Goal: Task Accomplishment & Management: Manage account settings

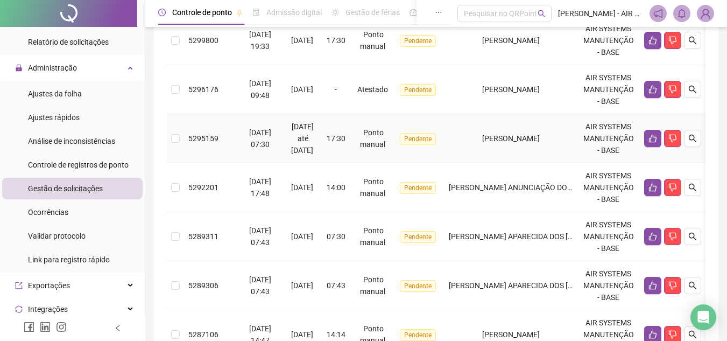
scroll to position [521, 0]
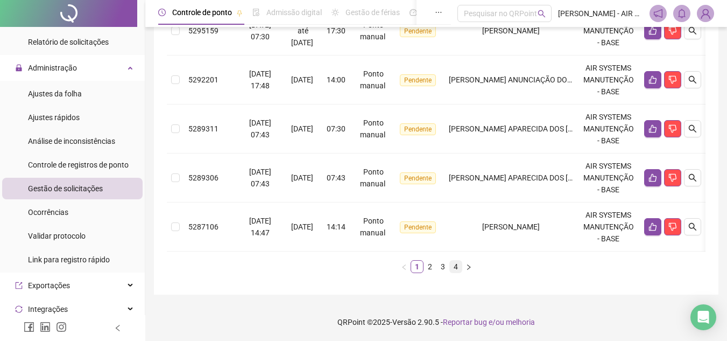
click at [454, 264] on link "4" at bounding box center [456, 267] width 12 height 12
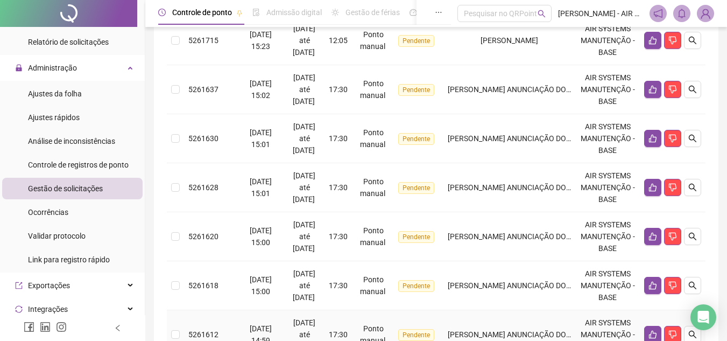
scroll to position [423, 0]
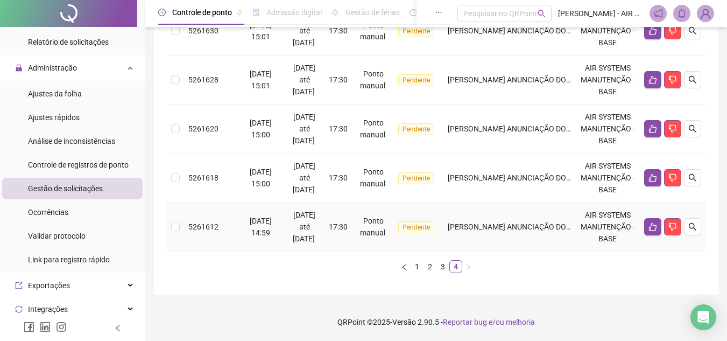
click at [486, 235] on td "[PERSON_NAME] ANUNCIAÇÃO DOS SANTOS" at bounding box center [510, 226] width 132 height 49
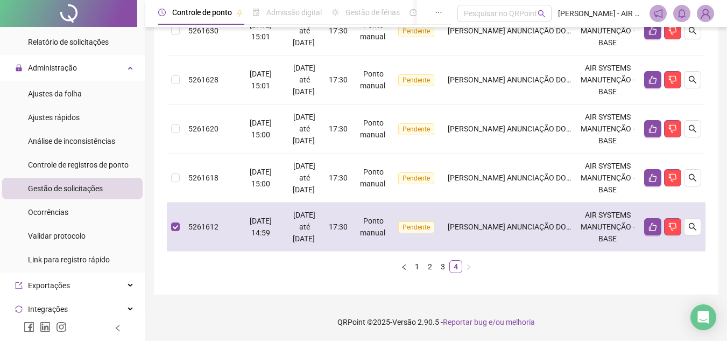
click at [490, 238] on td "[PERSON_NAME] ANUNCIAÇÃO DOS SANTOS" at bounding box center [510, 226] width 132 height 49
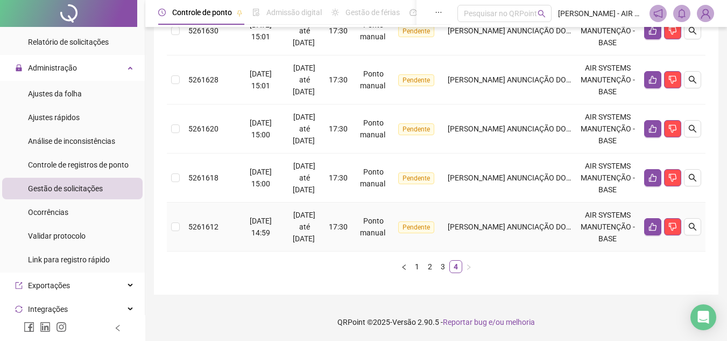
click at [270, 231] on td "[DATE] 14:59" at bounding box center [260, 226] width 47 height 49
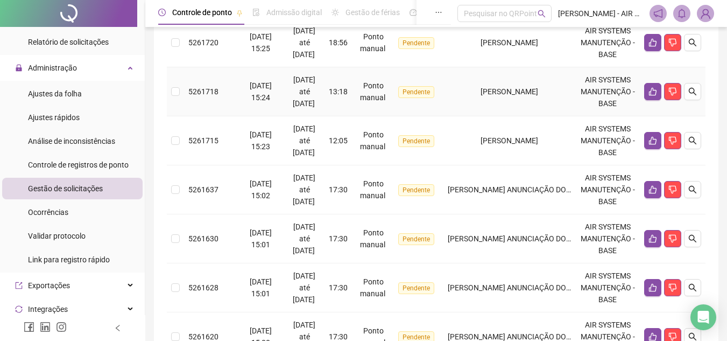
scroll to position [377, 0]
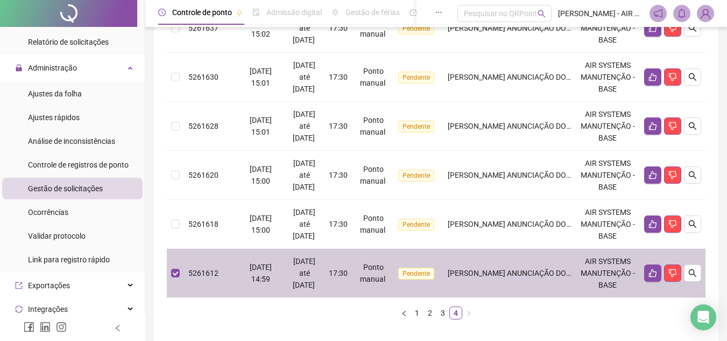
click at [314, 262] on span "[DATE] até [DATE]" at bounding box center [304, 273] width 23 height 32
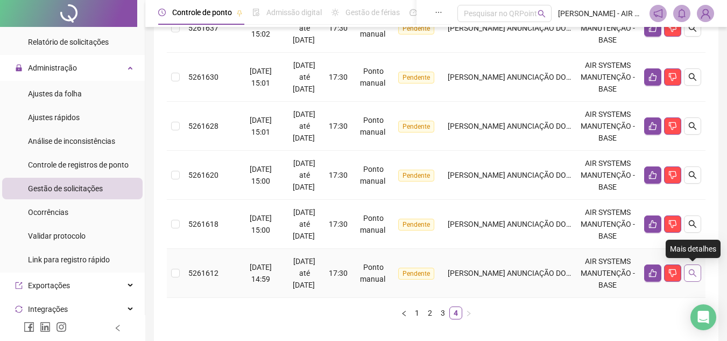
click at [692, 266] on button "button" at bounding box center [692, 272] width 17 height 17
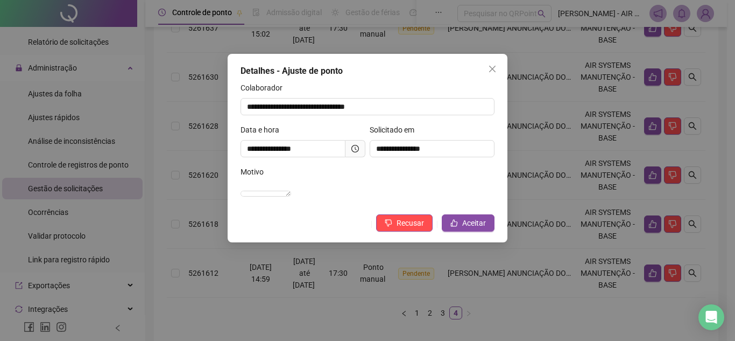
click at [395, 173] on div "Motivo" at bounding box center [368, 174] width 254 height 16
click at [496, 70] on icon "close" at bounding box center [492, 69] width 9 height 9
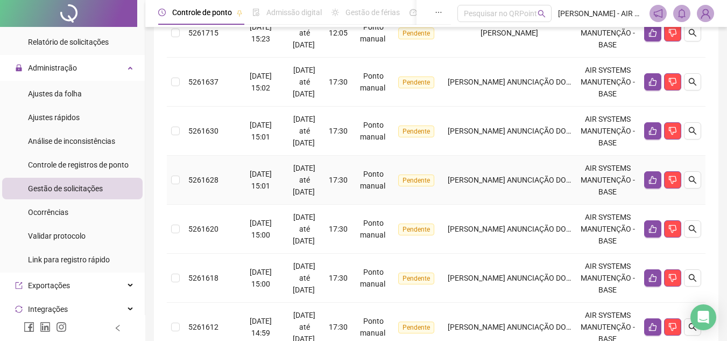
scroll to position [423, 0]
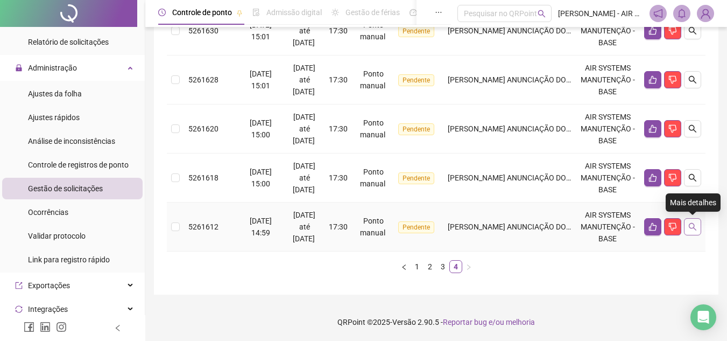
click at [696, 227] on icon "search" at bounding box center [692, 226] width 9 height 9
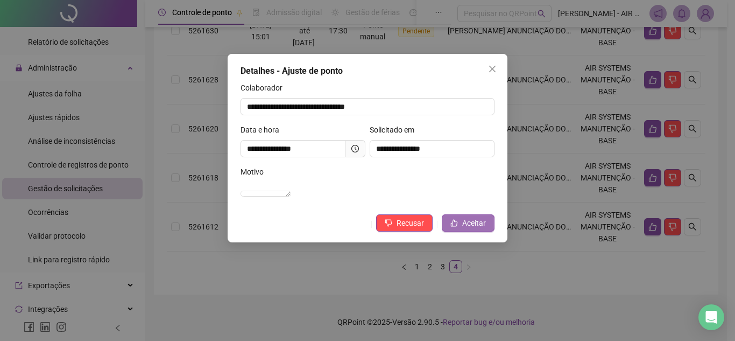
click at [471, 229] on span "Aceitar" at bounding box center [474, 223] width 24 height 12
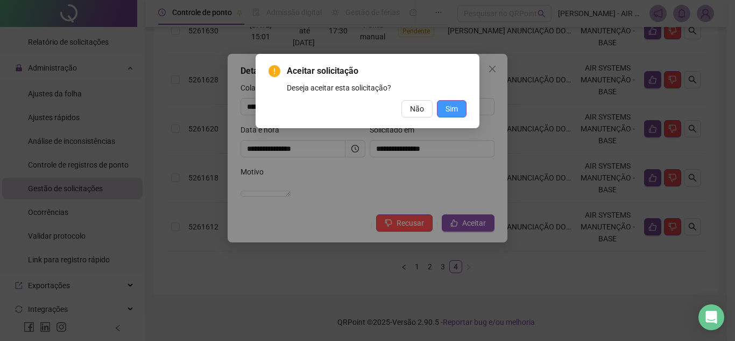
click at [452, 109] on span "Sim" at bounding box center [452, 109] width 12 height 12
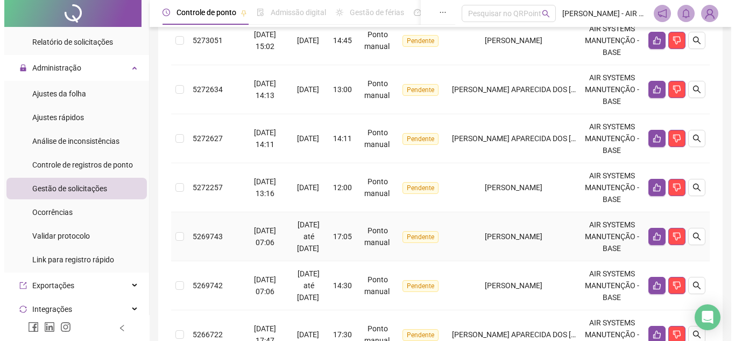
scroll to position [521, 0]
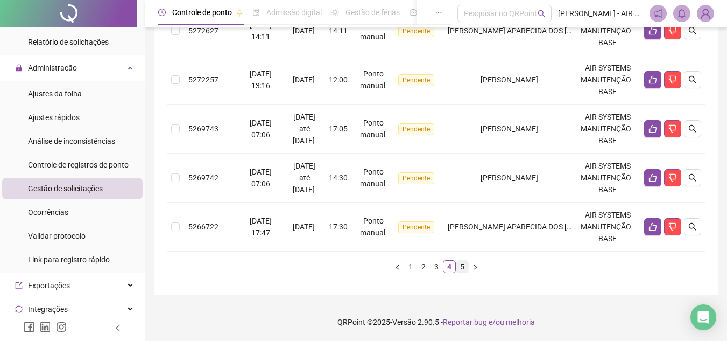
click at [459, 266] on link "5" at bounding box center [462, 267] width 12 height 12
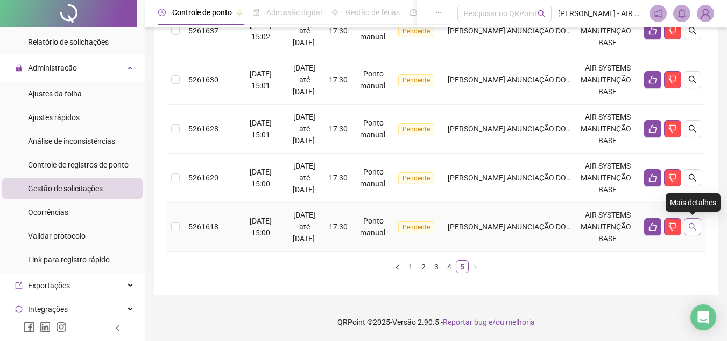
click at [693, 227] on icon "search" at bounding box center [692, 226] width 9 height 9
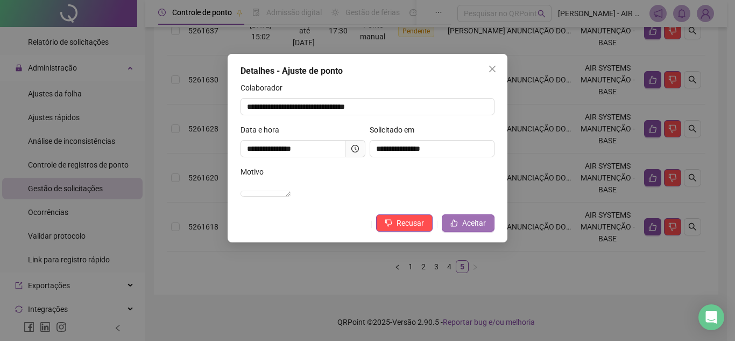
click at [483, 229] on span "Aceitar" at bounding box center [474, 223] width 24 height 12
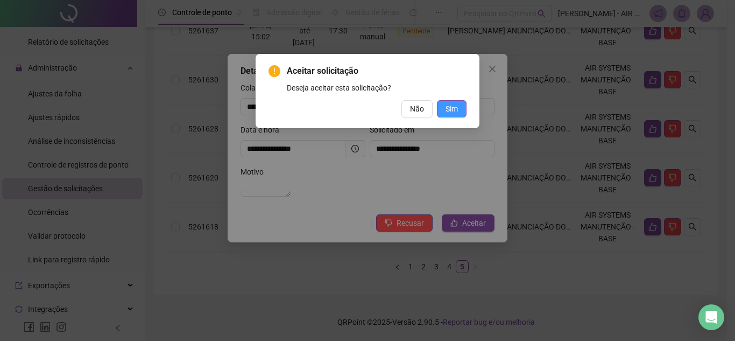
click at [454, 100] on button "Sim" at bounding box center [452, 108] width 30 height 17
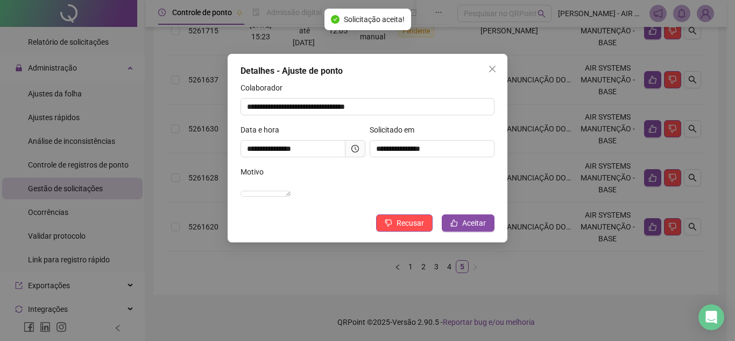
scroll to position [472, 0]
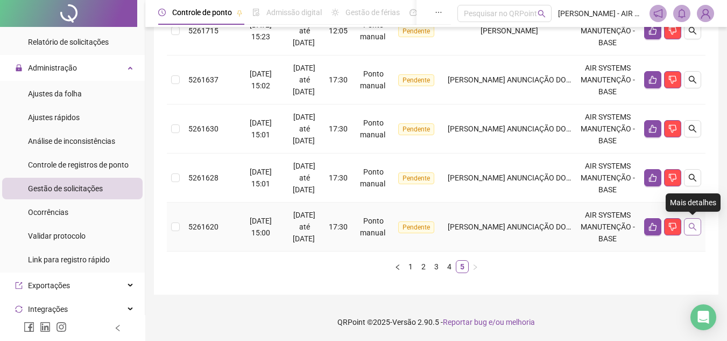
click at [690, 225] on icon "search" at bounding box center [692, 226] width 9 height 9
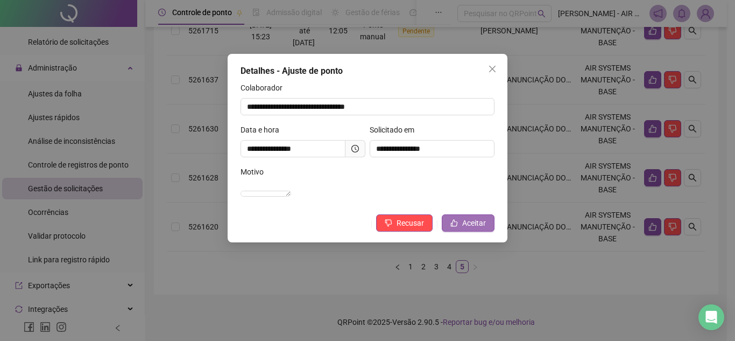
click at [482, 229] on span "Aceitar" at bounding box center [474, 223] width 24 height 12
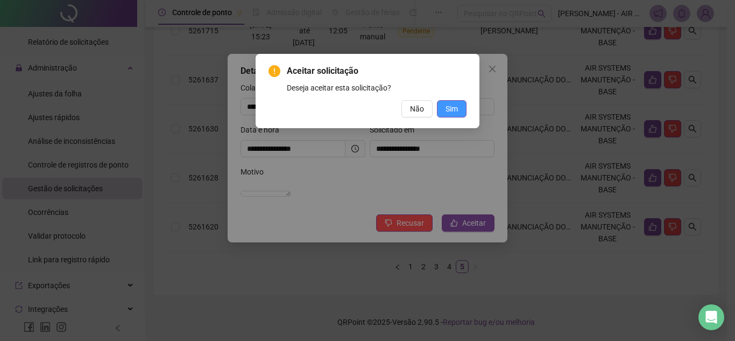
click at [456, 103] on span "Sim" at bounding box center [452, 109] width 12 height 12
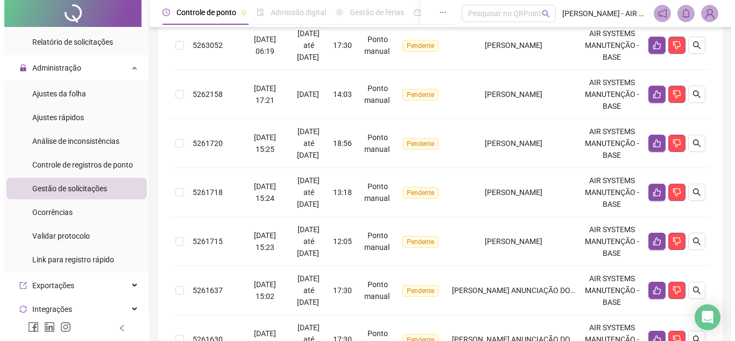
scroll to position [423, 0]
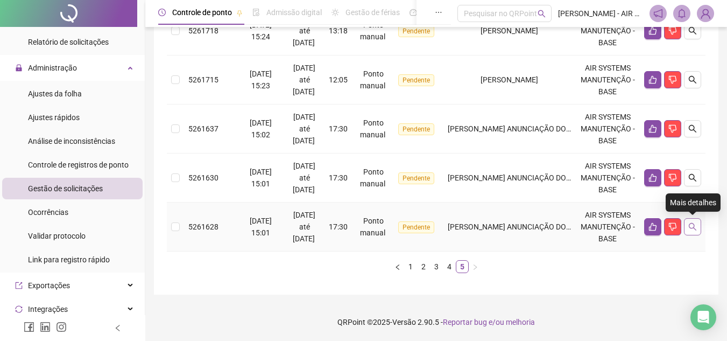
click at [693, 228] on icon "search" at bounding box center [692, 226] width 9 height 9
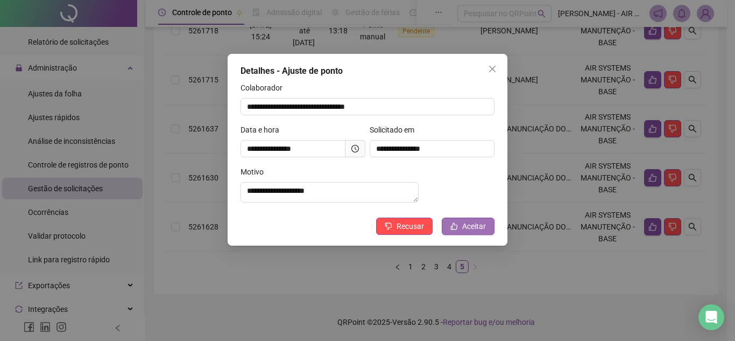
click at [474, 232] on span "Aceitar" at bounding box center [474, 226] width 24 height 12
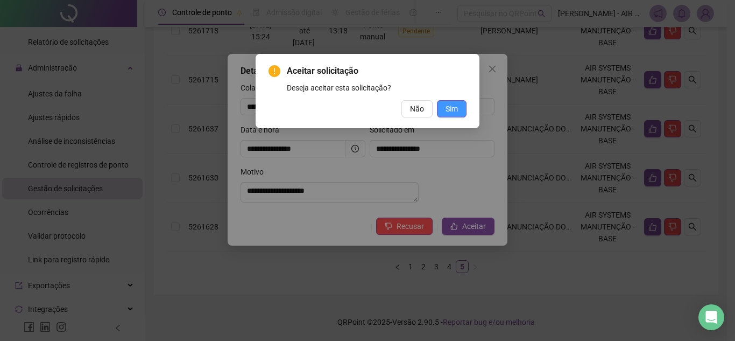
click at [449, 104] on span "Sim" at bounding box center [452, 109] width 12 height 12
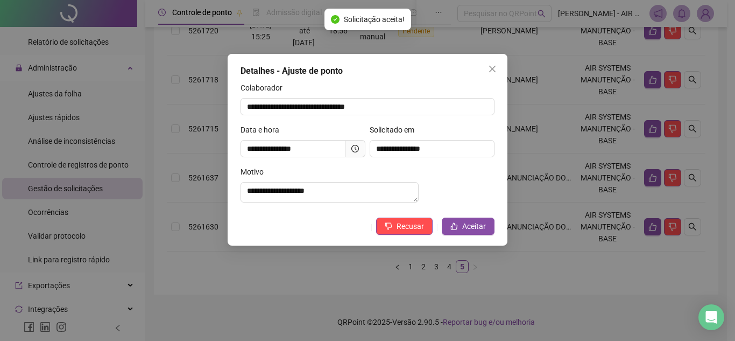
scroll to position [374, 0]
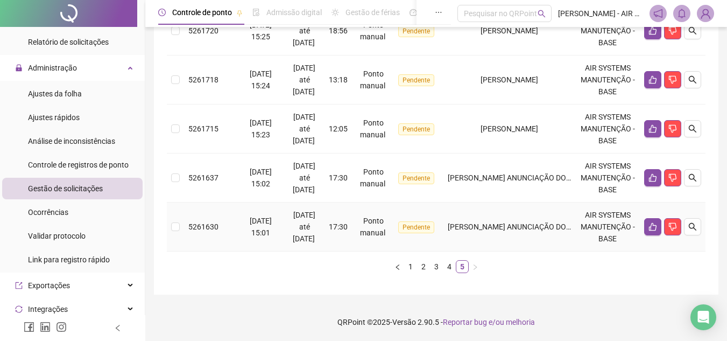
click at [703, 230] on td at bounding box center [673, 226] width 66 height 49
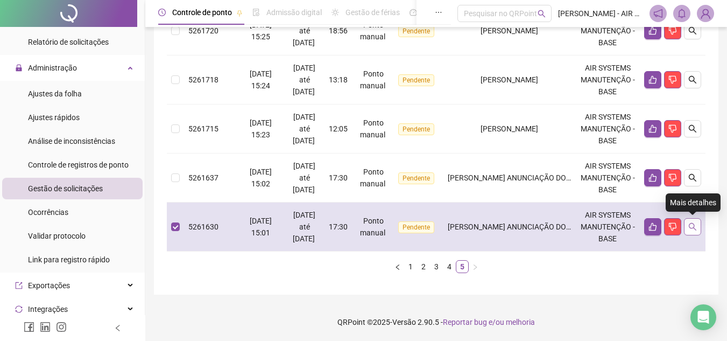
click at [695, 224] on icon "search" at bounding box center [692, 226] width 9 height 9
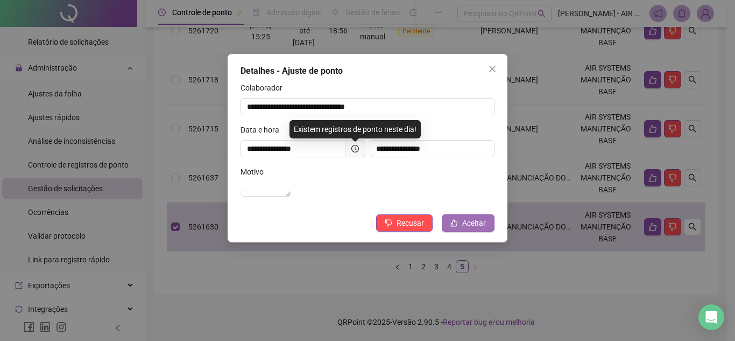
click at [468, 229] on span "Aceitar" at bounding box center [474, 223] width 24 height 12
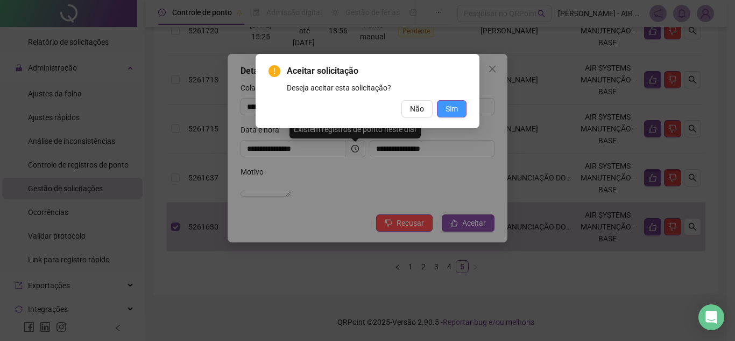
click at [447, 112] on span "Sim" at bounding box center [452, 109] width 12 height 12
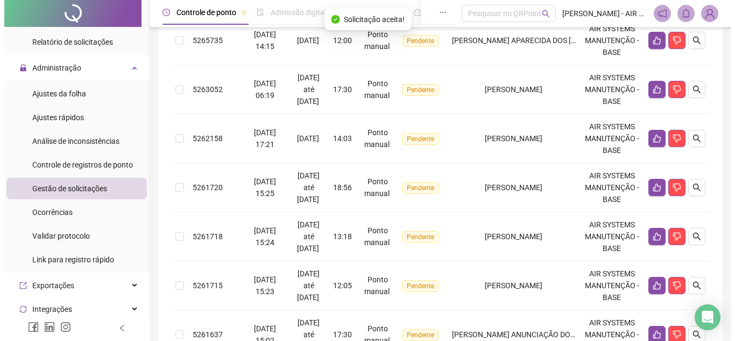
scroll to position [325, 0]
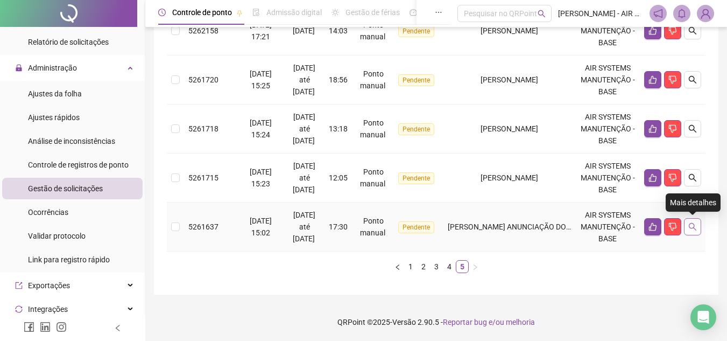
click at [700, 223] on button "button" at bounding box center [692, 226] width 17 height 17
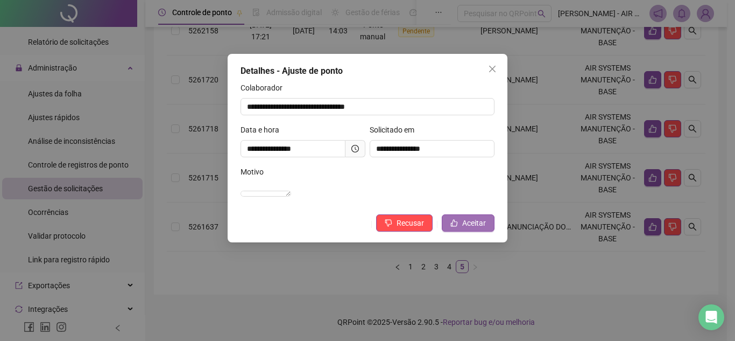
click at [479, 231] on button "Aceitar" at bounding box center [468, 222] width 53 height 17
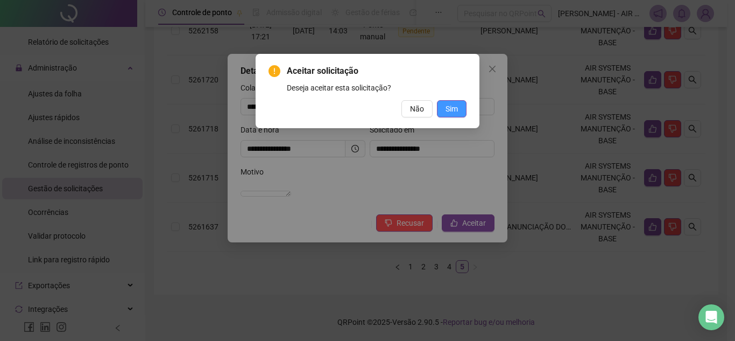
click at [451, 115] on button "Sim" at bounding box center [452, 108] width 30 height 17
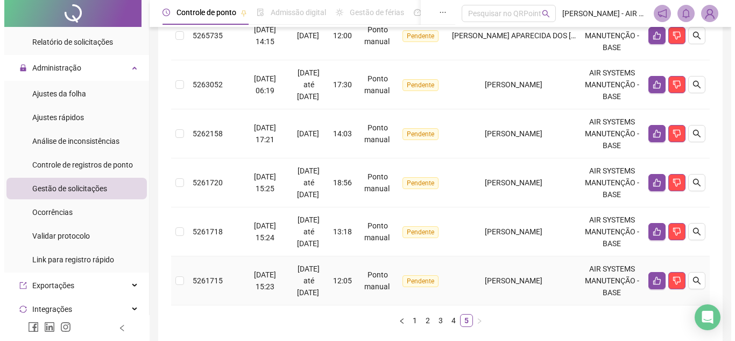
scroll to position [276, 0]
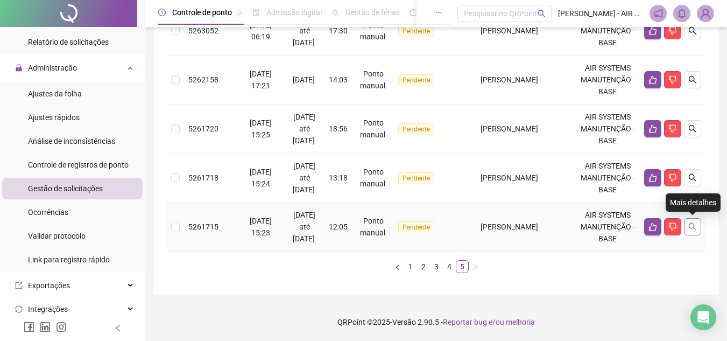
click at [696, 227] on icon "search" at bounding box center [692, 226] width 9 height 9
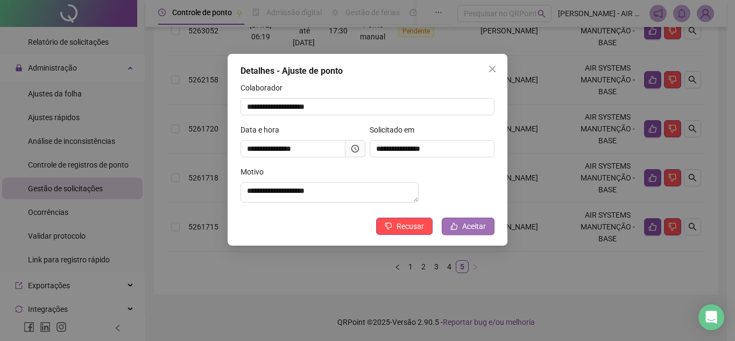
click at [467, 232] on span "Aceitar" at bounding box center [474, 226] width 24 height 12
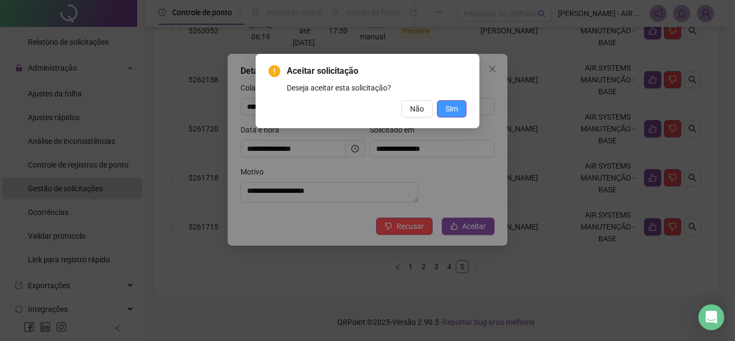
click at [458, 109] on button "Sim" at bounding box center [452, 108] width 30 height 17
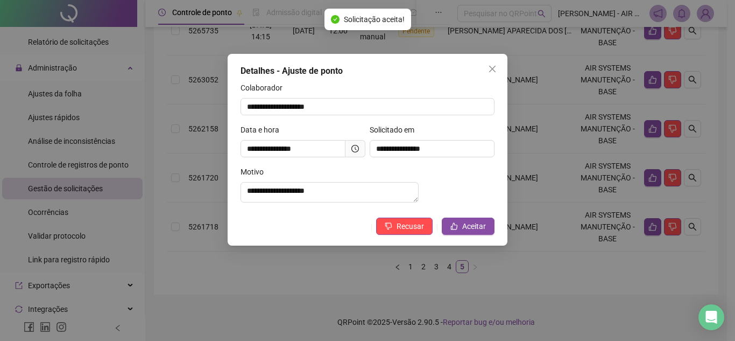
scroll to position [227, 0]
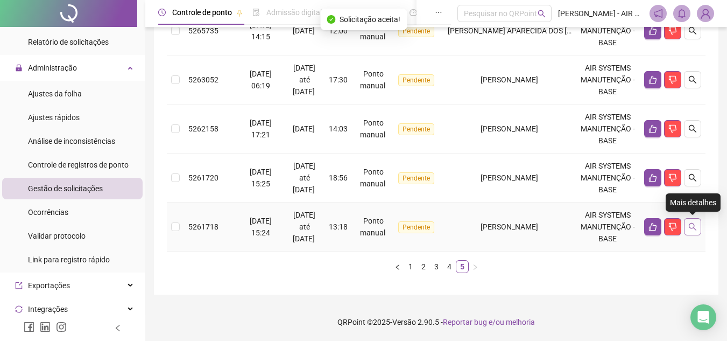
click at [690, 230] on icon "search" at bounding box center [692, 226] width 9 height 9
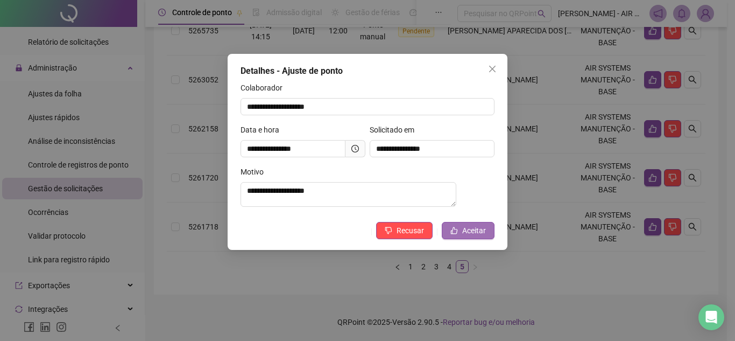
click at [466, 236] on span "Aceitar" at bounding box center [474, 230] width 24 height 12
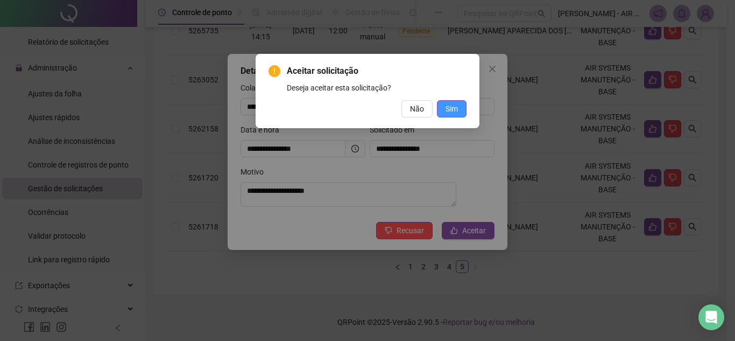
click at [454, 102] on button "Sim" at bounding box center [452, 108] width 30 height 17
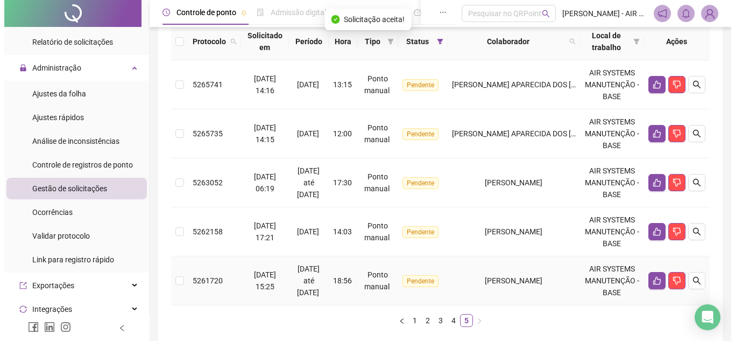
scroll to position [178, 0]
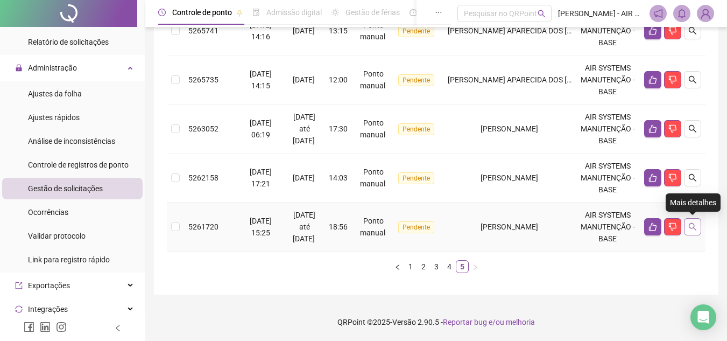
click at [691, 223] on icon "search" at bounding box center [693, 227] width 8 height 8
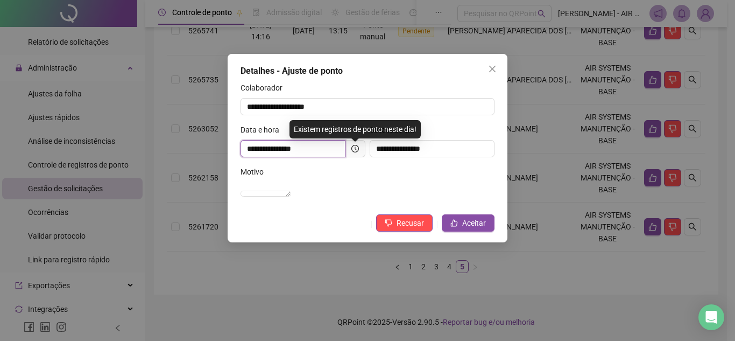
click at [314, 147] on input "**********" at bounding box center [293, 148] width 105 height 17
click at [309, 149] on input "**********" at bounding box center [293, 148] width 105 height 17
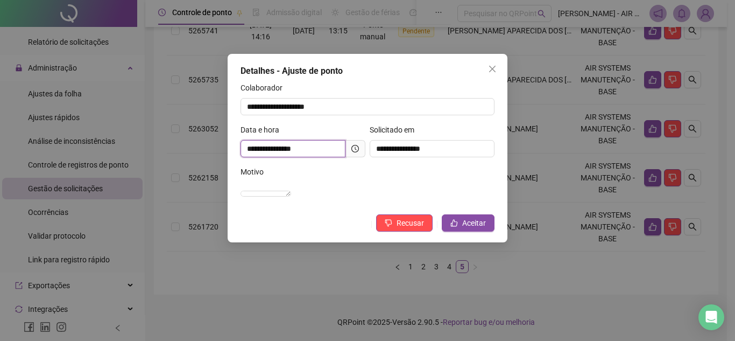
click at [309, 149] on input "**********" at bounding box center [293, 148] width 105 height 17
click at [465, 229] on span "Aceitar" at bounding box center [474, 223] width 24 height 12
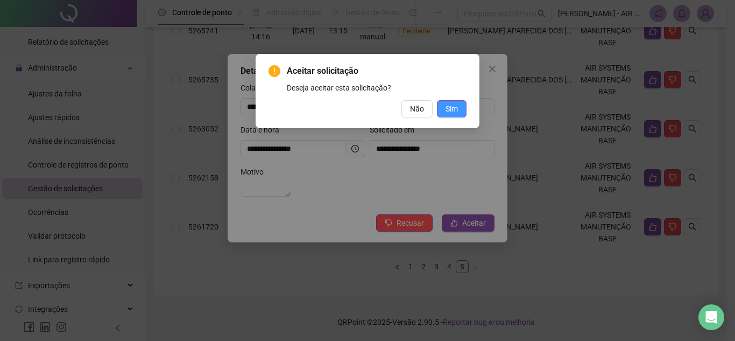
click at [451, 112] on span "Sim" at bounding box center [452, 109] width 12 height 12
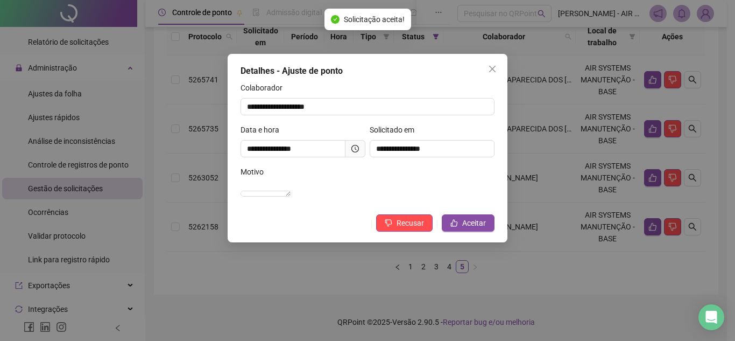
scroll to position [129, 0]
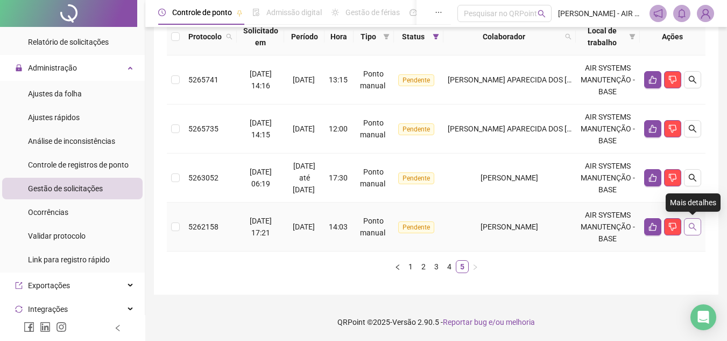
click at [692, 226] on icon "search" at bounding box center [692, 226] width 9 height 9
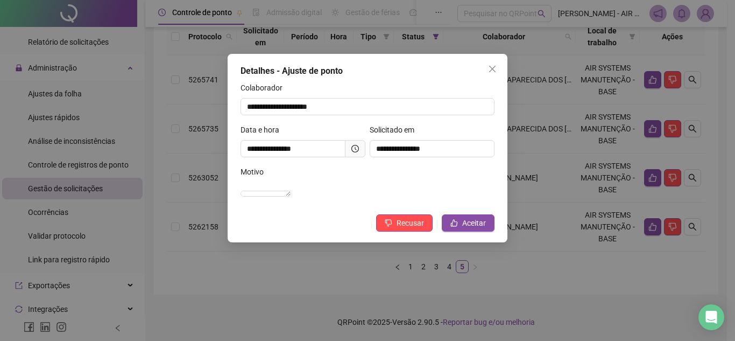
click at [323, 285] on div "**********" at bounding box center [367, 170] width 735 height 341
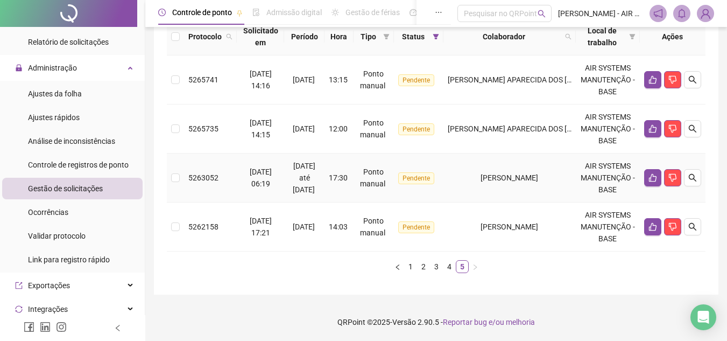
click at [538, 181] on span "[PERSON_NAME]" at bounding box center [510, 177] width 58 height 9
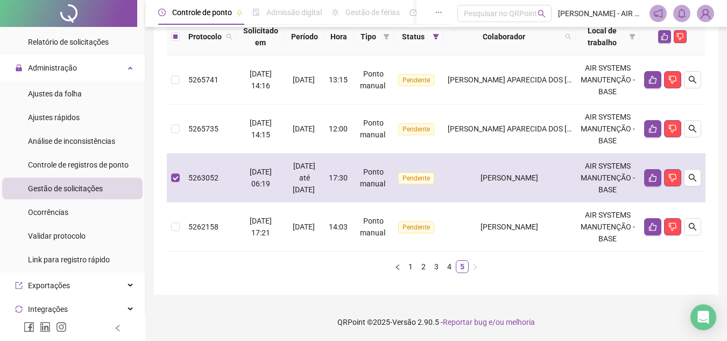
click at [544, 182] on div "[PERSON_NAME]" at bounding box center [510, 178] width 124 height 12
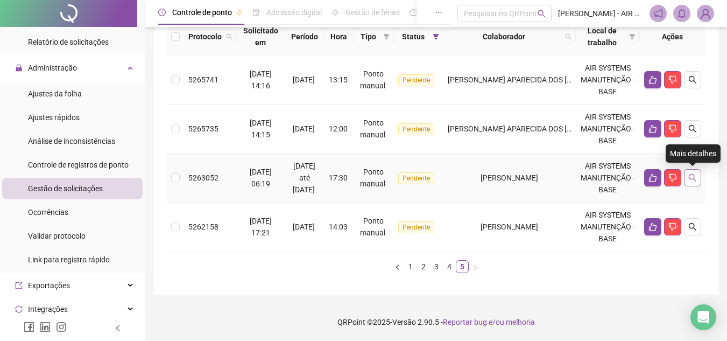
click at [694, 175] on icon "search" at bounding box center [693, 178] width 8 height 8
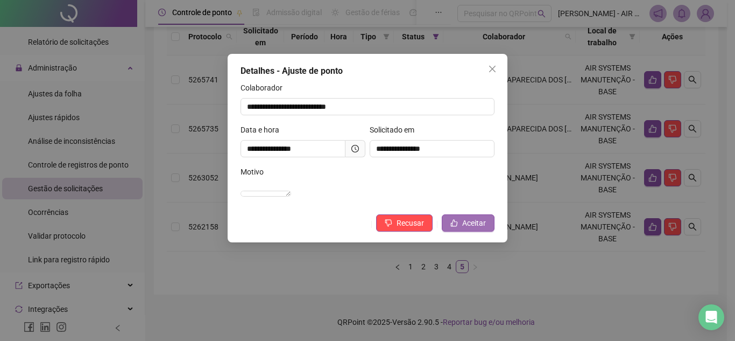
click at [461, 231] on button "Aceitar" at bounding box center [468, 222] width 53 height 17
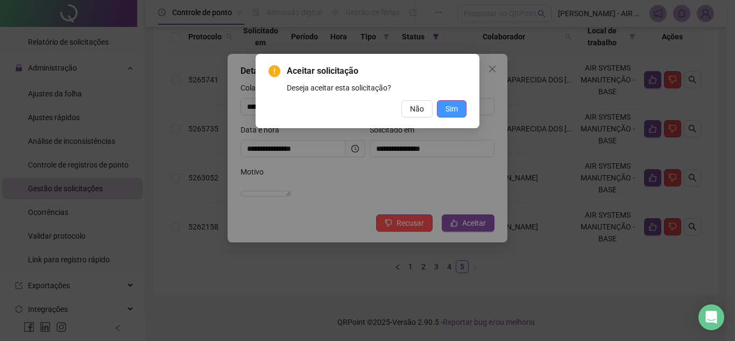
click at [450, 102] on button "Sim" at bounding box center [452, 108] width 30 height 17
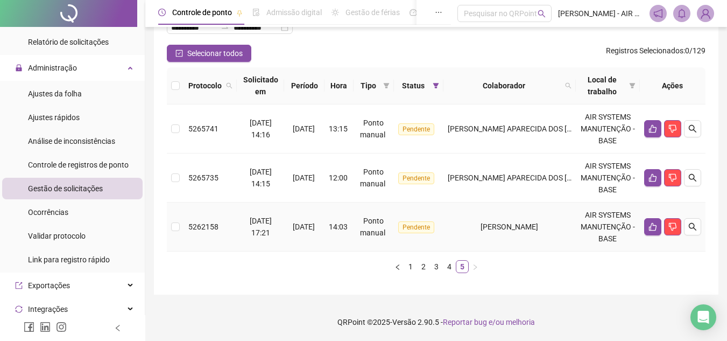
scroll to position [26, 0]
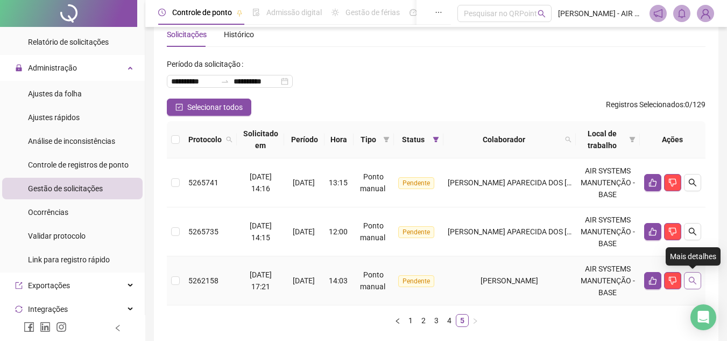
click at [696, 275] on button "button" at bounding box center [692, 280] width 17 height 17
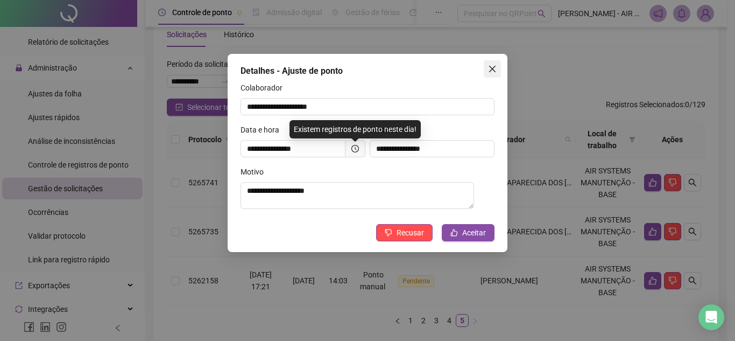
click at [495, 67] on icon "close" at bounding box center [492, 69] width 6 height 6
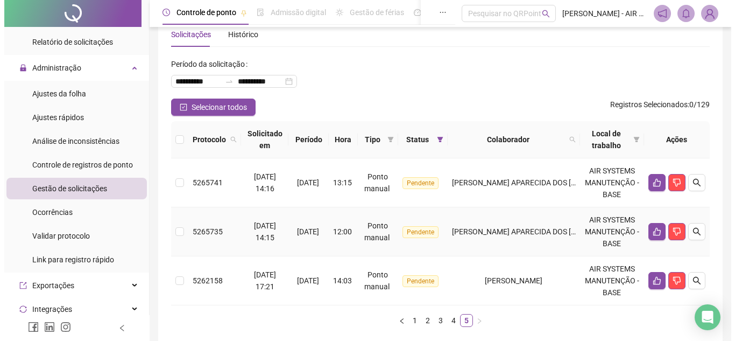
scroll to position [80, 0]
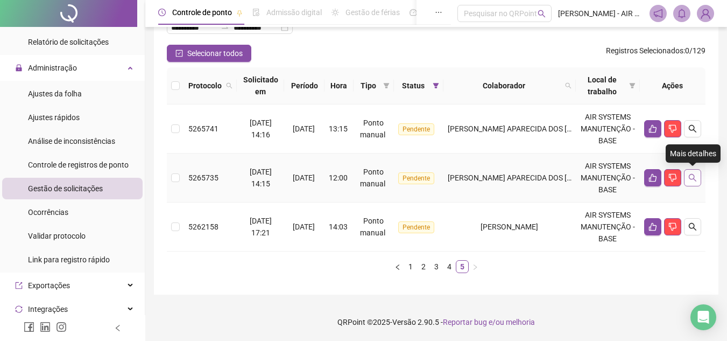
click at [696, 180] on icon "search" at bounding box center [692, 177] width 9 height 9
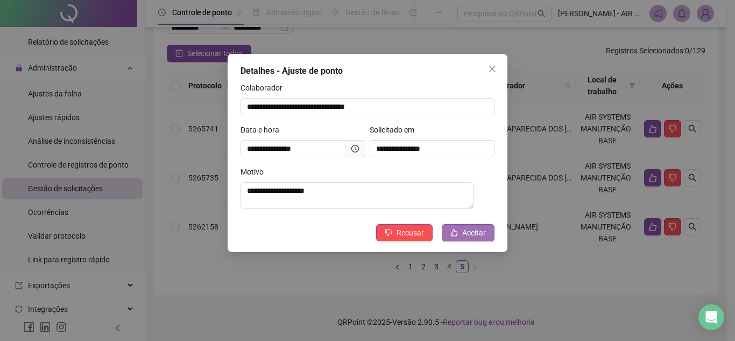
click at [484, 233] on span "Aceitar" at bounding box center [474, 233] width 24 height 12
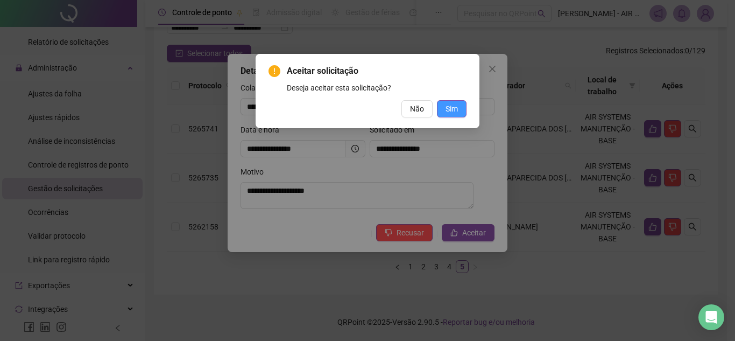
click at [456, 112] on span "Sim" at bounding box center [452, 109] width 12 height 12
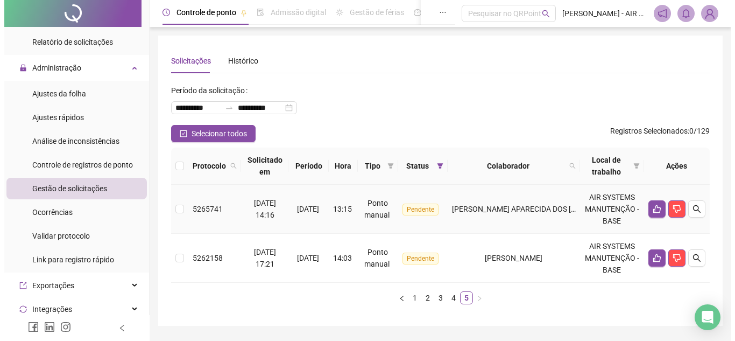
scroll to position [31, 0]
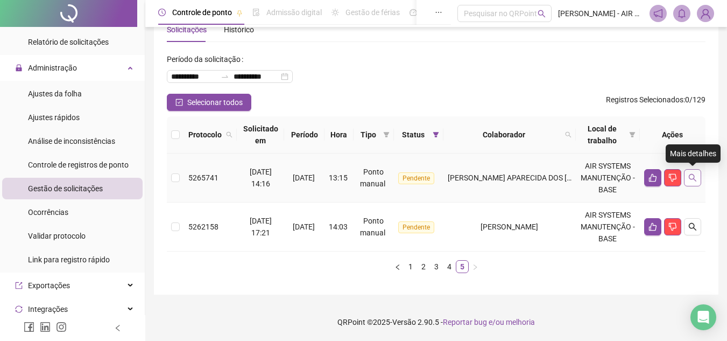
click at [699, 178] on button "button" at bounding box center [692, 177] width 17 height 17
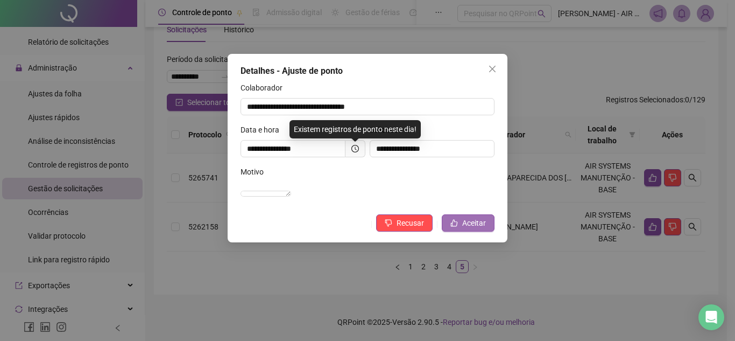
click at [468, 229] on span "Aceitar" at bounding box center [474, 223] width 24 height 12
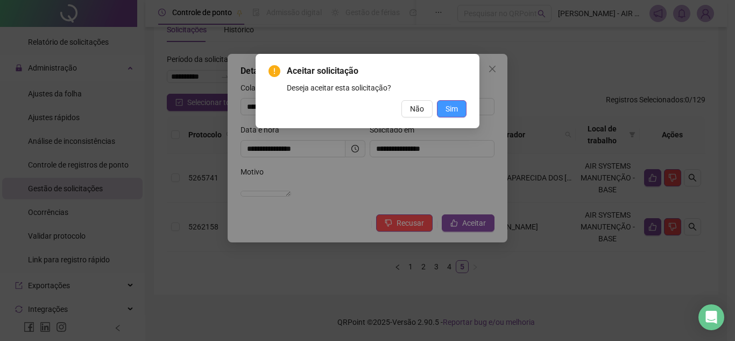
click at [455, 110] on span "Sim" at bounding box center [452, 109] width 12 height 12
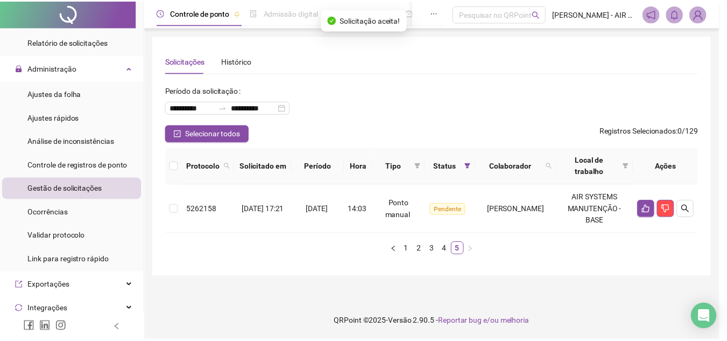
scroll to position [0, 0]
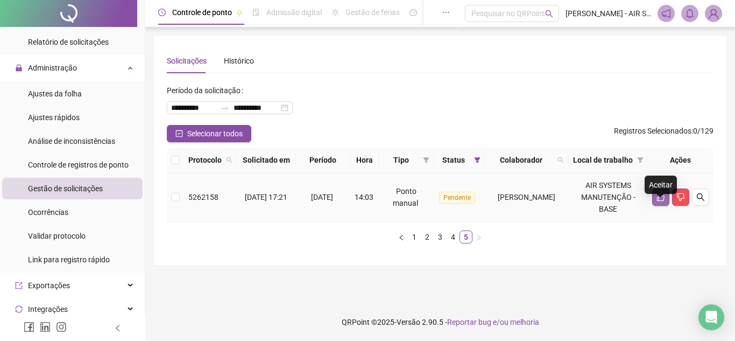
click at [667, 206] on button "button" at bounding box center [660, 196] width 17 height 17
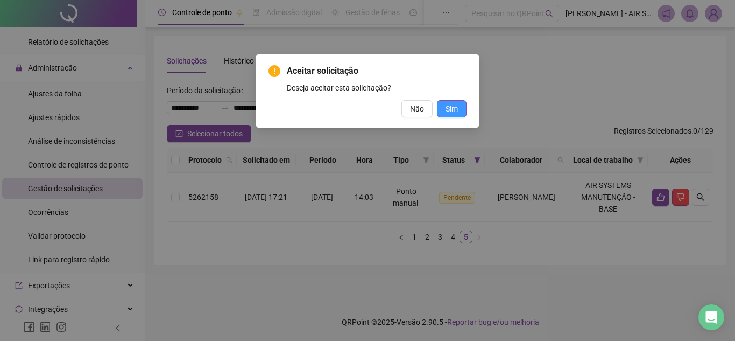
click at [458, 116] on button "Sim" at bounding box center [452, 108] width 30 height 17
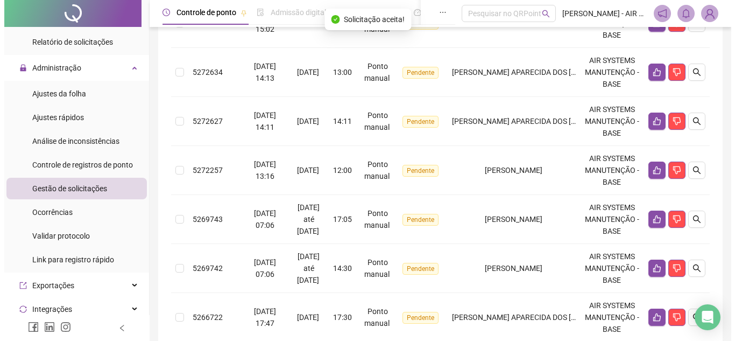
scroll to position [521, 0]
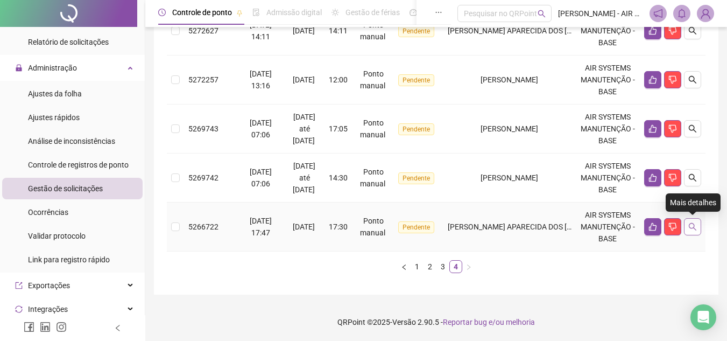
click at [695, 222] on icon "search" at bounding box center [692, 226] width 9 height 9
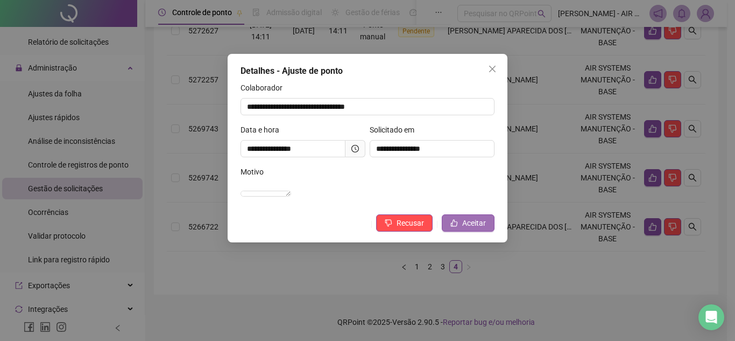
click at [464, 228] on button "Aceitar" at bounding box center [468, 222] width 53 height 17
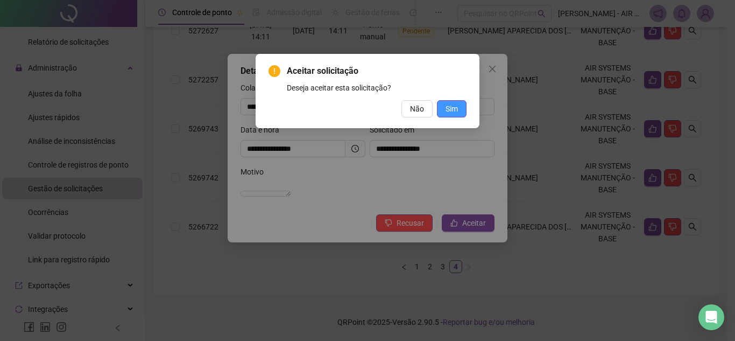
click at [450, 110] on span "Sim" at bounding box center [452, 109] width 12 height 12
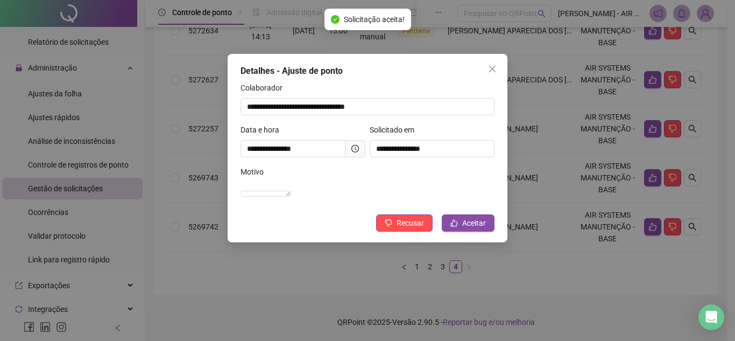
scroll to position [472, 0]
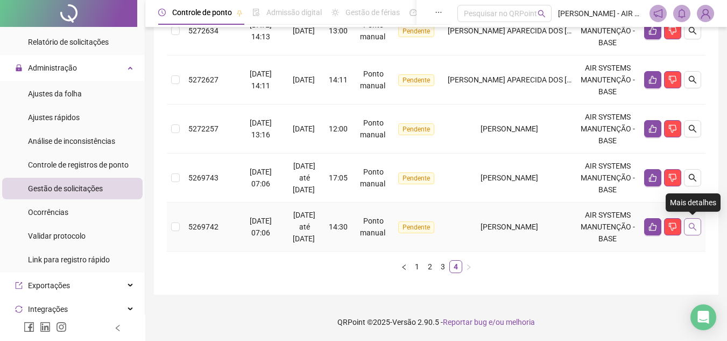
click at [699, 233] on button "button" at bounding box center [692, 226] width 17 height 17
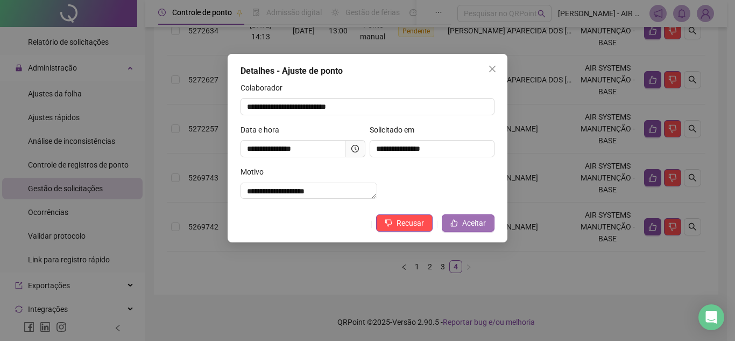
click at [487, 231] on button "Aceitar" at bounding box center [468, 222] width 53 height 17
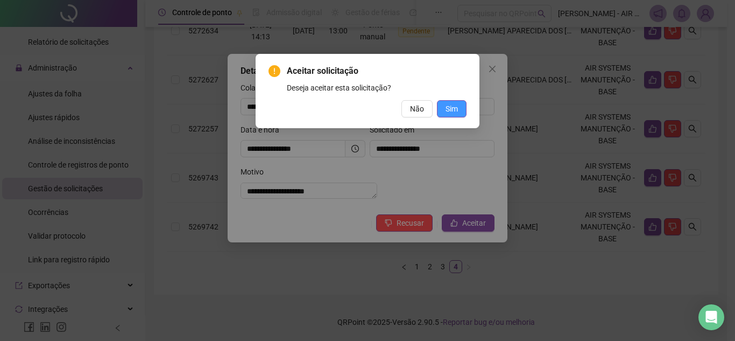
click at [464, 109] on button "Sim" at bounding box center [452, 108] width 30 height 17
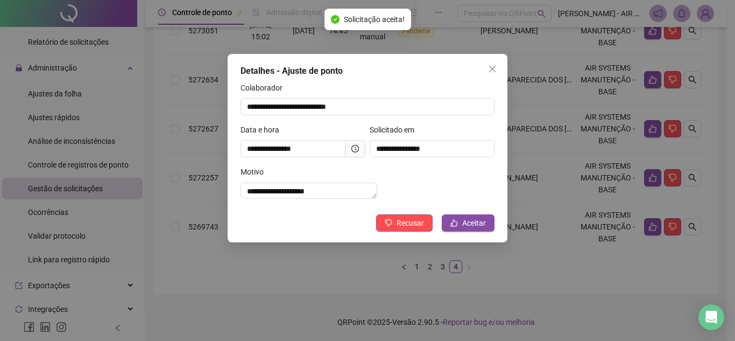
scroll to position [423, 0]
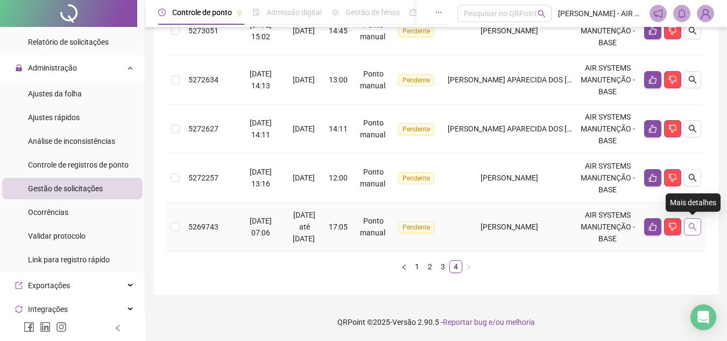
click at [693, 229] on icon "search" at bounding box center [692, 226] width 9 height 9
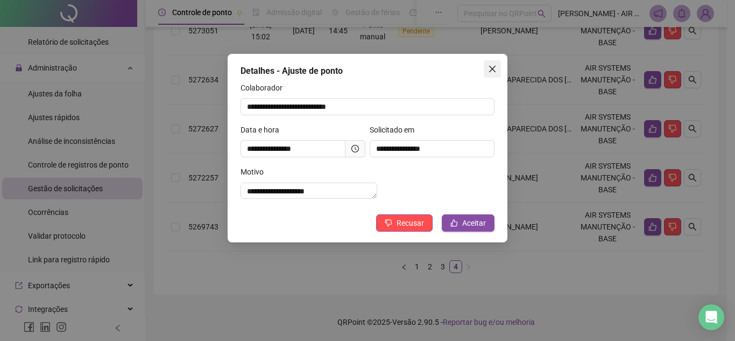
click at [492, 66] on icon "close" at bounding box center [492, 69] width 9 height 9
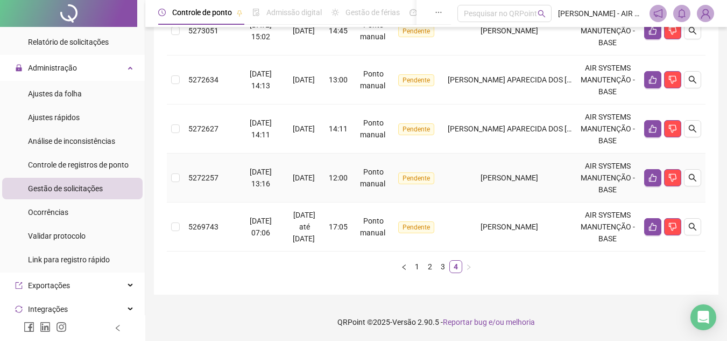
click at [511, 180] on span "[PERSON_NAME]" at bounding box center [510, 177] width 58 height 9
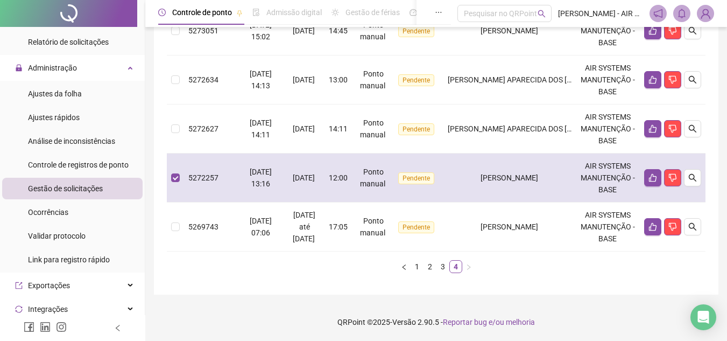
click at [543, 188] on td "[PERSON_NAME]" at bounding box center [510, 177] width 132 height 49
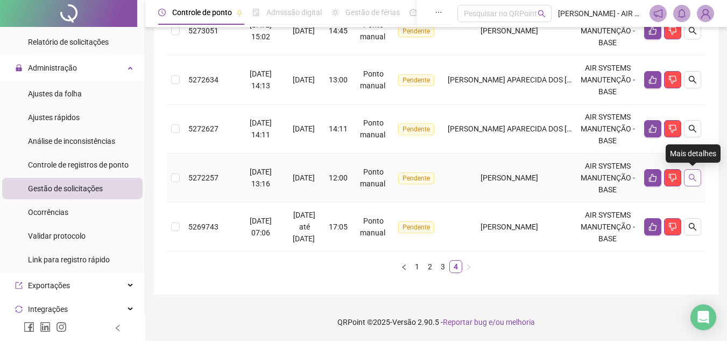
click at [689, 175] on icon "search" at bounding box center [692, 177] width 9 height 9
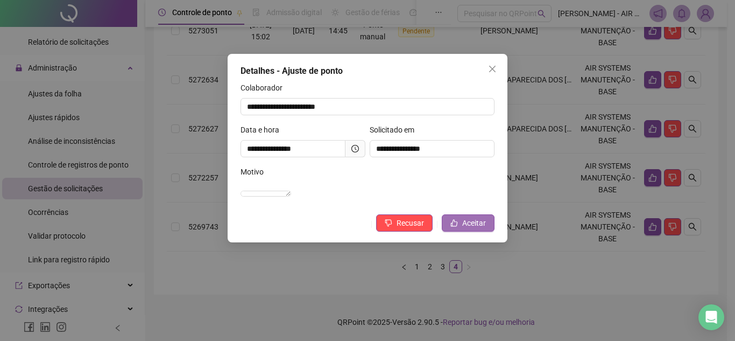
click at [464, 231] on button "Aceitar" at bounding box center [468, 222] width 53 height 17
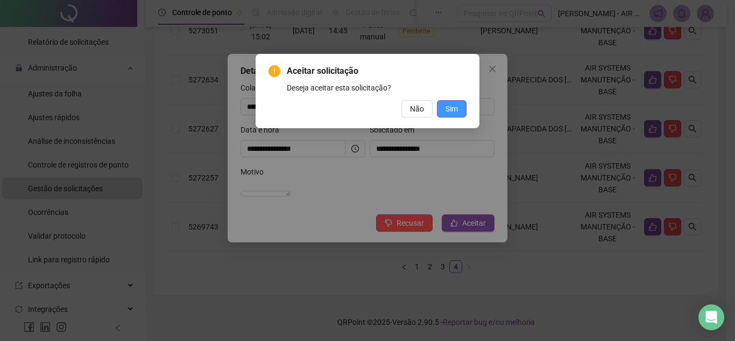
click at [449, 106] on span "Sim" at bounding box center [452, 109] width 12 height 12
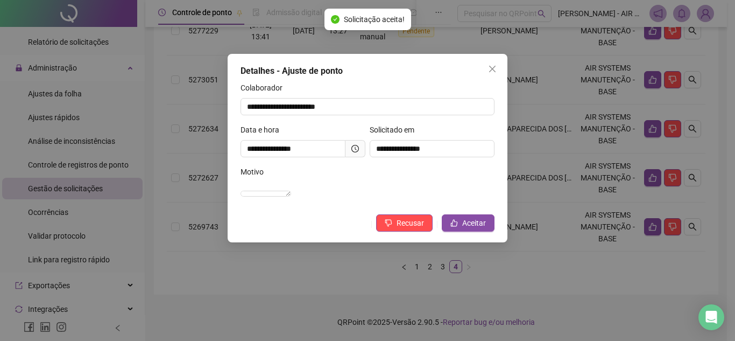
scroll to position [374, 0]
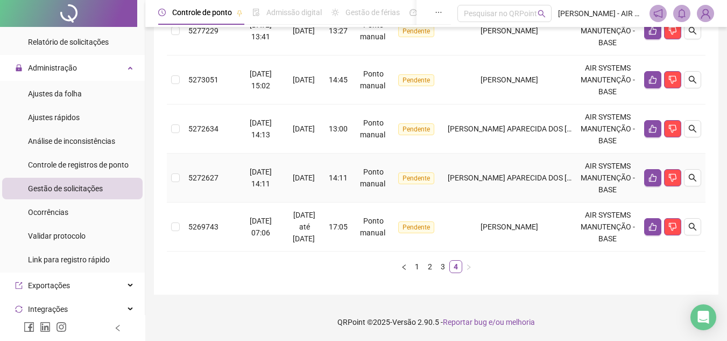
click at [694, 167] on td at bounding box center [673, 177] width 66 height 49
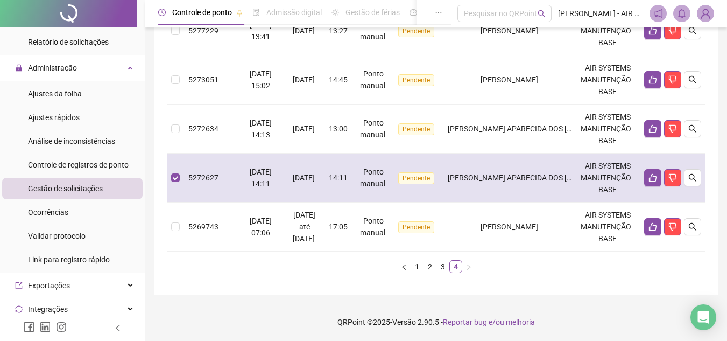
click at [564, 165] on td "[PERSON_NAME] APARECIDA DOS [PERSON_NAME]" at bounding box center [510, 177] width 132 height 49
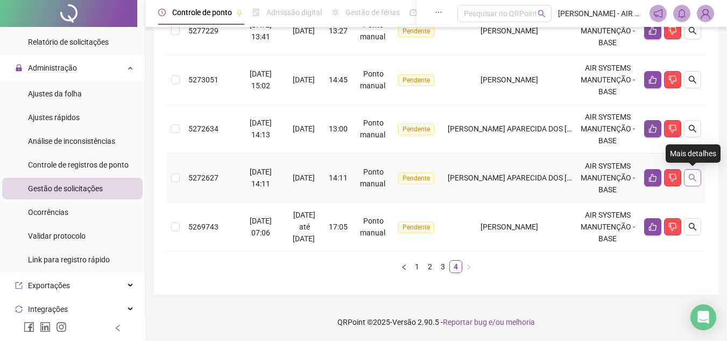
click at [693, 180] on icon "search" at bounding box center [692, 177] width 9 height 9
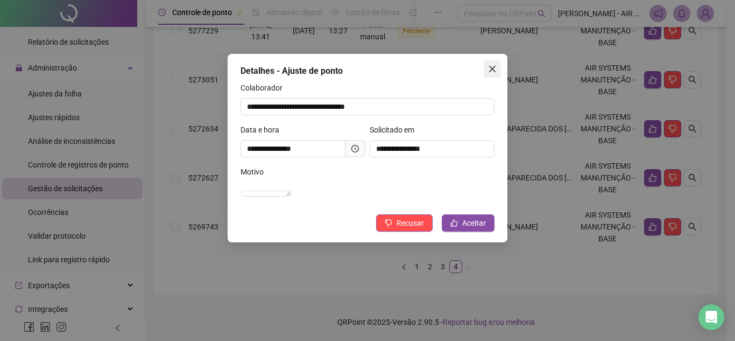
click at [489, 67] on icon "close" at bounding box center [492, 69] width 9 height 9
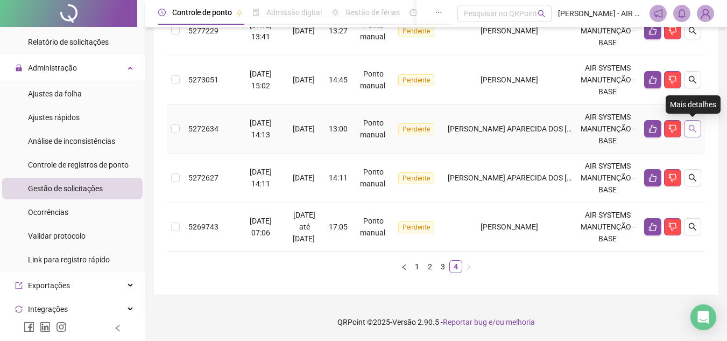
click at [694, 129] on icon "search" at bounding box center [693, 129] width 8 height 8
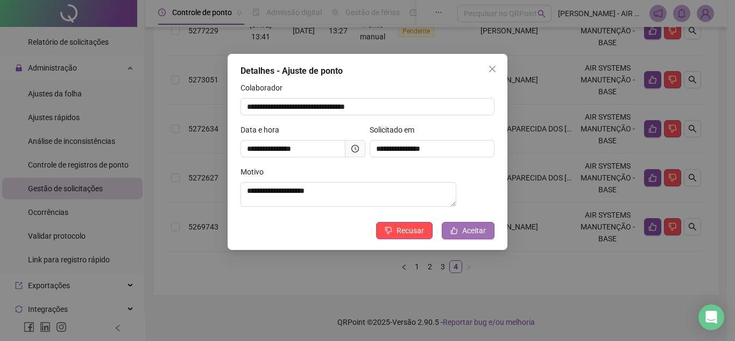
click at [477, 229] on span "Aceitar" at bounding box center [474, 230] width 24 height 12
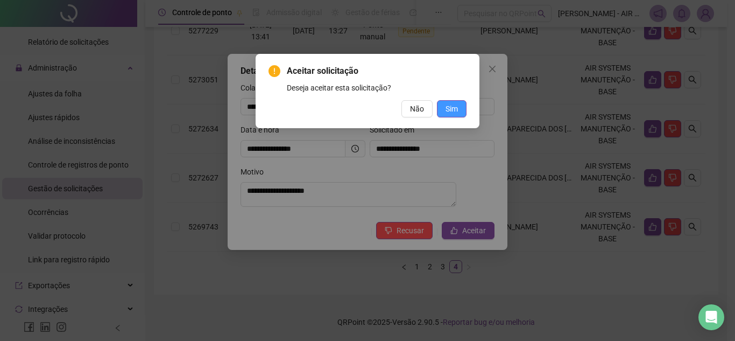
click at [460, 103] on button "Sim" at bounding box center [452, 108] width 30 height 17
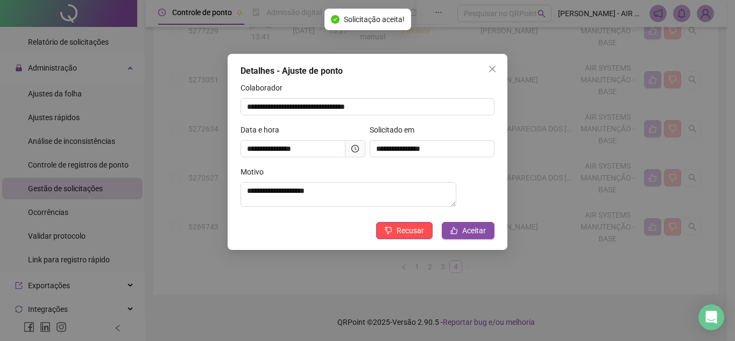
scroll to position [325, 0]
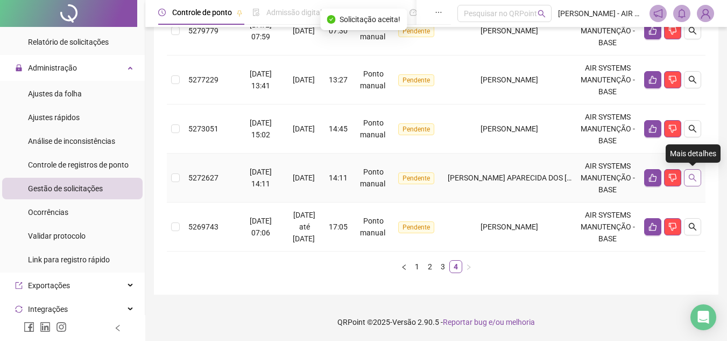
click at [693, 181] on icon "search" at bounding box center [692, 177] width 9 height 9
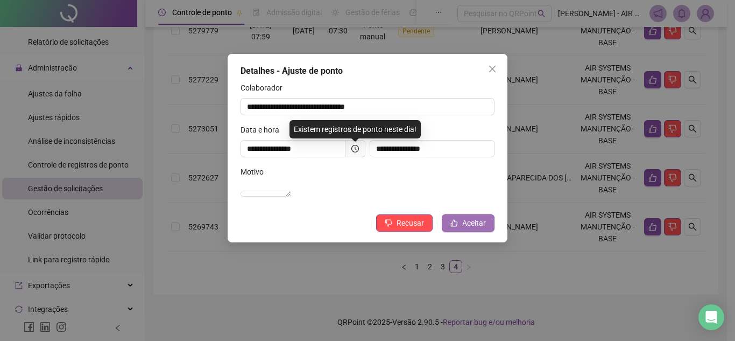
click at [472, 229] on span "Aceitar" at bounding box center [474, 223] width 24 height 12
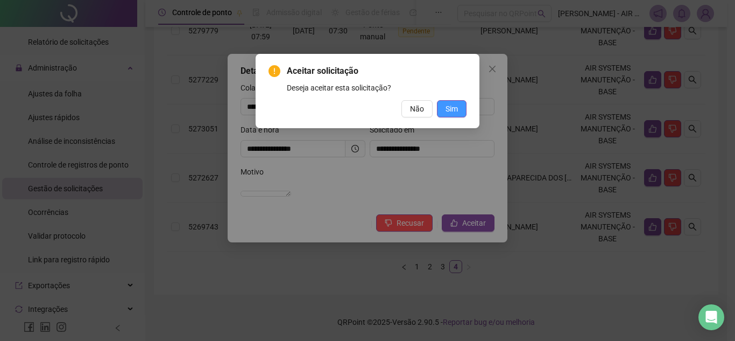
click at [451, 109] on span "Sim" at bounding box center [452, 109] width 12 height 12
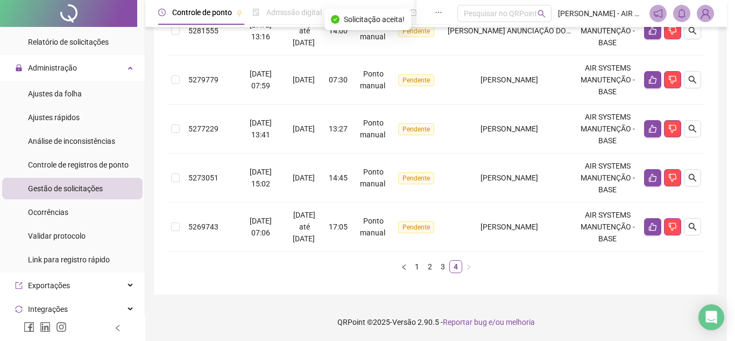
scroll to position [276, 0]
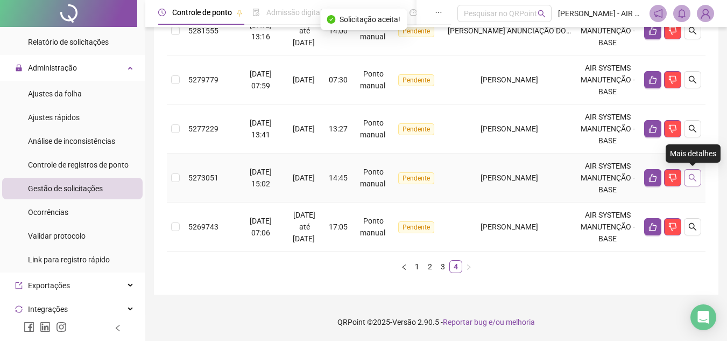
click at [699, 179] on button "button" at bounding box center [692, 177] width 17 height 17
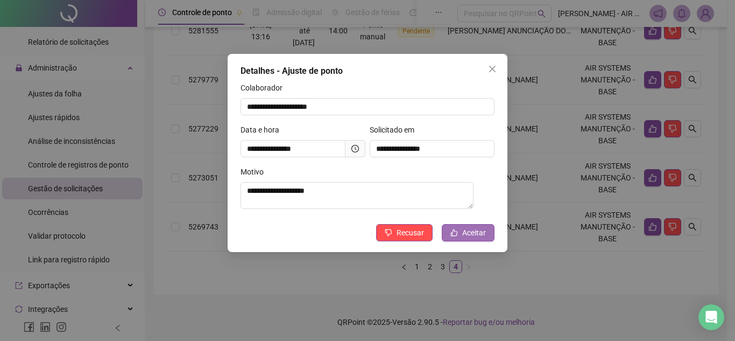
click at [468, 235] on span "Aceitar" at bounding box center [474, 233] width 24 height 12
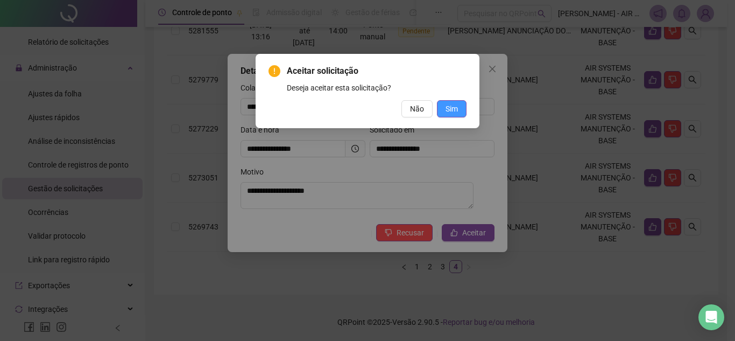
click at [451, 110] on span "Sim" at bounding box center [452, 109] width 12 height 12
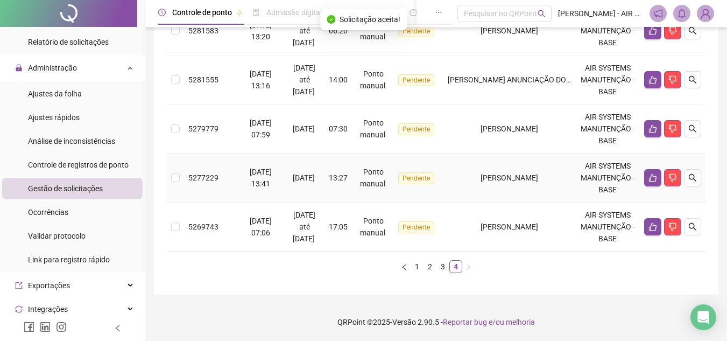
scroll to position [173, 0]
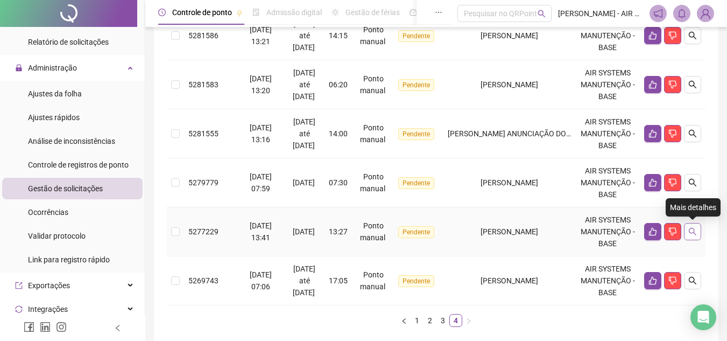
click at [696, 231] on icon "search" at bounding box center [692, 231] width 9 height 9
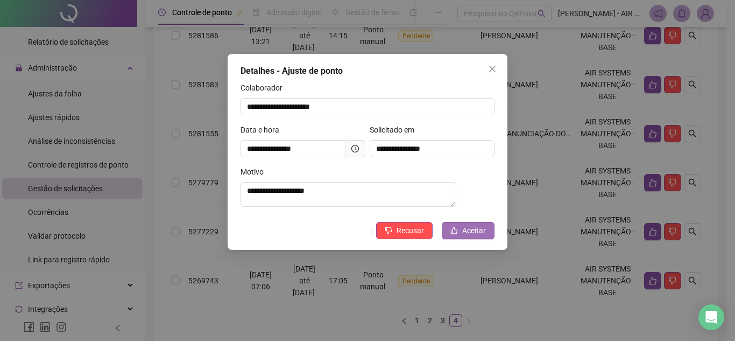
click at [455, 239] on button "Aceitar" at bounding box center [468, 230] width 53 height 17
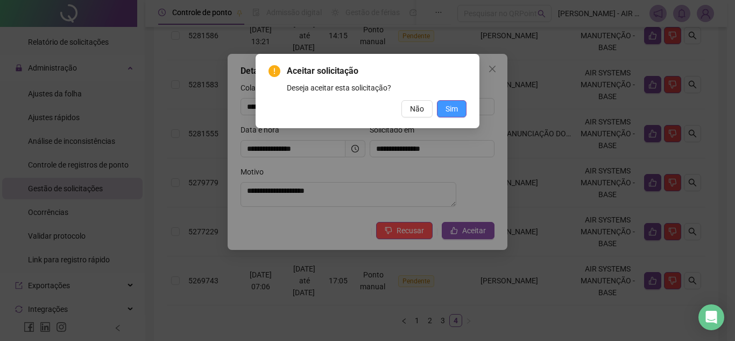
click at [453, 104] on span "Sim" at bounding box center [452, 109] width 12 height 12
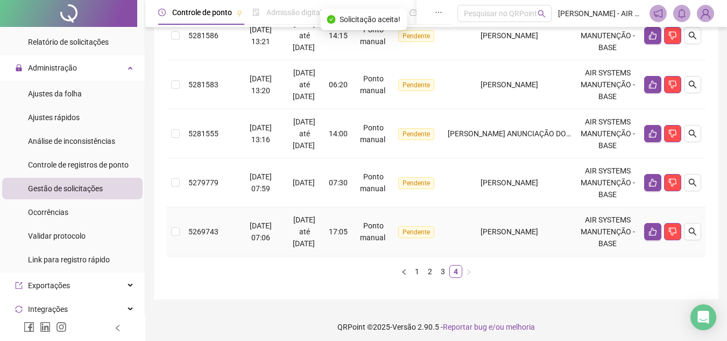
scroll to position [119, 0]
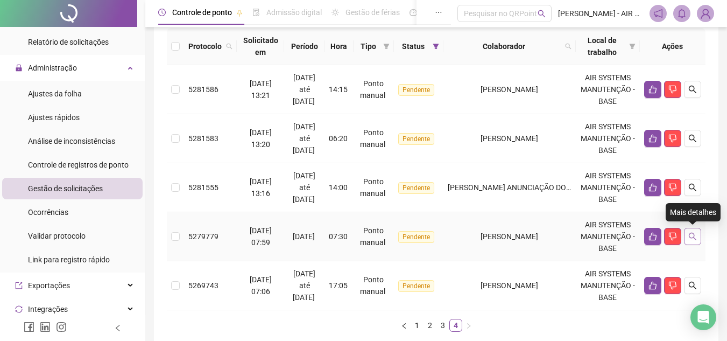
click at [691, 231] on button "button" at bounding box center [692, 236] width 17 height 17
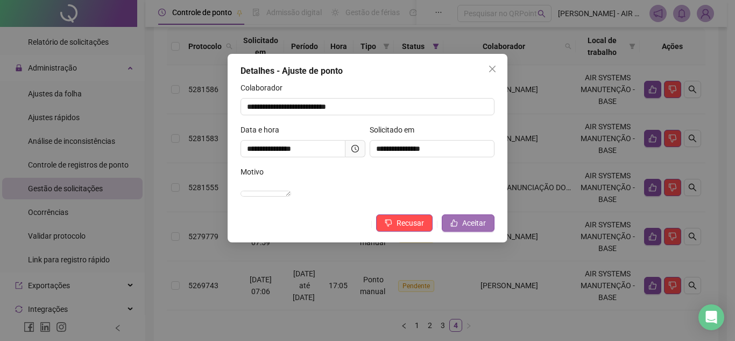
click at [458, 231] on button "Aceitar" at bounding box center [468, 222] width 53 height 17
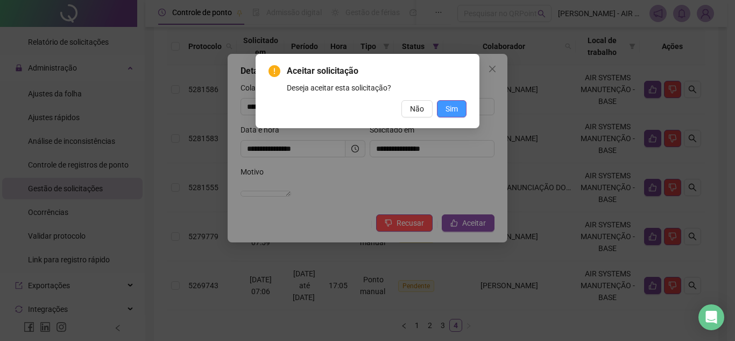
click at [461, 104] on button "Sim" at bounding box center [452, 108] width 30 height 17
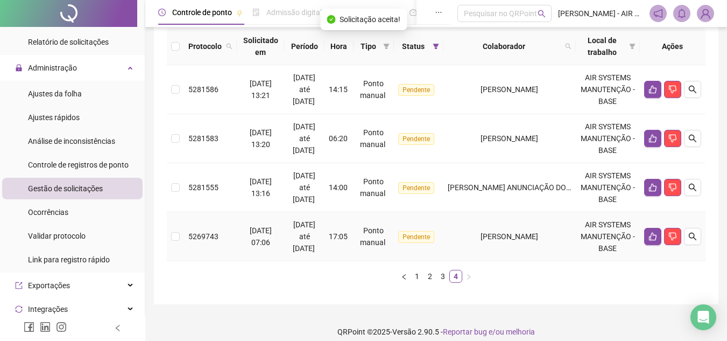
scroll to position [66, 0]
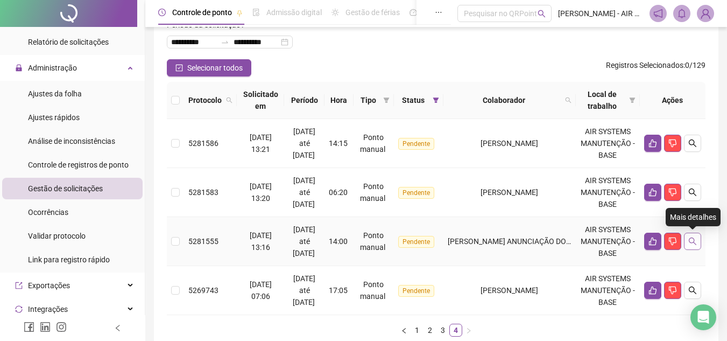
click at [696, 244] on icon "search" at bounding box center [693, 241] width 8 height 8
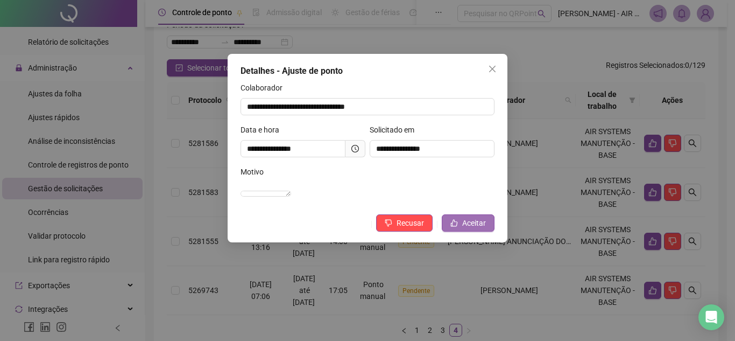
click at [475, 229] on span "Aceitar" at bounding box center [474, 223] width 24 height 12
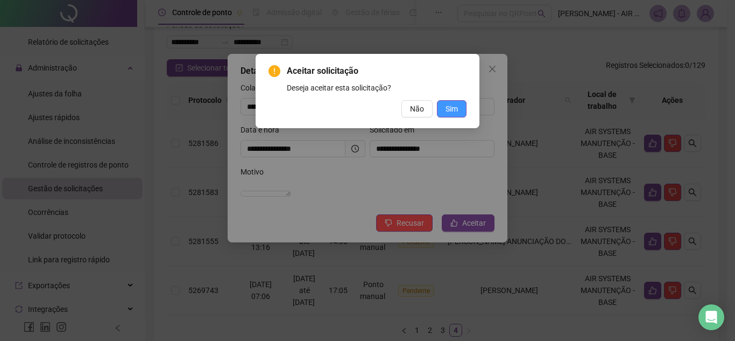
click at [456, 116] on button "Sim" at bounding box center [452, 108] width 30 height 17
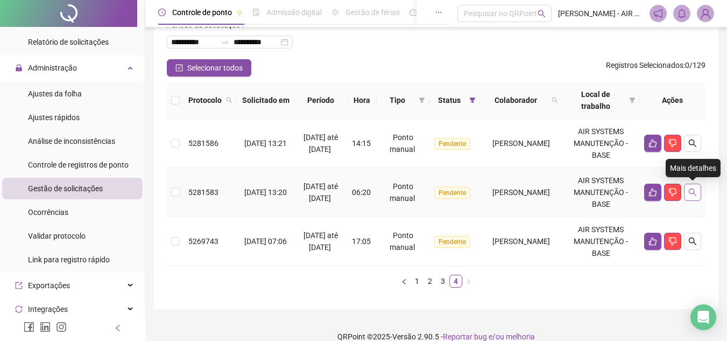
click at [694, 192] on icon "search" at bounding box center [693, 192] width 8 height 8
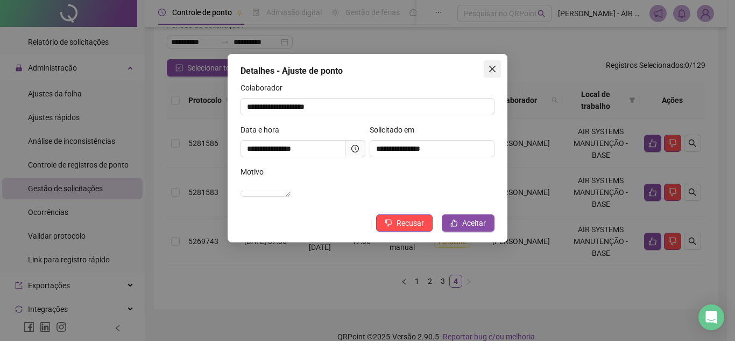
click at [494, 62] on button "Close" at bounding box center [492, 68] width 17 height 17
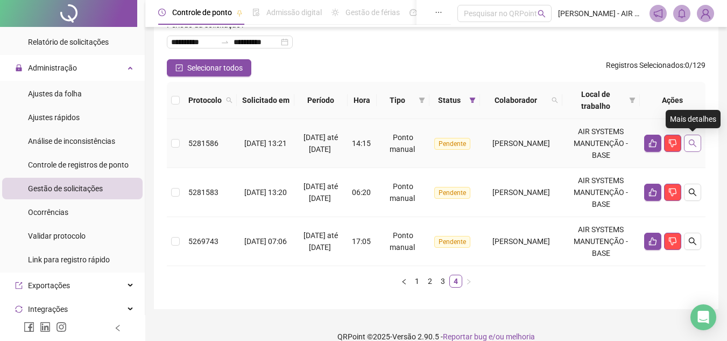
click at [698, 148] on button "button" at bounding box center [692, 143] width 17 height 17
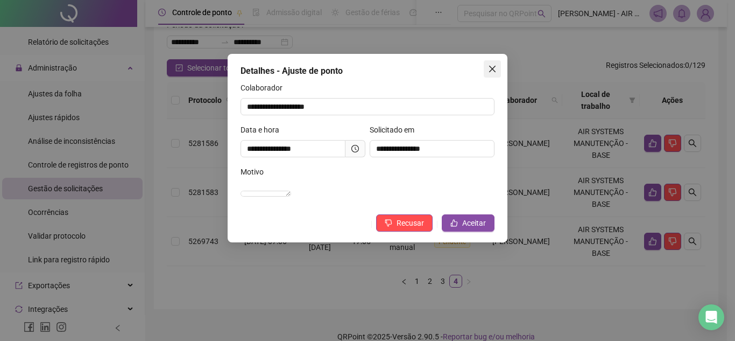
click at [497, 71] on span "Close" at bounding box center [492, 69] width 17 height 9
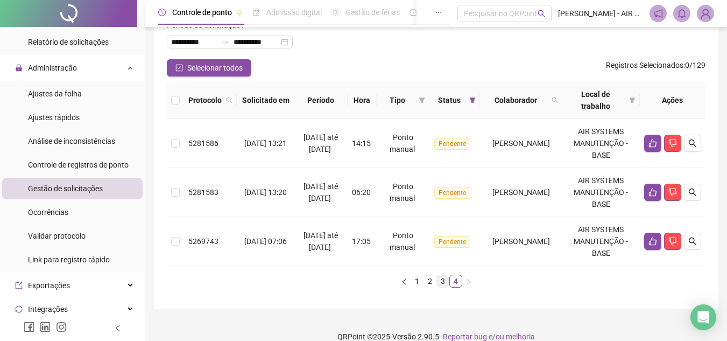
click at [442, 283] on link "3" at bounding box center [443, 281] width 12 height 12
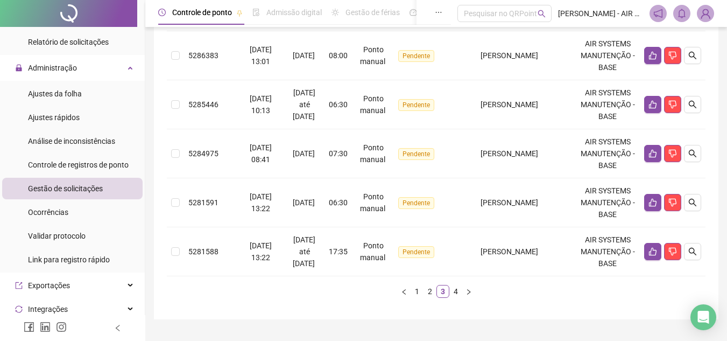
scroll to position [521, 0]
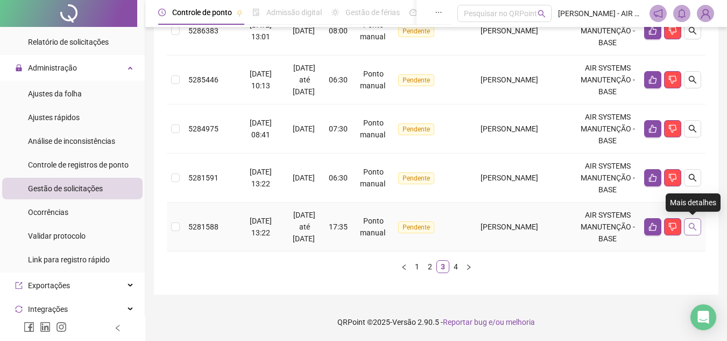
click at [693, 227] on icon "search" at bounding box center [692, 226] width 9 height 9
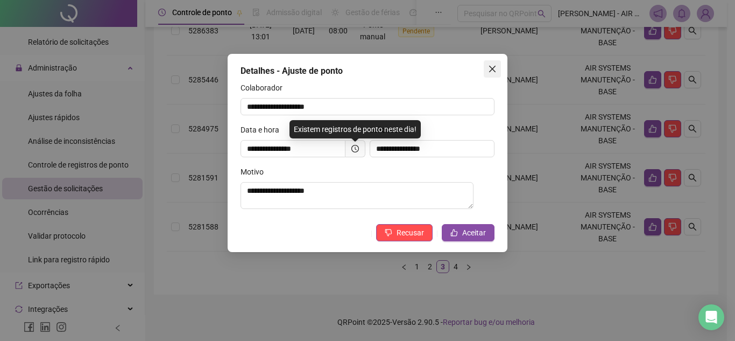
click at [494, 70] on icon "close" at bounding box center [492, 69] width 6 height 6
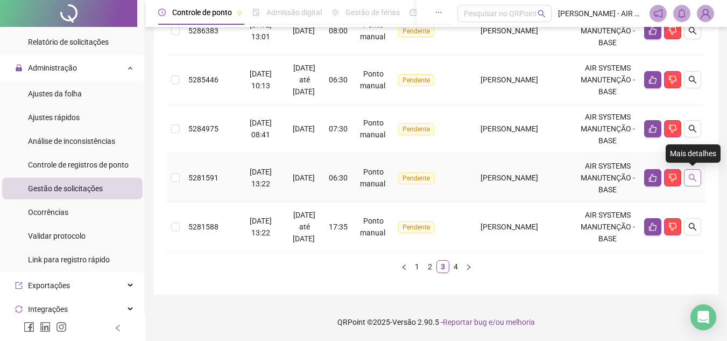
click at [689, 178] on icon "search" at bounding box center [692, 177] width 9 height 9
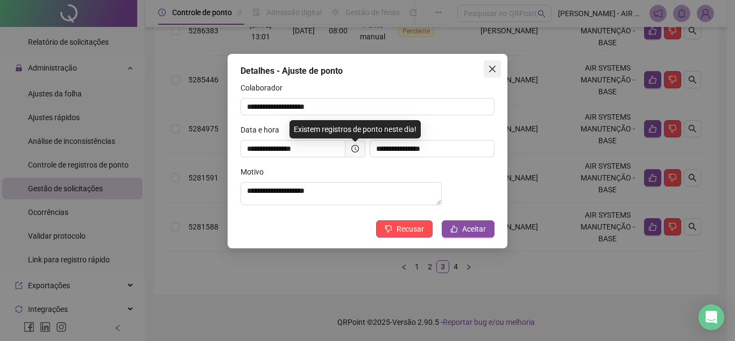
click at [495, 68] on icon "close" at bounding box center [492, 69] width 9 height 9
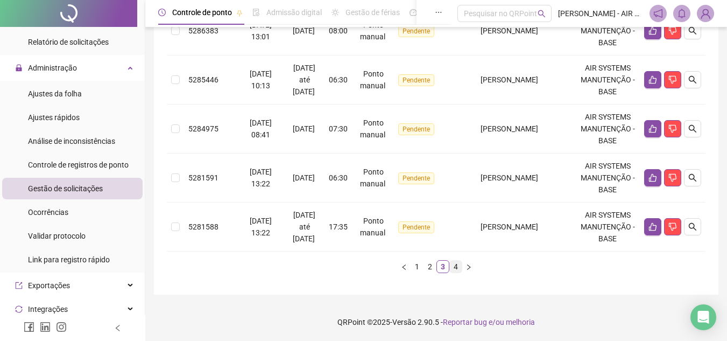
click at [459, 265] on link "4" at bounding box center [456, 267] width 12 height 12
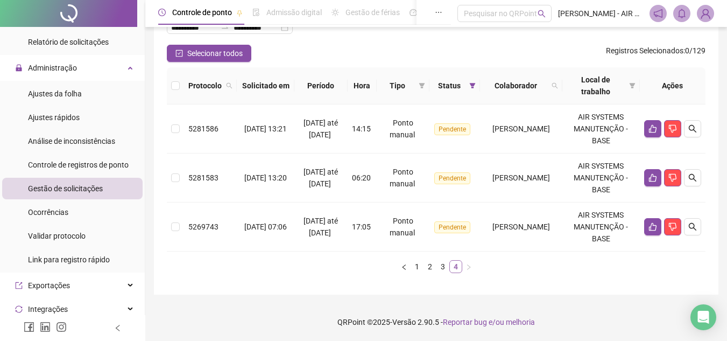
scroll to position [80, 0]
click at [691, 172] on button "button" at bounding box center [692, 177] width 17 height 17
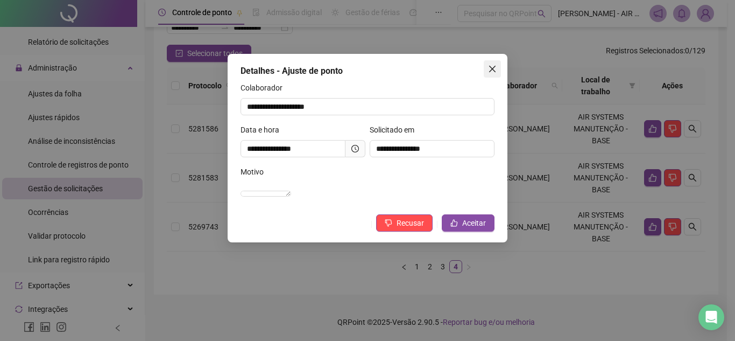
click at [492, 75] on button "Close" at bounding box center [492, 68] width 17 height 17
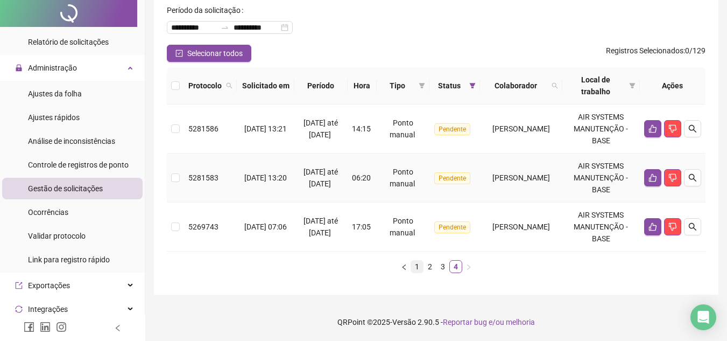
scroll to position [0, 0]
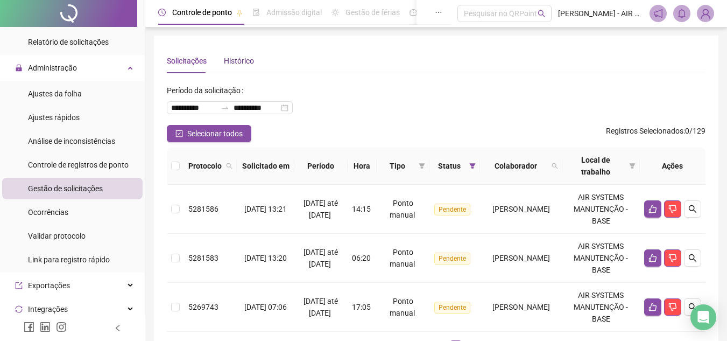
click at [241, 62] on div "Histórico" at bounding box center [239, 61] width 30 height 12
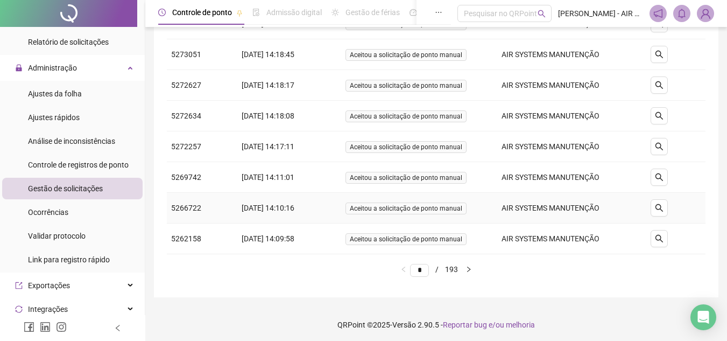
scroll to position [164, 0]
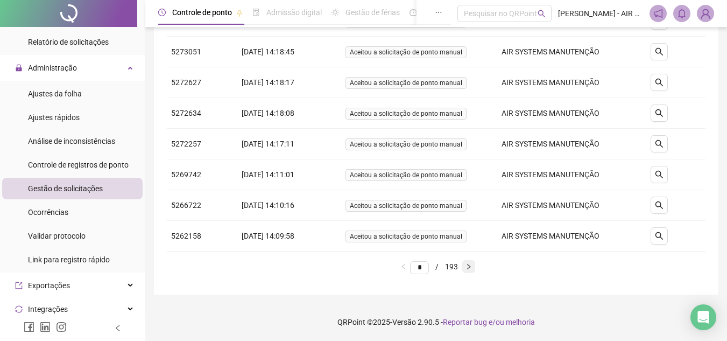
click at [472, 268] on icon "right" at bounding box center [469, 266] width 6 height 6
click at [472, 267] on icon "right" at bounding box center [469, 266] width 6 height 6
click at [659, 207] on icon "search" at bounding box center [659, 205] width 9 height 9
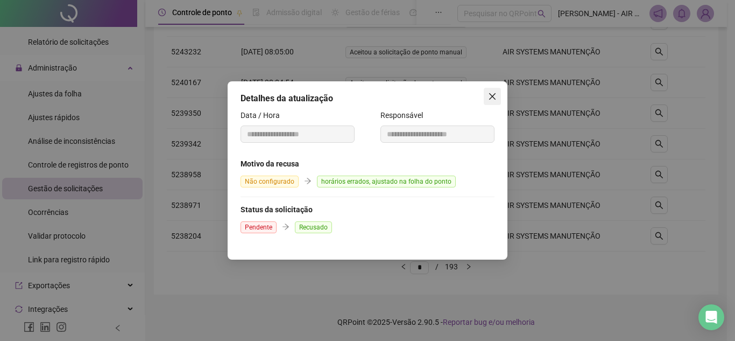
click at [497, 100] on span "Close" at bounding box center [492, 96] width 17 height 9
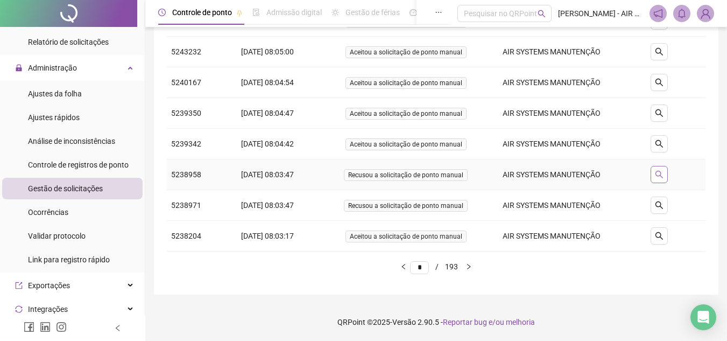
click at [666, 168] on button "button" at bounding box center [659, 174] width 17 height 17
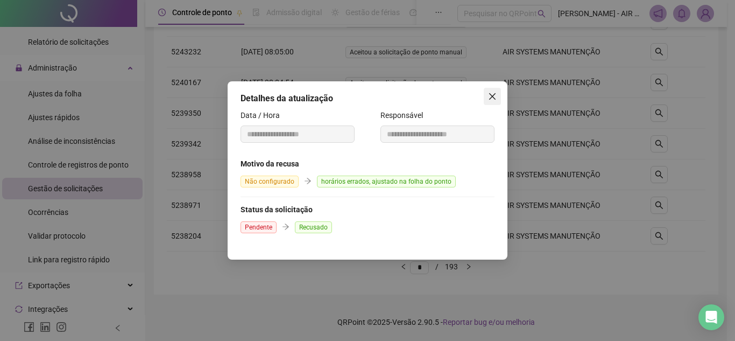
click at [494, 100] on icon "close" at bounding box center [492, 96] width 9 height 9
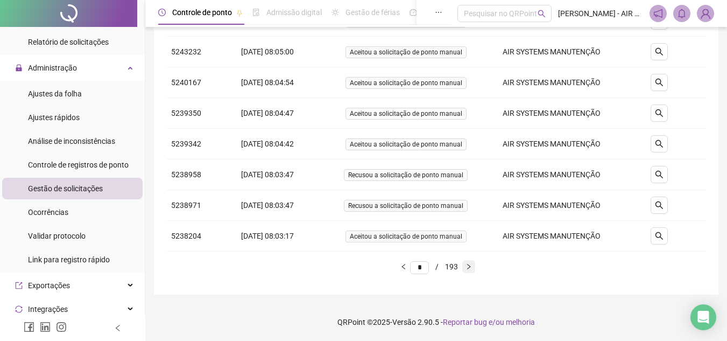
click at [472, 264] on icon "right" at bounding box center [469, 266] width 6 height 6
type input "*"
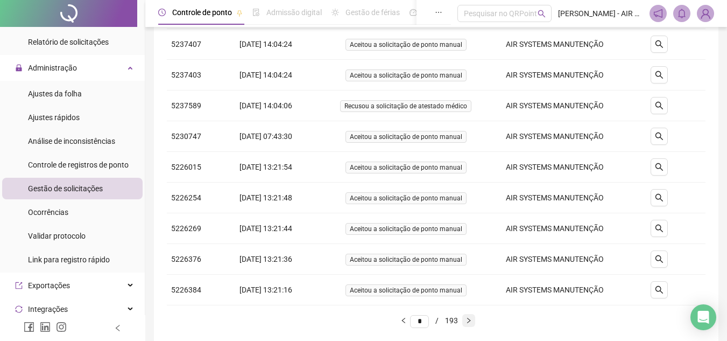
scroll to position [57, 0]
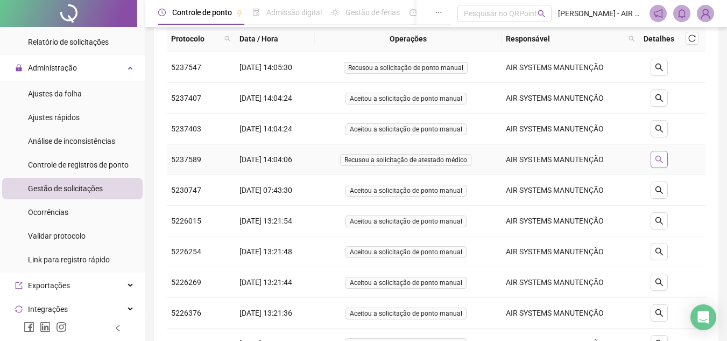
click at [663, 166] on button "button" at bounding box center [659, 159] width 17 height 17
type input "**********"
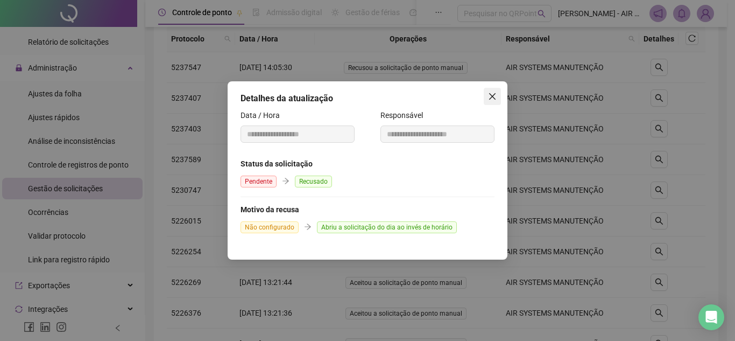
click at [489, 96] on icon "close" at bounding box center [492, 96] width 9 height 9
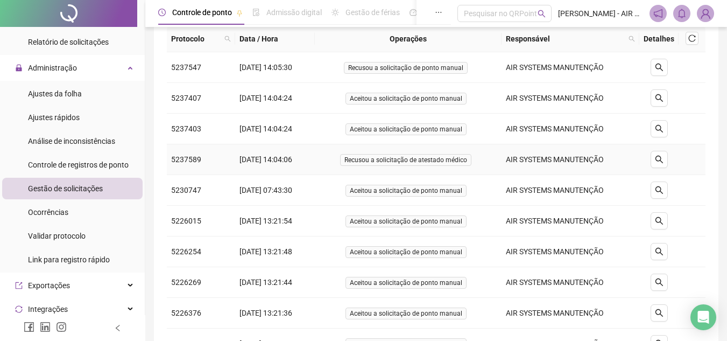
scroll to position [0, 0]
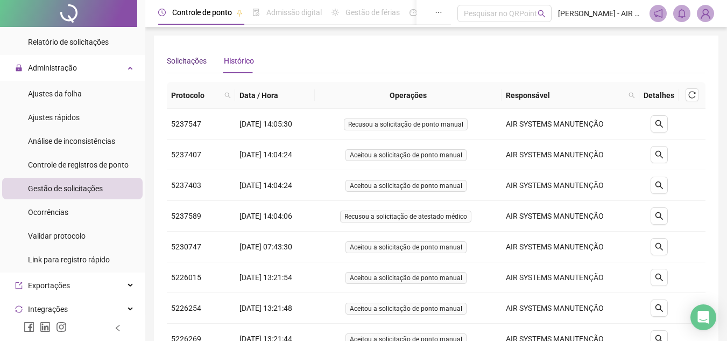
click at [184, 64] on div "Solicitações" at bounding box center [187, 61] width 40 height 12
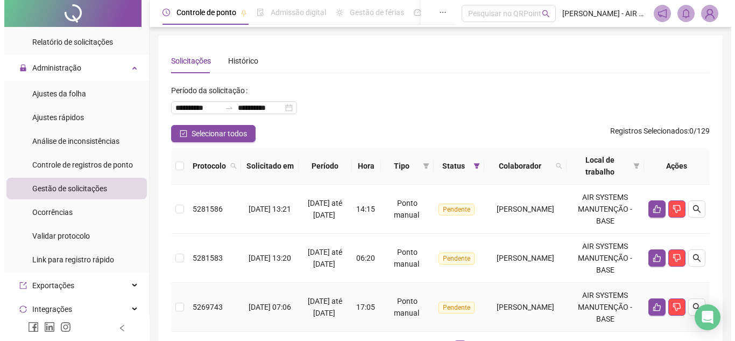
scroll to position [80, 0]
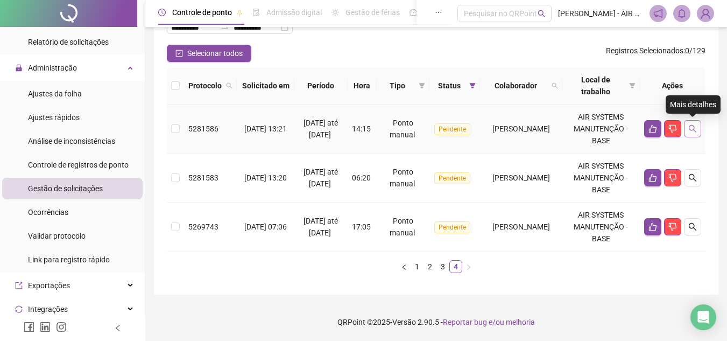
click at [695, 129] on icon "search" at bounding box center [692, 128] width 9 height 9
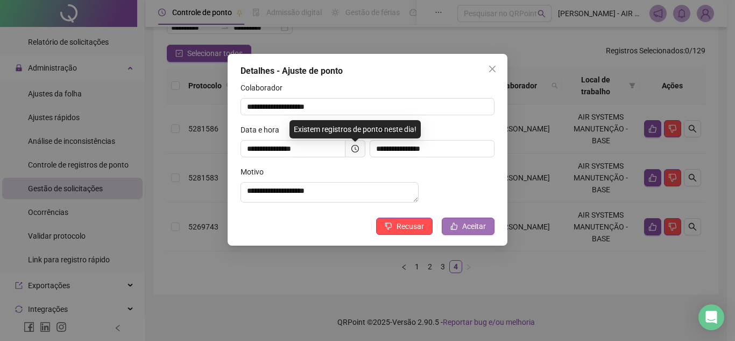
click at [462, 229] on button "Aceitar" at bounding box center [468, 225] width 53 height 17
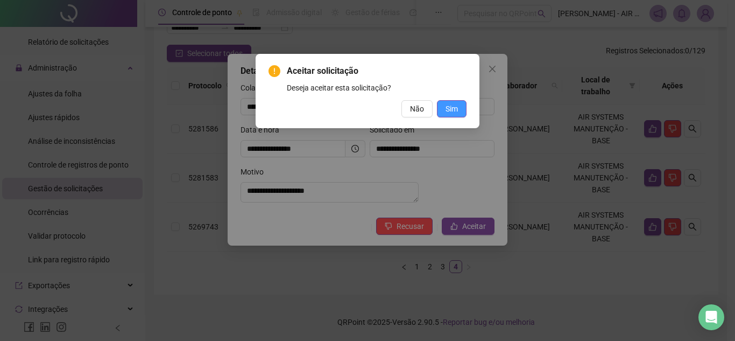
click at [459, 112] on button "Sim" at bounding box center [452, 108] width 30 height 17
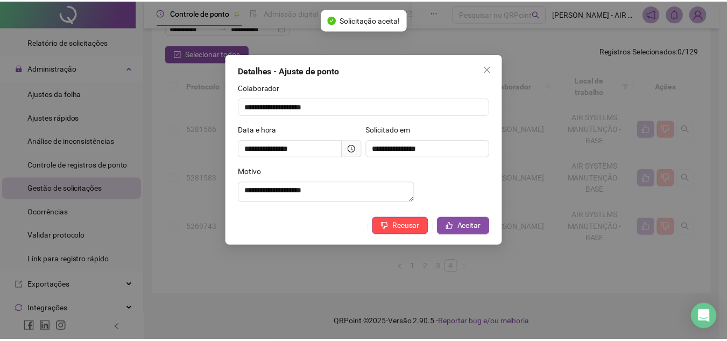
scroll to position [31, 0]
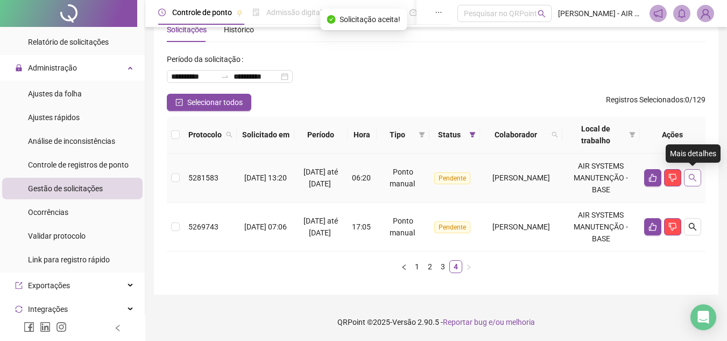
click at [689, 174] on icon "search" at bounding box center [692, 177] width 9 height 9
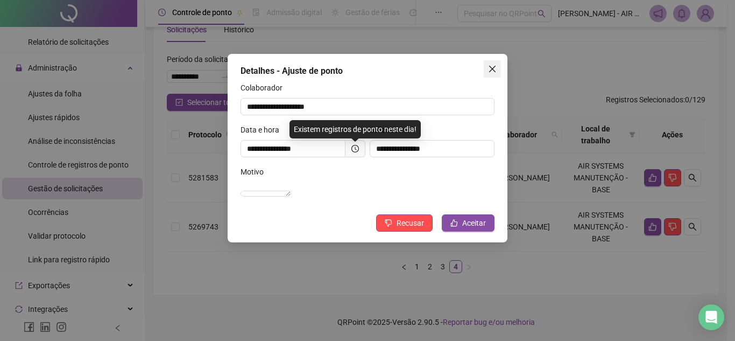
click at [498, 69] on span "Close" at bounding box center [492, 69] width 17 height 9
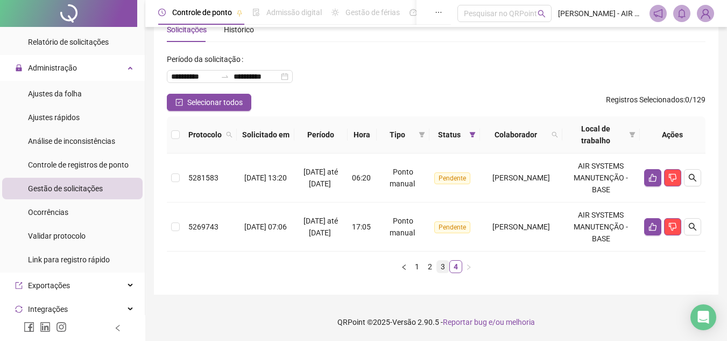
click at [439, 270] on link "3" at bounding box center [443, 267] width 12 height 12
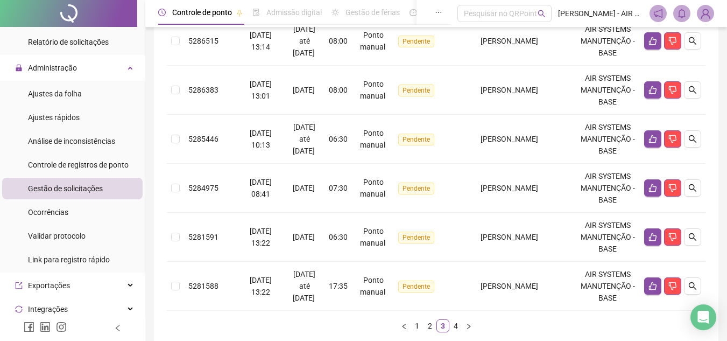
scroll to position [521, 0]
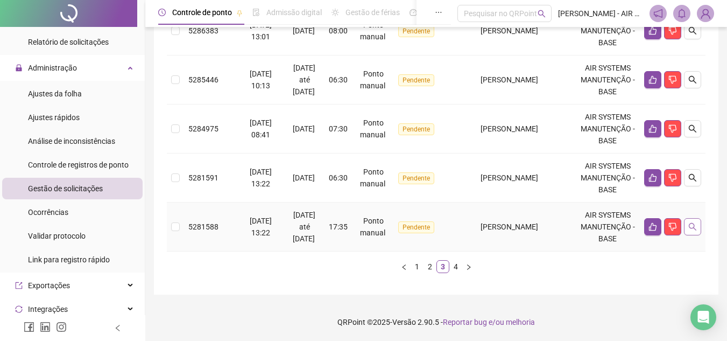
click at [692, 225] on icon "search" at bounding box center [692, 226] width 9 height 9
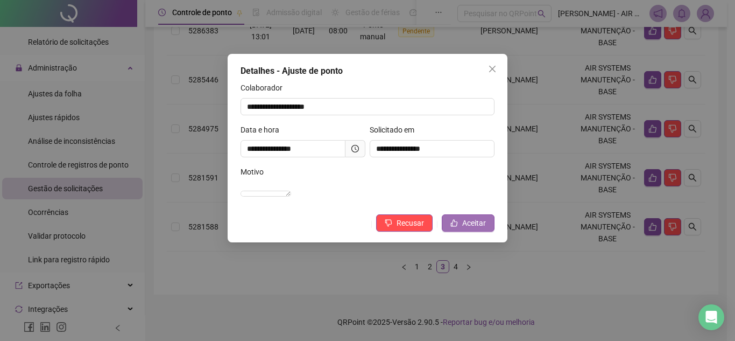
click at [472, 229] on span "Aceitar" at bounding box center [474, 223] width 24 height 12
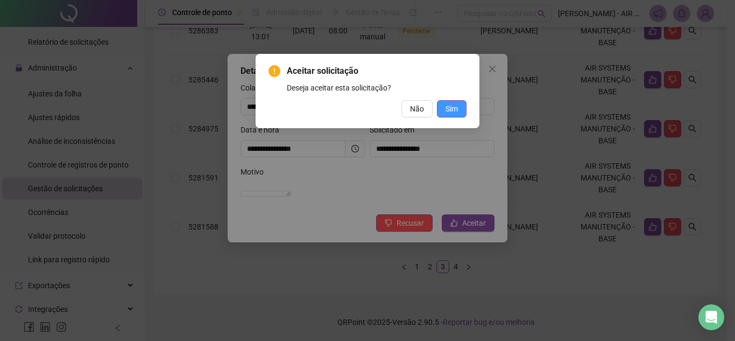
click at [453, 107] on span "Sim" at bounding box center [452, 109] width 12 height 12
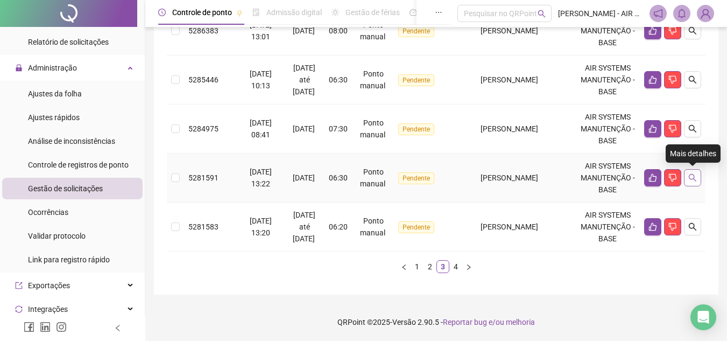
click at [693, 173] on button "button" at bounding box center [692, 177] width 17 height 17
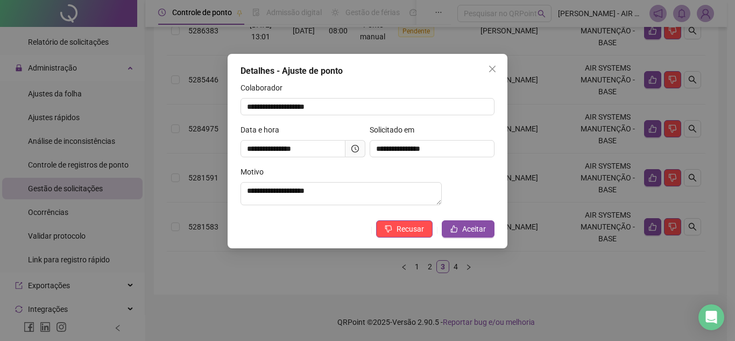
click at [569, 277] on div "**********" at bounding box center [367, 170] width 735 height 341
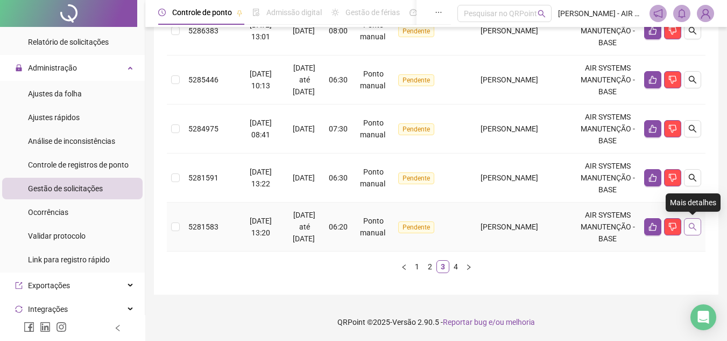
click at [700, 221] on button "button" at bounding box center [692, 226] width 17 height 17
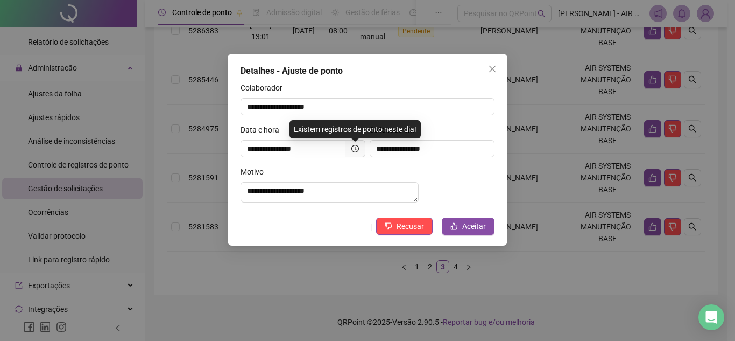
click at [593, 259] on div "**********" at bounding box center [367, 170] width 735 height 341
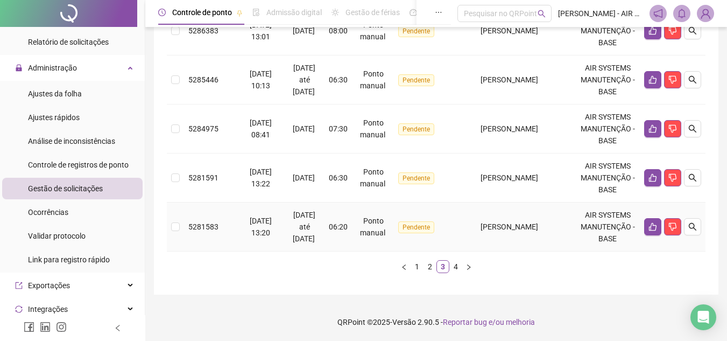
scroll to position [413, 0]
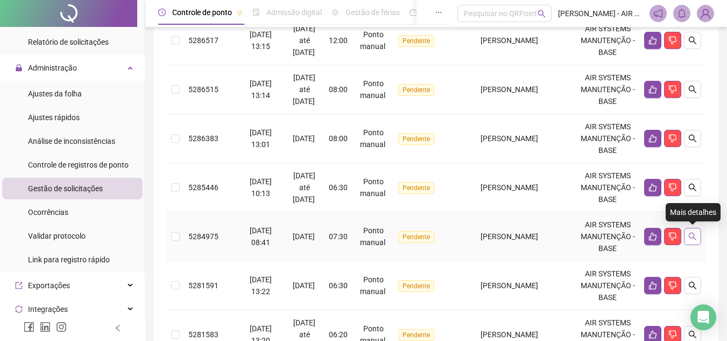
click at [697, 234] on button "button" at bounding box center [692, 236] width 17 height 17
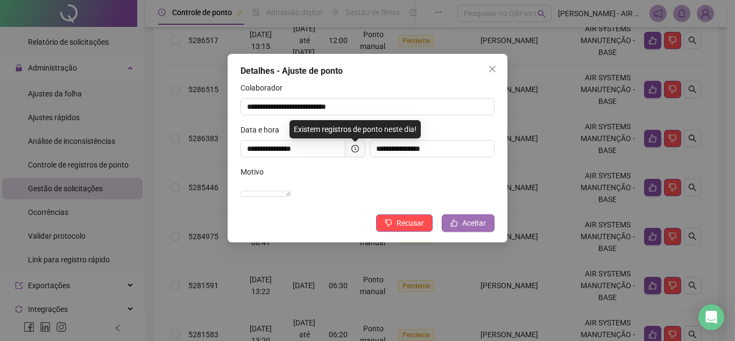
click at [465, 229] on span "Aceitar" at bounding box center [474, 223] width 24 height 12
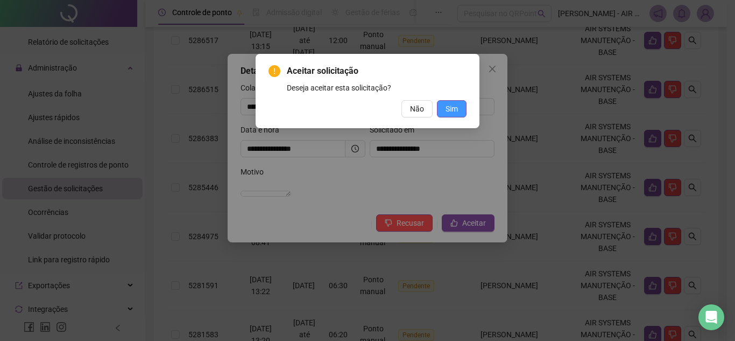
click at [450, 107] on span "Sim" at bounding box center [452, 109] width 12 height 12
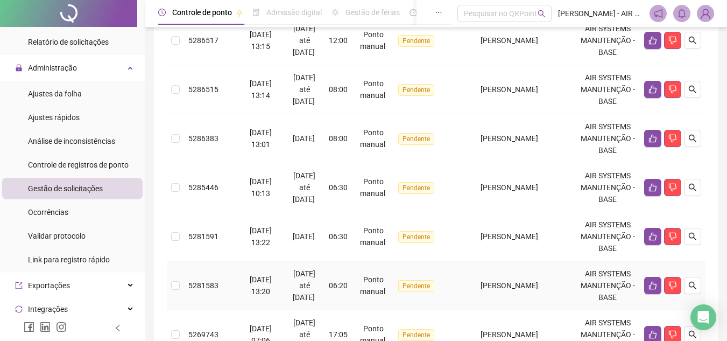
scroll to position [360, 0]
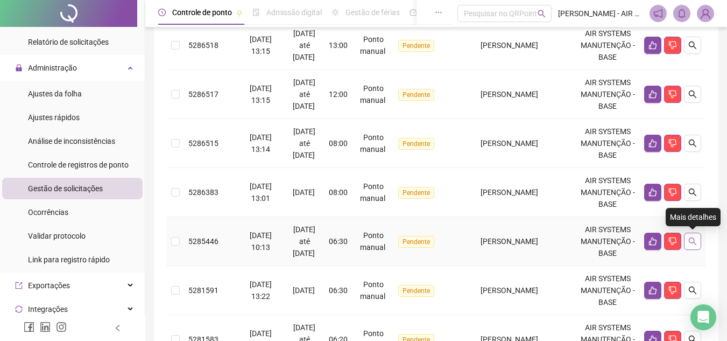
click at [694, 245] on icon "search" at bounding box center [692, 241] width 9 height 9
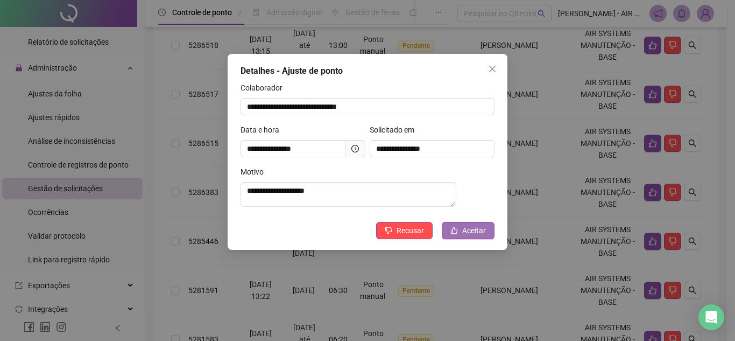
click at [473, 235] on span "Aceitar" at bounding box center [474, 230] width 24 height 12
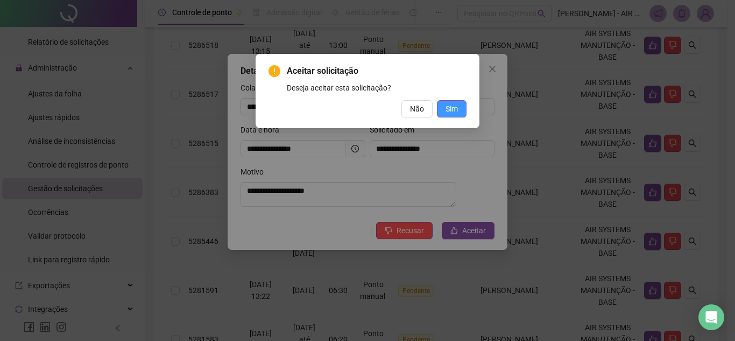
click at [452, 106] on span "Sim" at bounding box center [452, 109] width 12 height 12
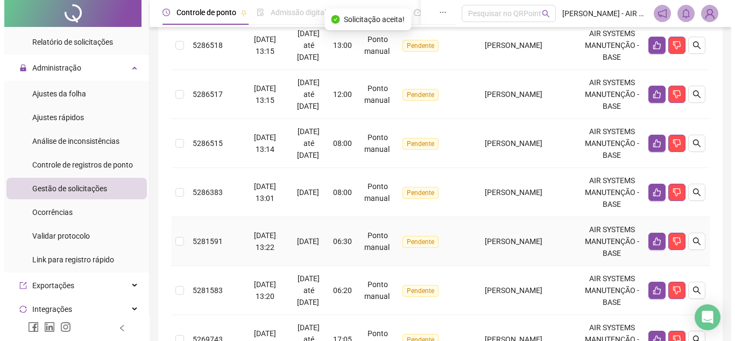
scroll to position [413, 0]
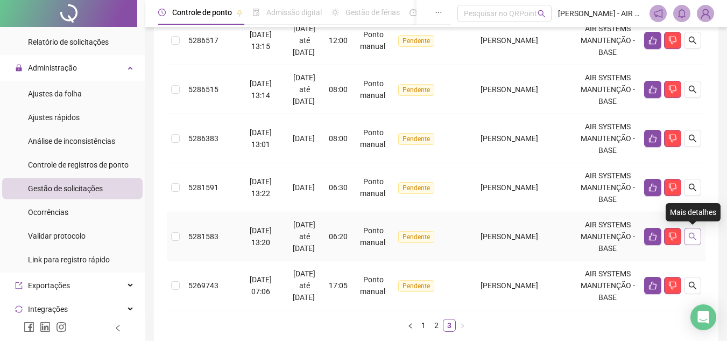
click at [688, 243] on button "button" at bounding box center [692, 236] width 17 height 17
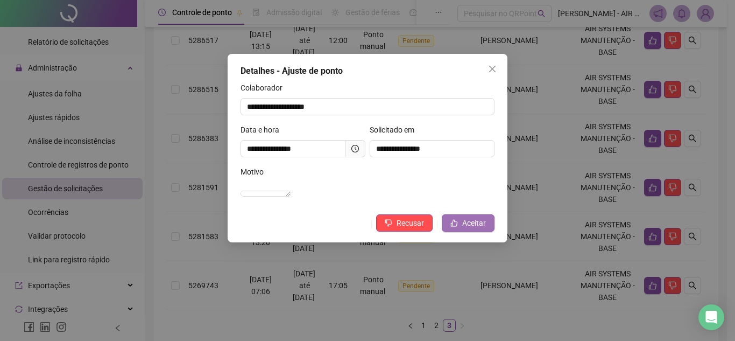
click at [470, 229] on span "Aceitar" at bounding box center [474, 223] width 24 height 12
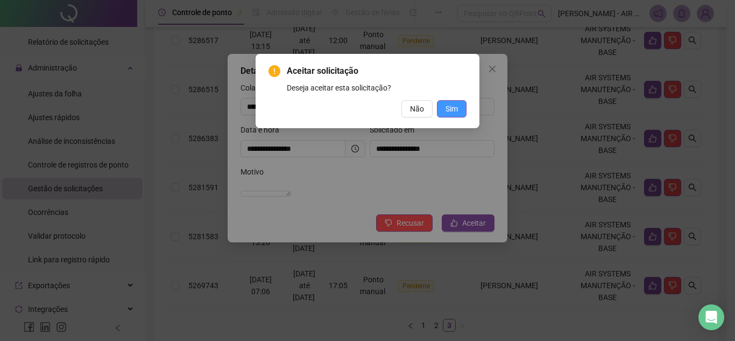
click at [447, 105] on span "Sim" at bounding box center [452, 109] width 12 height 12
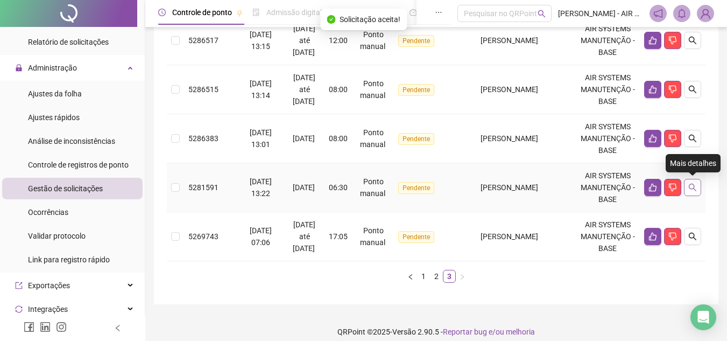
click at [693, 186] on icon "search" at bounding box center [692, 187] width 9 height 9
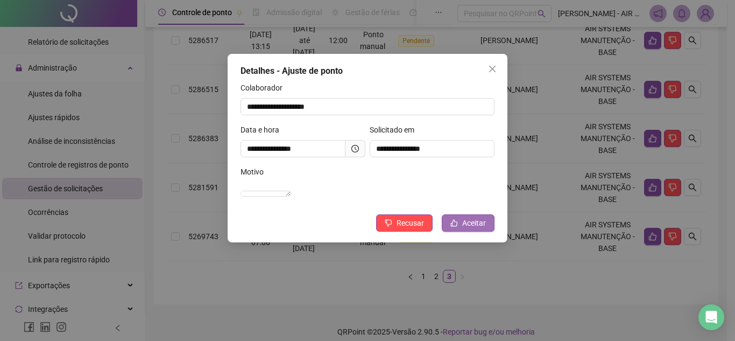
click at [474, 229] on span "Aceitar" at bounding box center [474, 223] width 24 height 12
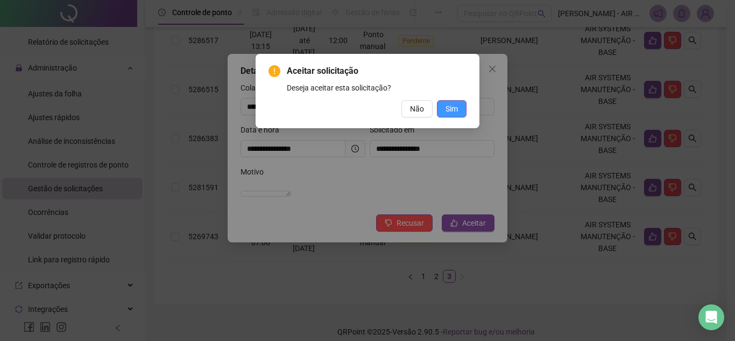
click at [448, 101] on button "Sim" at bounding box center [452, 108] width 30 height 17
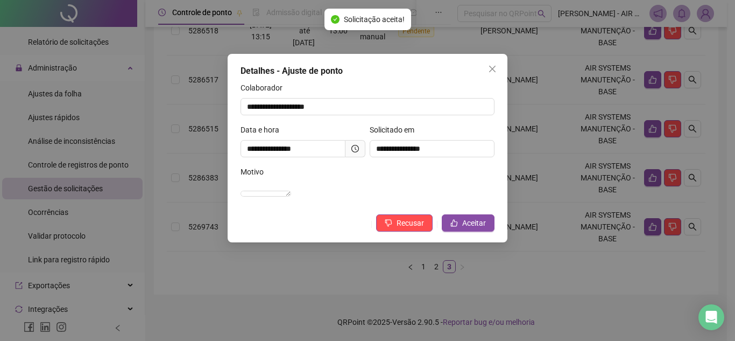
scroll to position [374, 0]
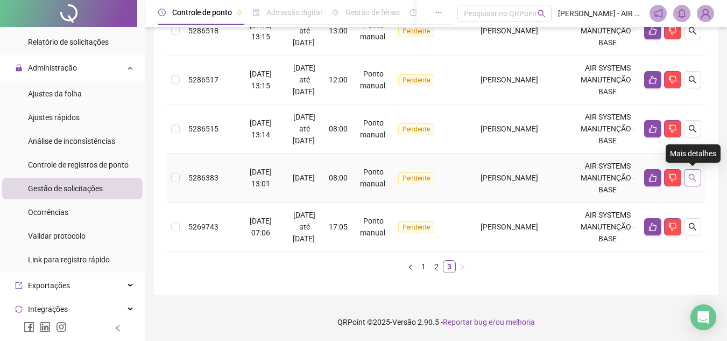
click at [691, 178] on icon "search" at bounding box center [692, 177] width 9 height 9
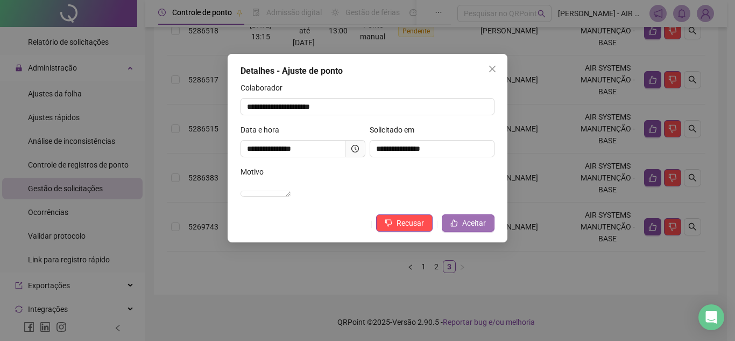
click at [463, 229] on span "Aceitar" at bounding box center [474, 223] width 24 height 12
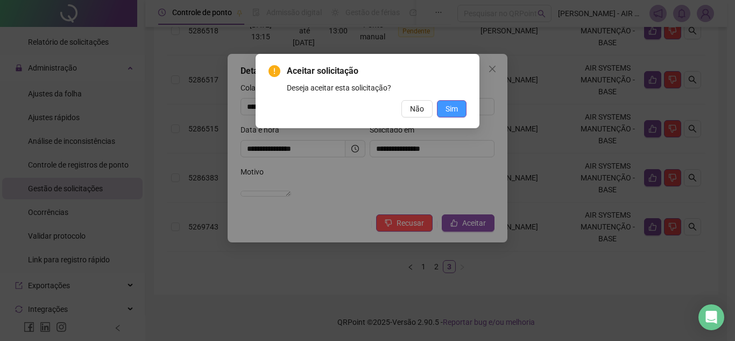
click at [456, 102] on button "Sim" at bounding box center [452, 108] width 30 height 17
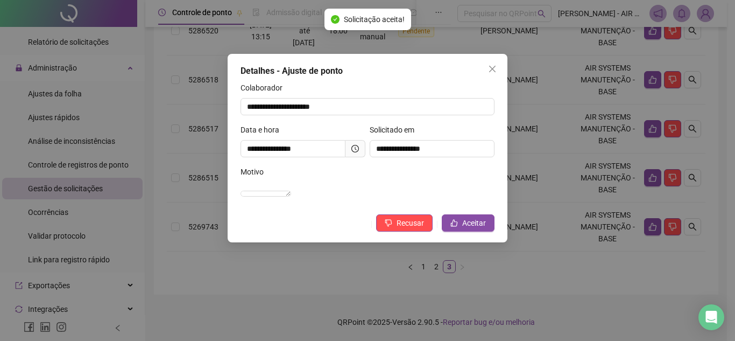
scroll to position [325, 0]
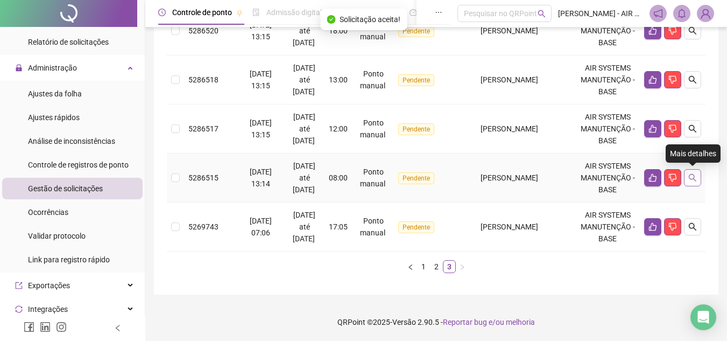
click at [696, 178] on icon "search" at bounding box center [692, 177] width 9 height 9
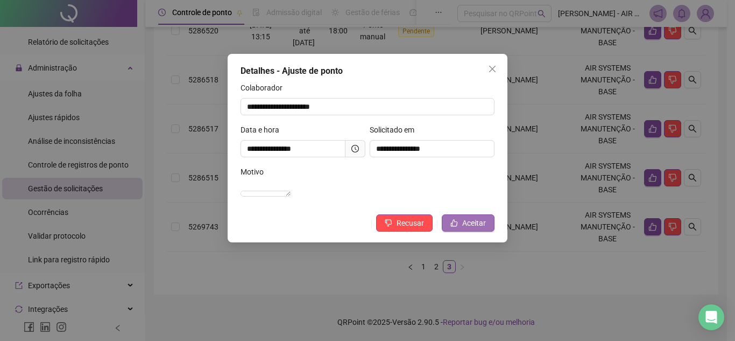
click at [471, 229] on span "Aceitar" at bounding box center [474, 223] width 24 height 12
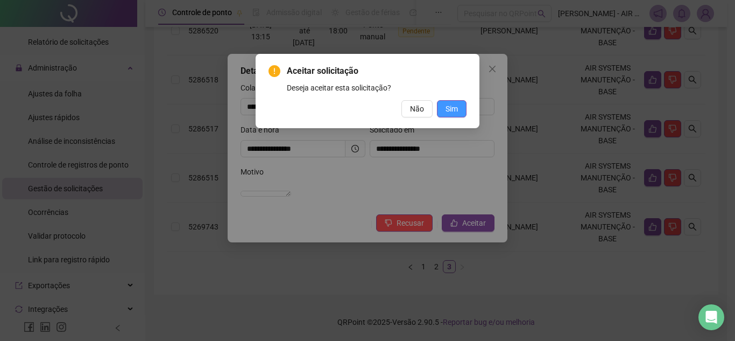
click at [454, 115] on button "Sim" at bounding box center [452, 108] width 30 height 17
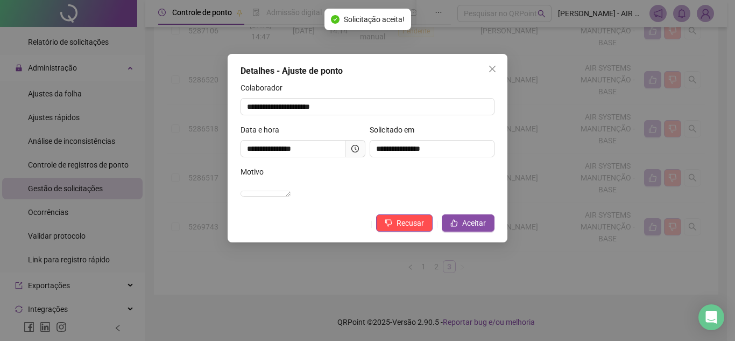
scroll to position [276, 0]
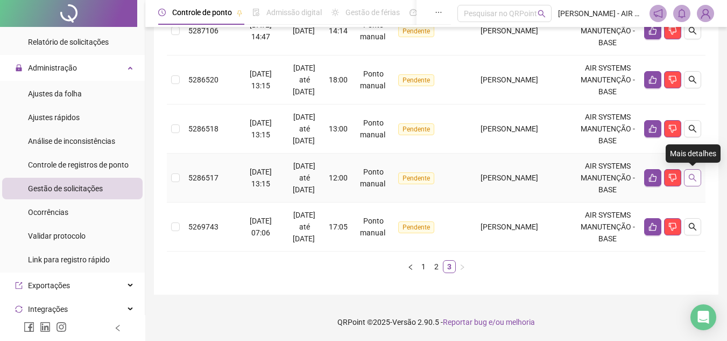
click at [698, 175] on button "button" at bounding box center [692, 177] width 17 height 17
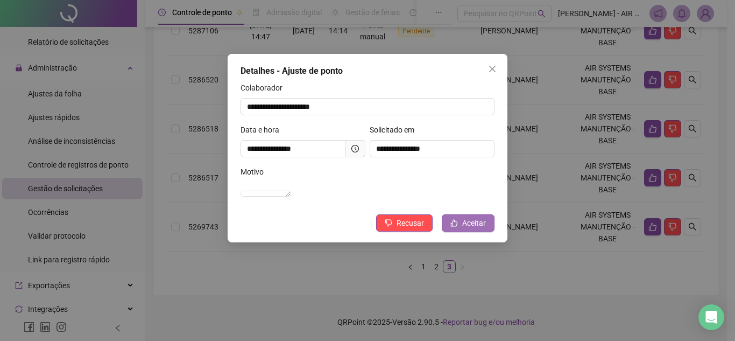
click at [475, 229] on span "Aceitar" at bounding box center [474, 223] width 24 height 12
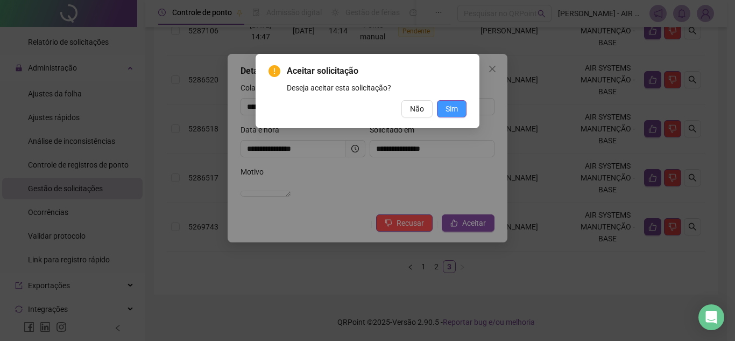
click at [451, 114] on span "Sim" at bounding box center [452, 109] width 12 height 12
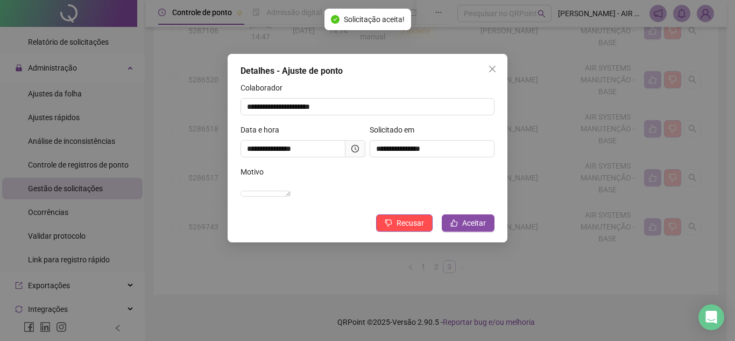
scroll to position [227, 0]
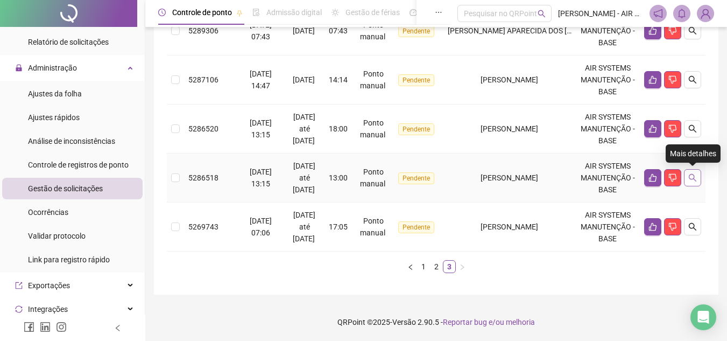
click at [689, 175] on icon "search" at bounding box center [692, 177] width 9 height 9
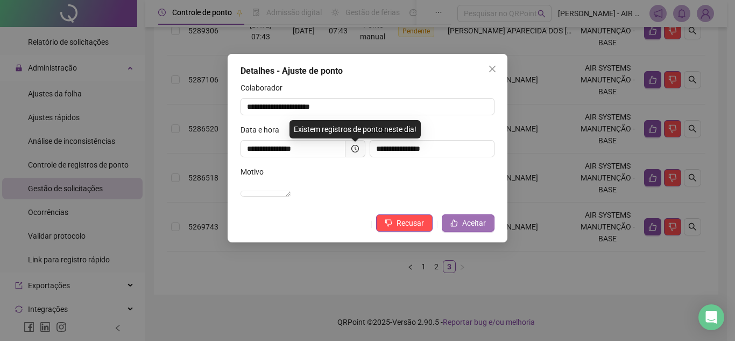
click at [483, 229] on span "Aceitar" at bounding box center [474, 223] width 24 height 12
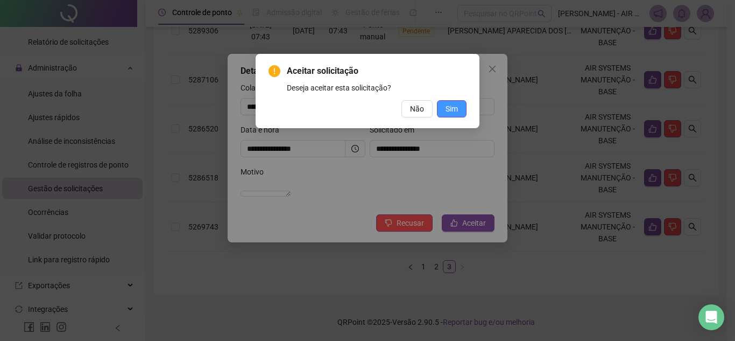
click at [454, 109] on span "Sim" at bounding box center [452, 109] width 12 height 12
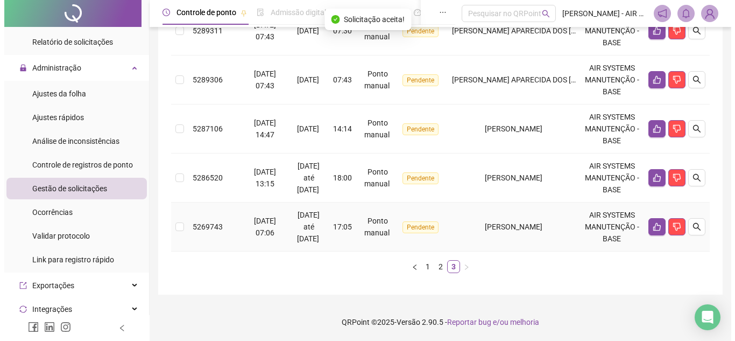
scroll to position [124, 0]
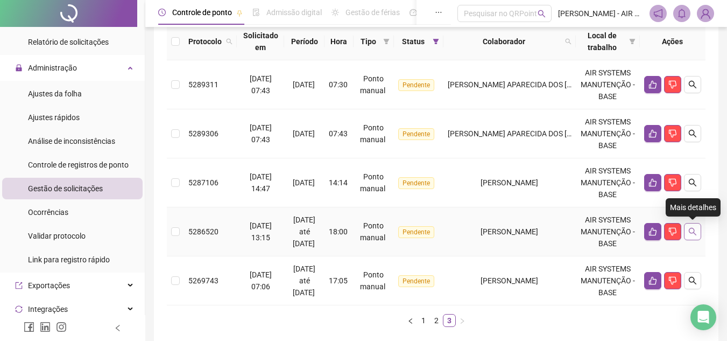
click at [692, 230] on icon "search" at bounding box center [692, 231] width 9 height 9
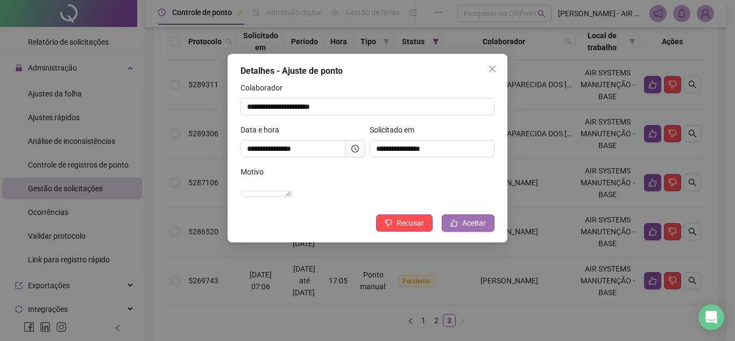
click at [491, 231] on button "Aceitar" at bounding box center [468, 222] width 53 height 17
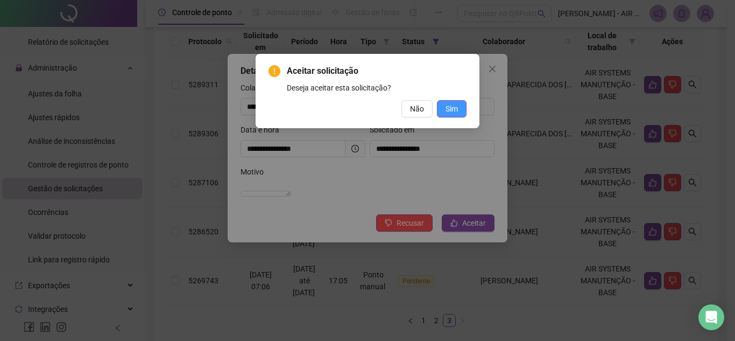
click at [452, 108] on span "Sim" at bounding box center [452, 109] width 12 height 12
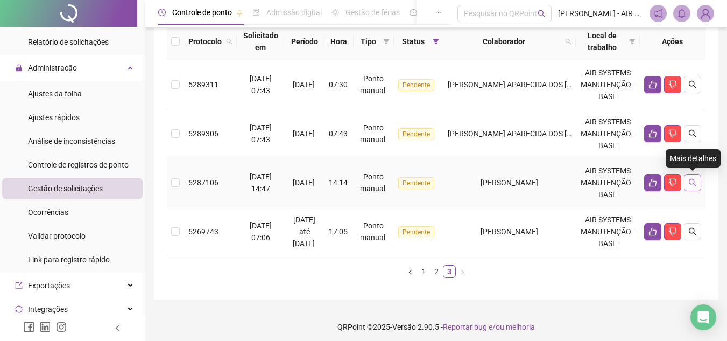
click at [691, 184] on icon "search" at bounding box center [693, 183] width 8 height 8
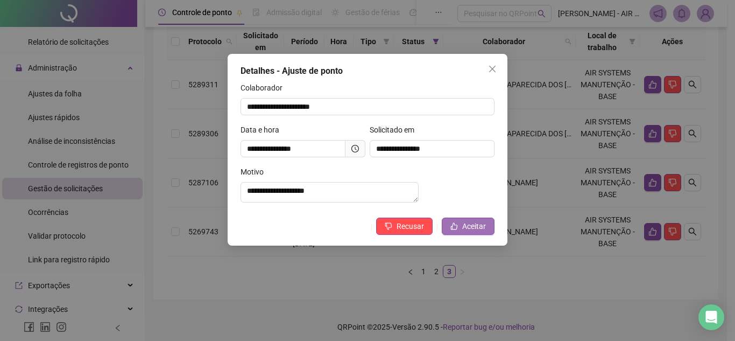
click at [482, 228] on button "Aceitar" at bounding box center [468, 225] width 53 height 17
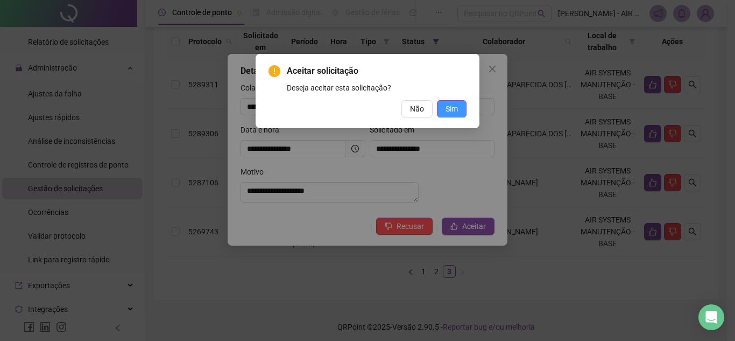
click at [462, 104] on button "Sim" at bounding box center [452, 108] width 30 height 17
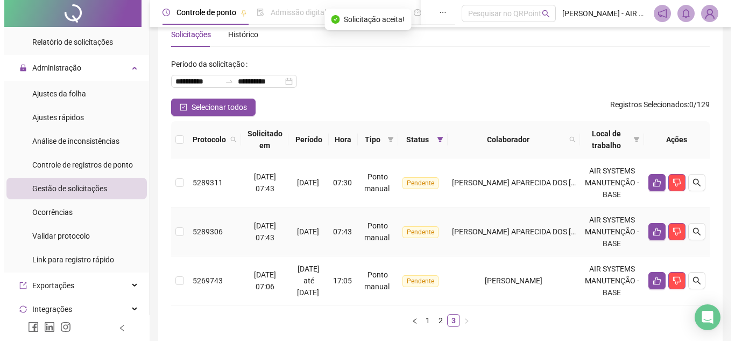
scroll to position [80, 0]
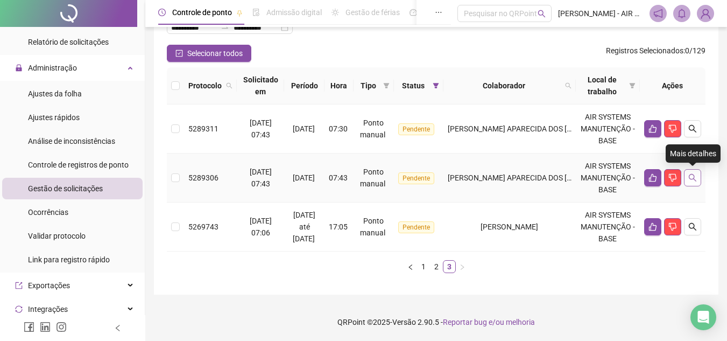
click at [689, 179] on icon "search" at bounding box center [692, 177] width 9 height 9
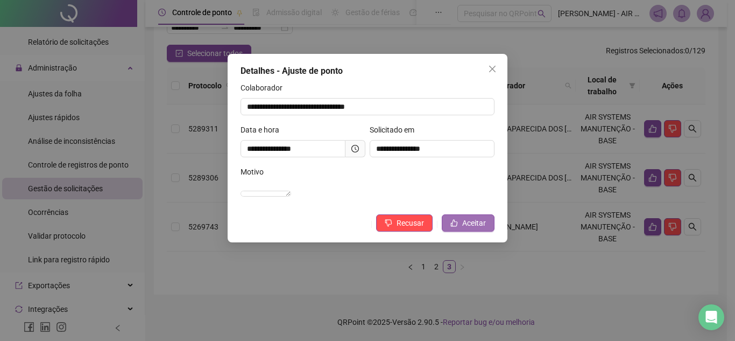
click at [477, 229] on span "Aceitar" at bounding box center [474, 223] width 24 height 12
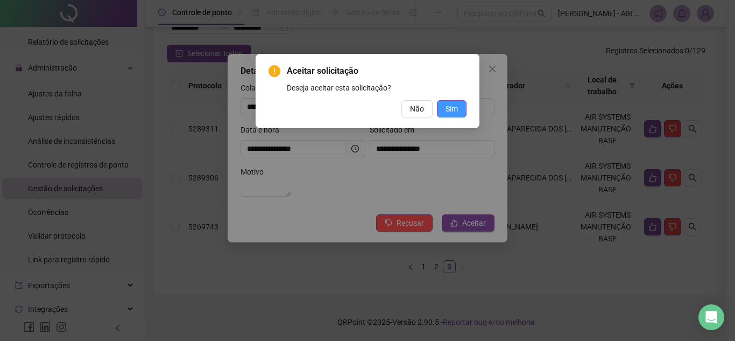
click at [449, 116] on button "Sim" at bounding box center [452, 108] width 30 height 17
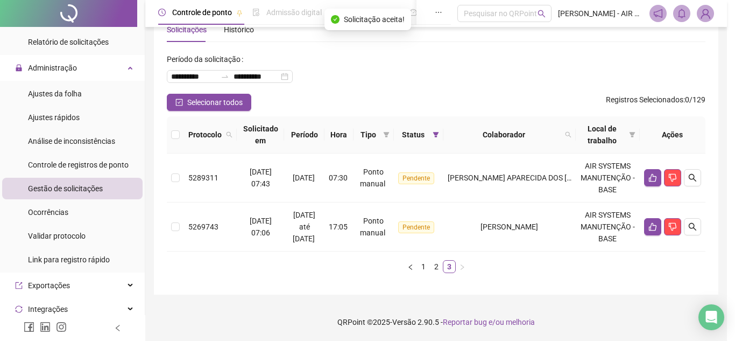
scroll to position [31, 0]
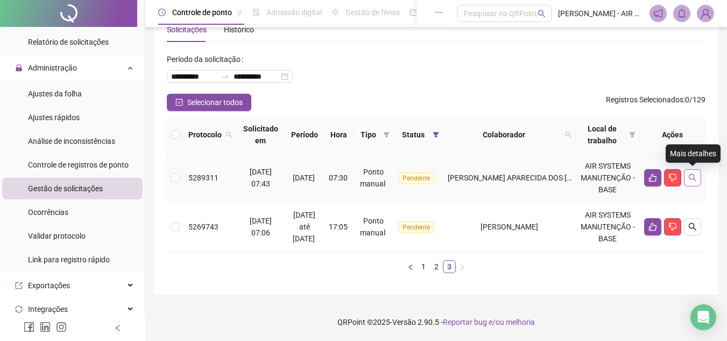
click at [694, 182] on button "button" at bounding box center [692, 177] width 17 height 17
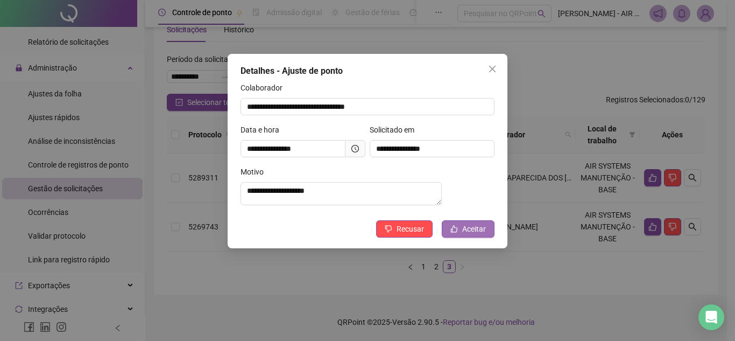
click at [461, 234] on button "Aceitar" at bounding box center [468, 228] width 53 height 17
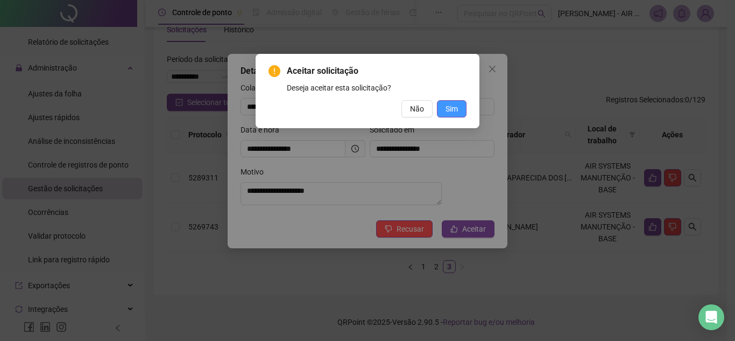
click at [455, 110] on span "Sim" at bounding box center [452, 109] width 12 height 12
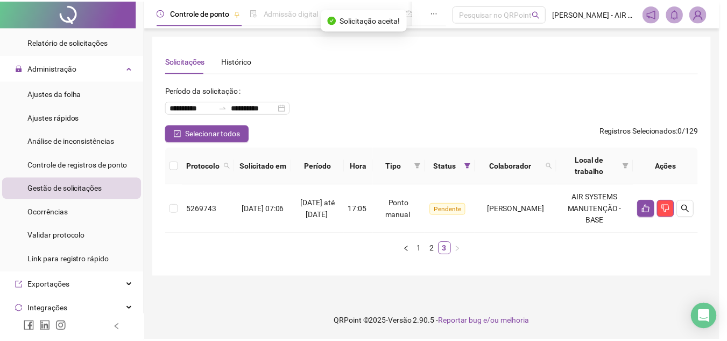
scroll to position [0, 0]
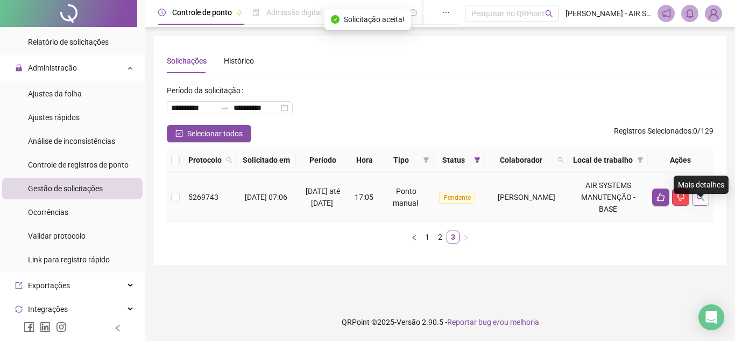
click at [704, 201] on icon "search" at bounding box center [700, 197] width 9 height 9
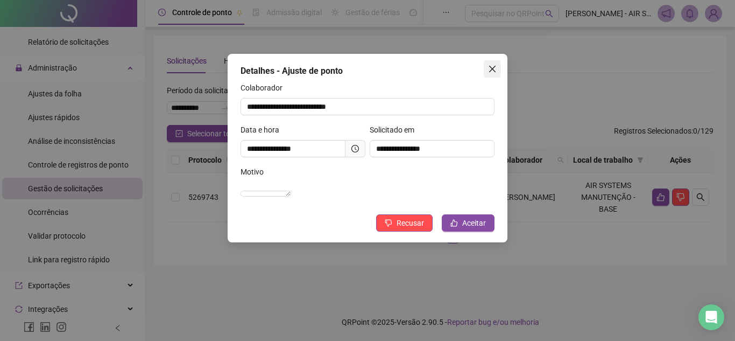
click at [491, 75] on button "Close" at bounding box center [492, 68] width 17 height 17
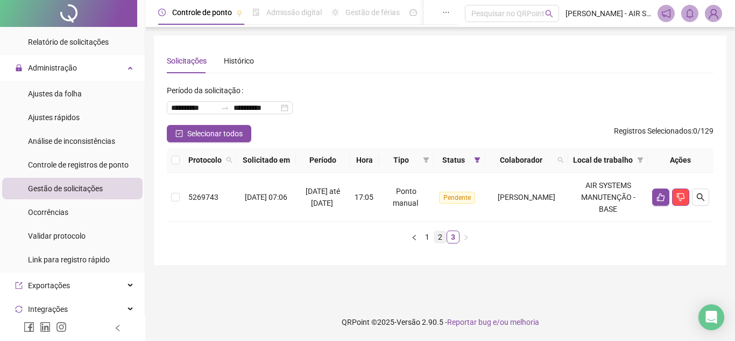
click at [435, 243] on link "2" at bounding box center [440, 237] width 12 height 12
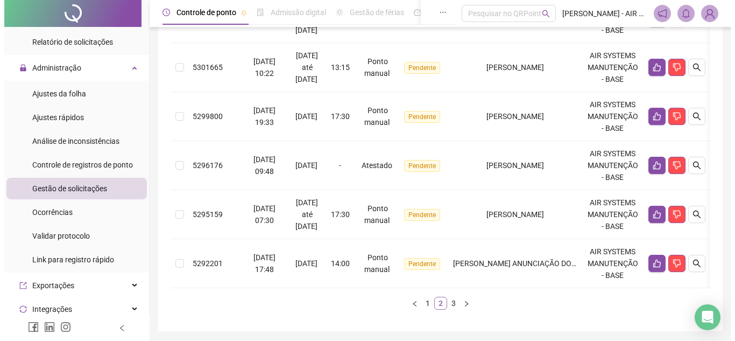
scroll to position [521, 0]
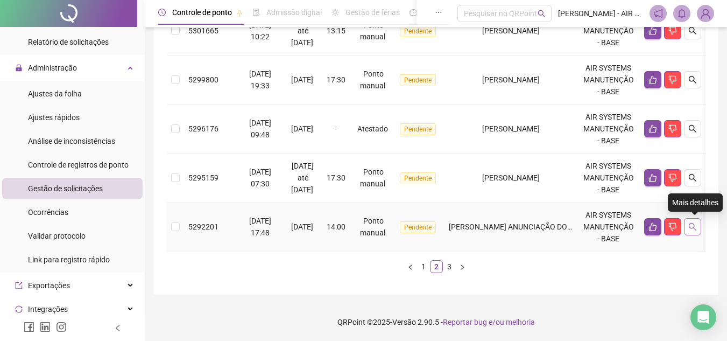
click at [697, 230] on icon "search" at bounding box center [692, 226] width 9 height 9
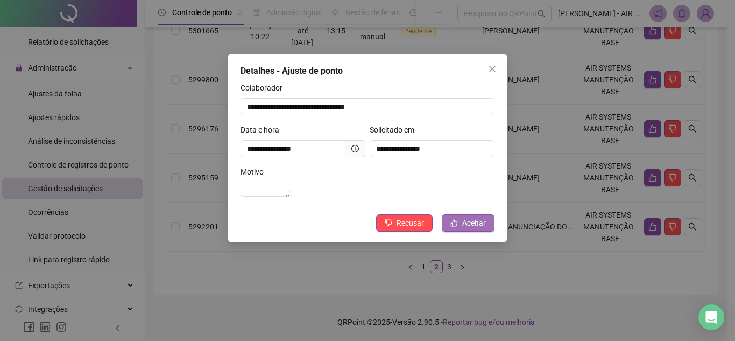
click at [476, 229] on span "Aceitar" at bounding box center [474, 223] width 24 height 12
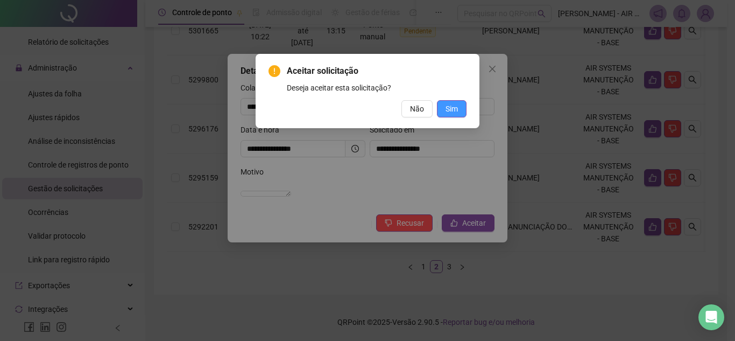
click at [456, 112] on span "Sim" at bounding box center [452, 109] width 12 height 12
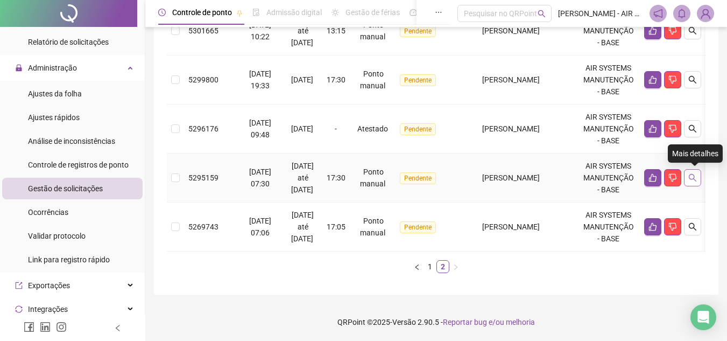
click at [694, 180] on icon "search" at bounding box center [692, 177] width 9 height 9
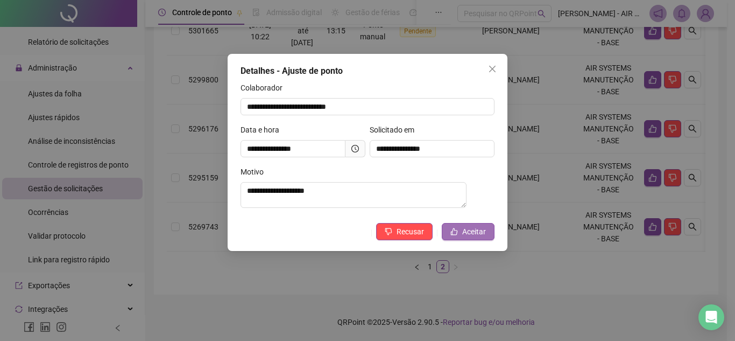
click at [477, 233] on span "Aceitar" at bounding box center [474, 232] width 24 height 12
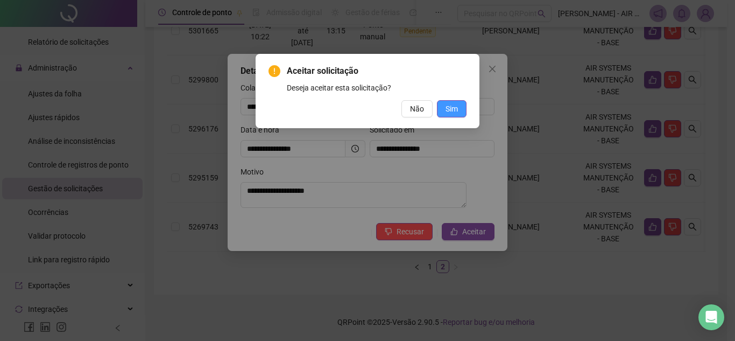
click at [449, 114] on span "Sim" at bounding box center [452, 109] width 12 height 12
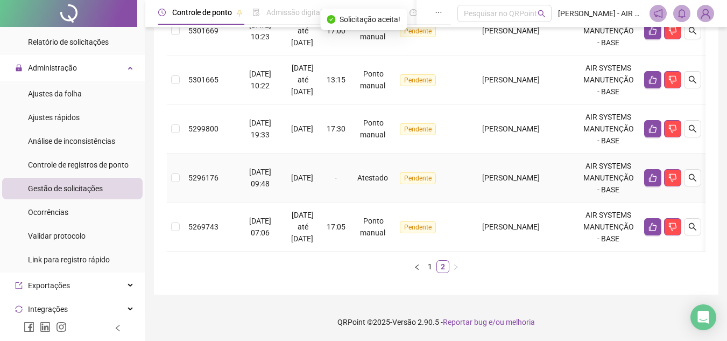
scroll to position [418, 0]
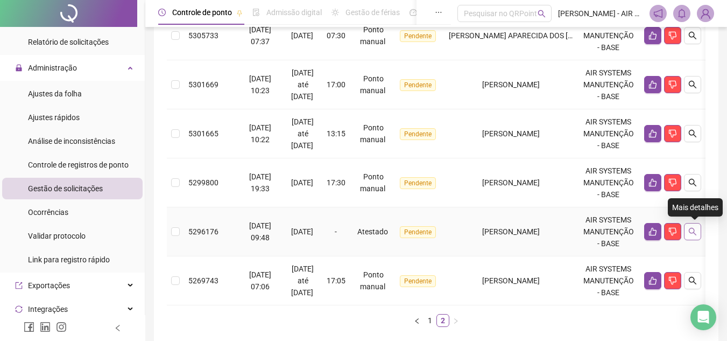
click at [694, 232] on icon "search" at bounding box center [692, 231] width 9 height 9
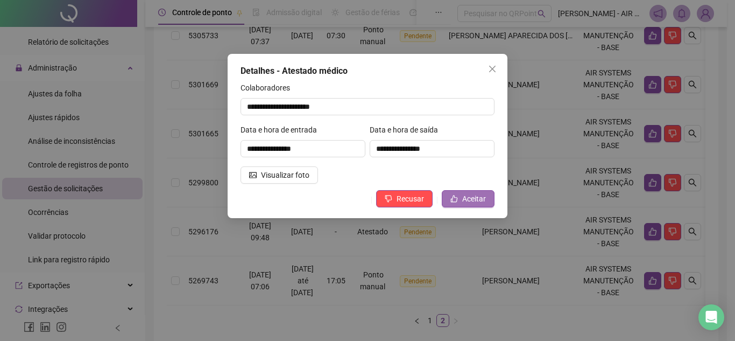
click at [464, 205] on button "Aceitar" at bounding box center [468, 198] width 53 height 17
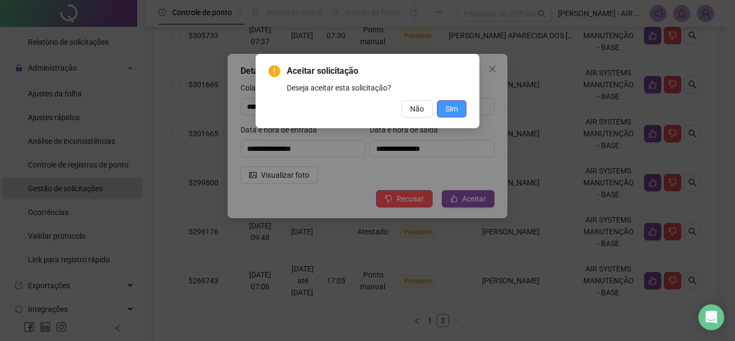
click at [457, 104] on span "Sim" at bounding box center [452, 109] width 12 height 12
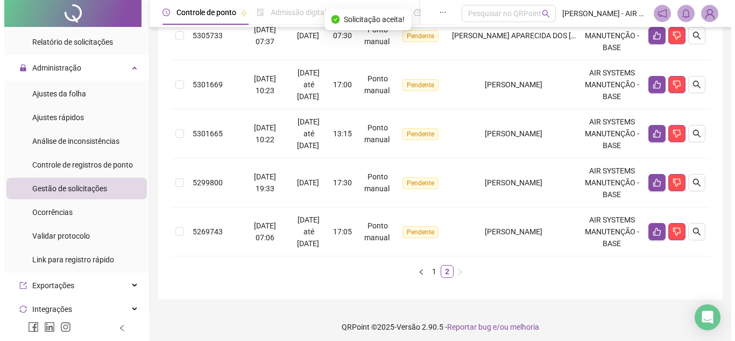
scroll to position [364, 0]
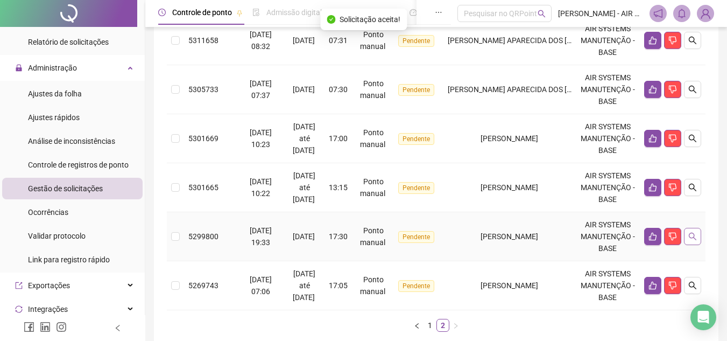
click at [695, 231] on button "button" at bounding box center [692, 236] width 17 height 17
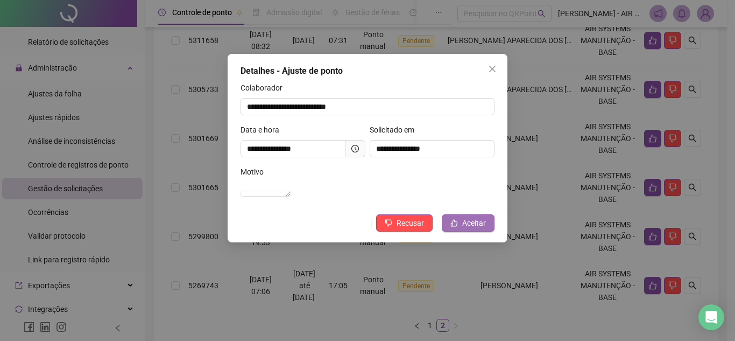
click at [453, 227] on icon "like" at bounding box center [454, 223] width 7 height 7
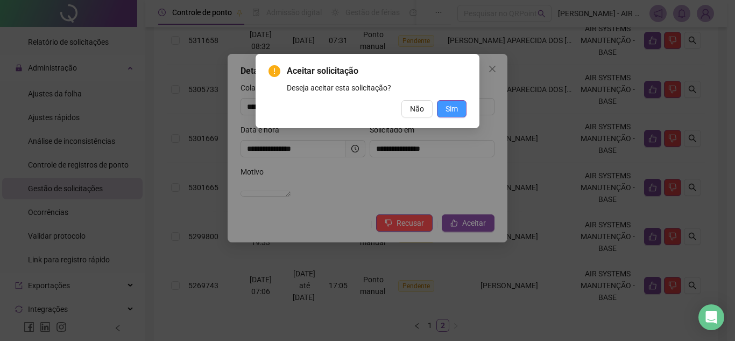
click at [454, 111] on span "Sim" at bounding box center [452, 109] width 12 height 12
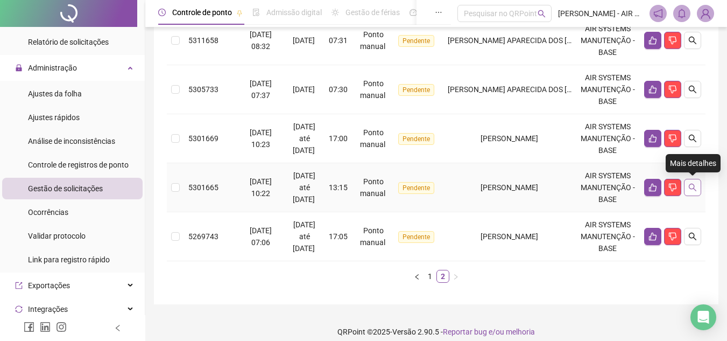
click at [689, 184] on icon "search" at bounding box center [692, 187] width 9 height 9
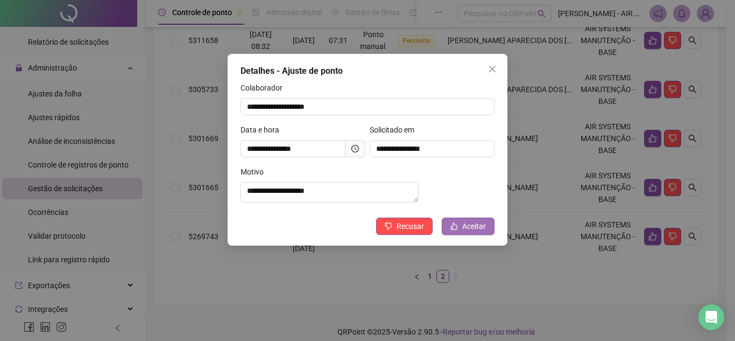
click at [467, 232] on span "Aceitar" at bounding box center [474, 226] width 24 height 12
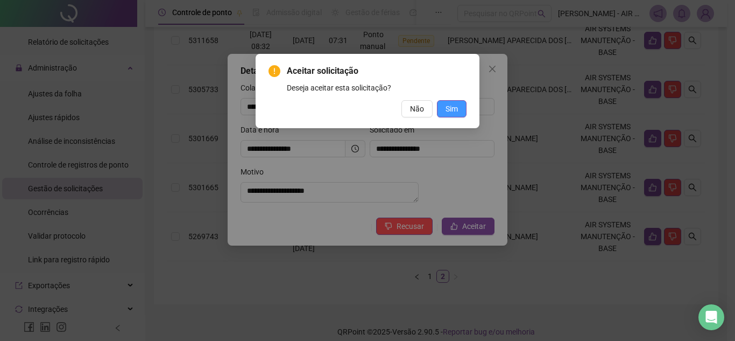
click at [448, 112] on span "Sim" at bounding box center [452, 109] width 12 height 12
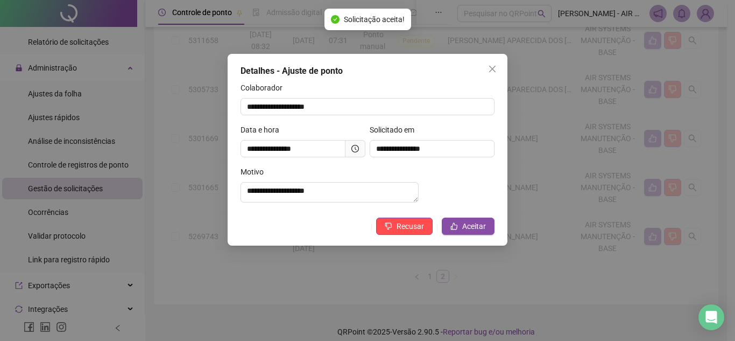
scroll to position [325, 0]
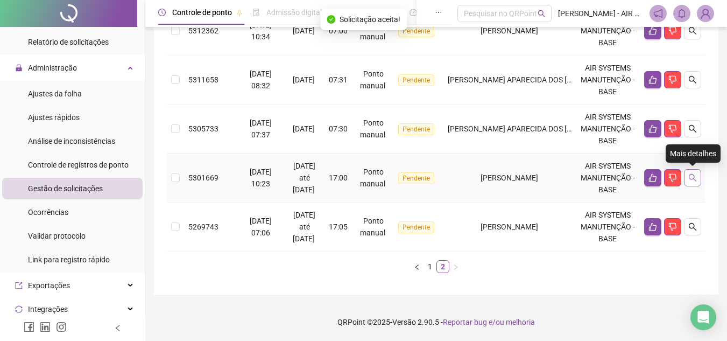
click at [700, 181] on button "button" at bounding box center [692, 177] width 17 height 17
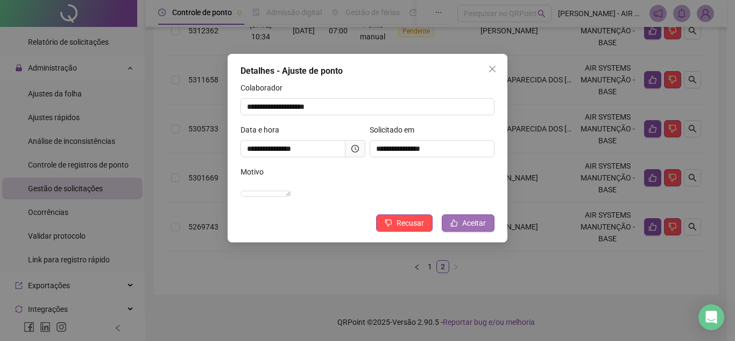
click at [462, 231] on button "Aceitar" at bounding box center [468, 222] width 53 height 17
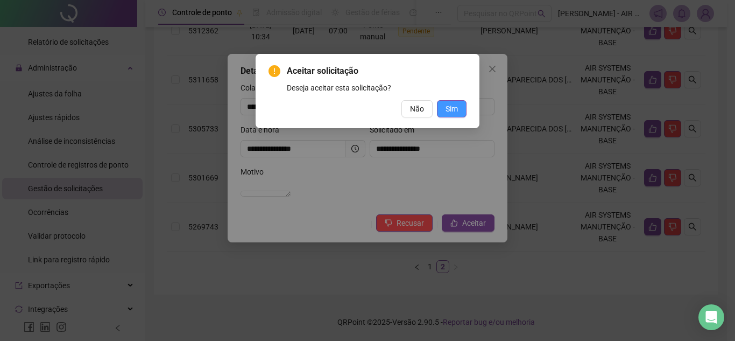
click at [457, 114] on span "Sim" at bounding box center [452, 109] width 12 height 12
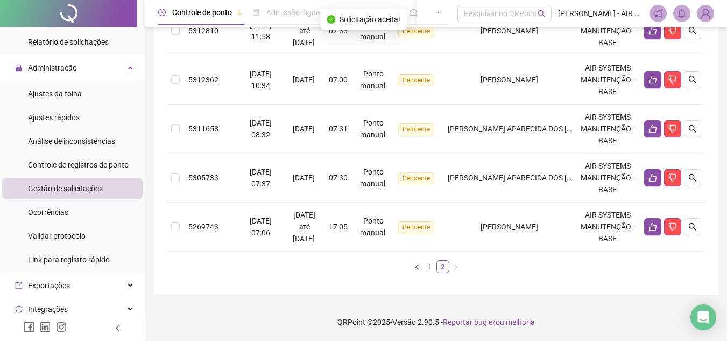
scroll to position [222, 0]
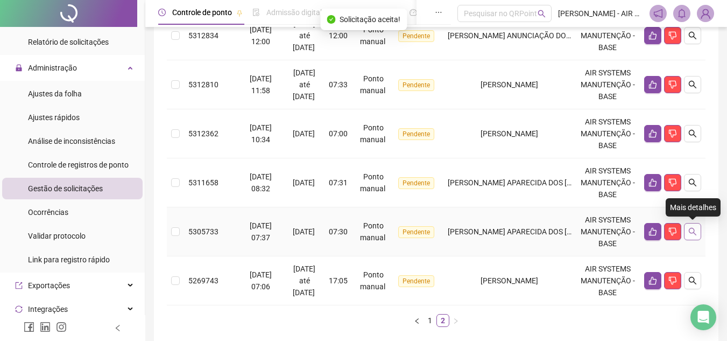
click at [700, 229] on button "button" at bounding box center [692, 231] width 17 height 17
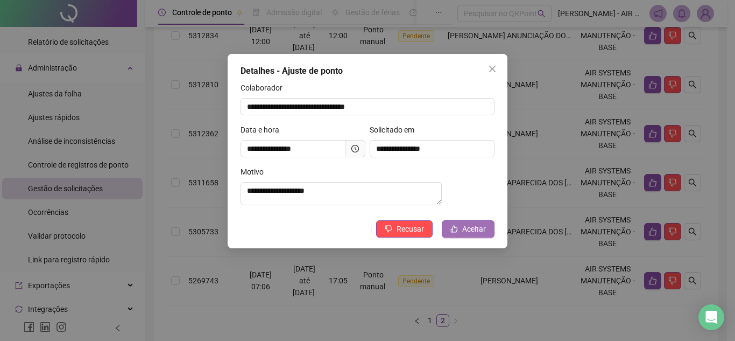
click at [467, 234] on span "Aceitar" at bounding box center [474, 229] width 24 height 12
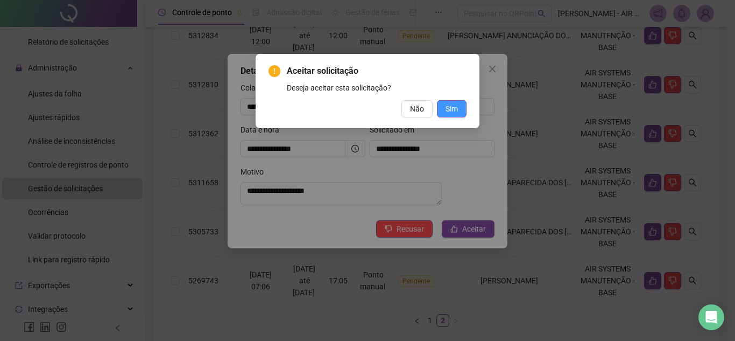
click at [442, 103] on button "Sim" at bounding box center [452, 108] width 30 height 17
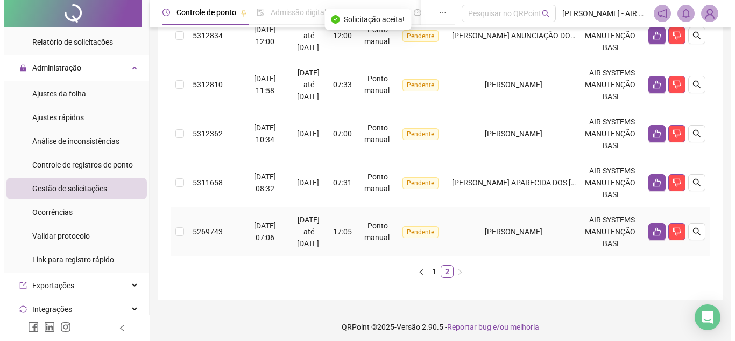
scroll to position [168, 0]
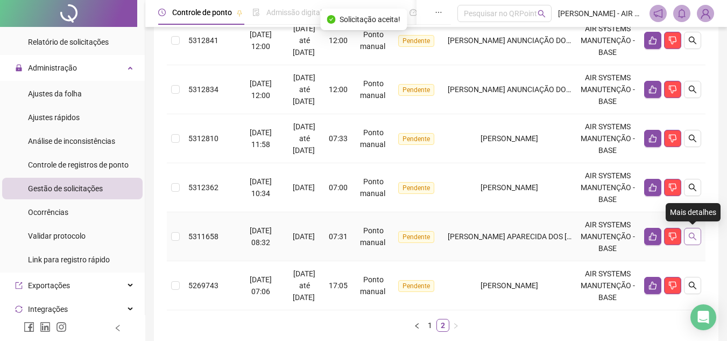
click at [695, 229] on button "button" at bounding box center [692, 236] width 17 height 17
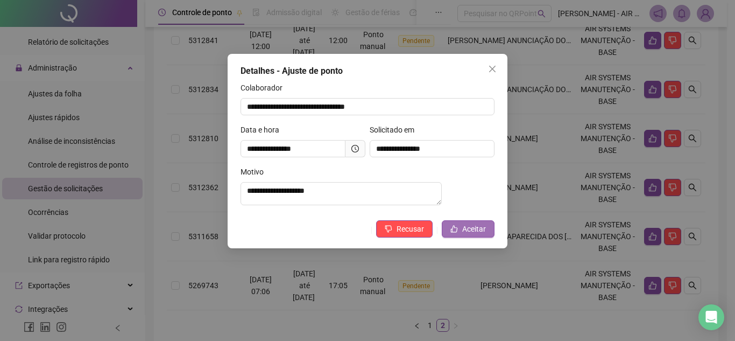
click at [468, 229] on span "Aceitar" at bounding box center [474, 229] width 24 height 12
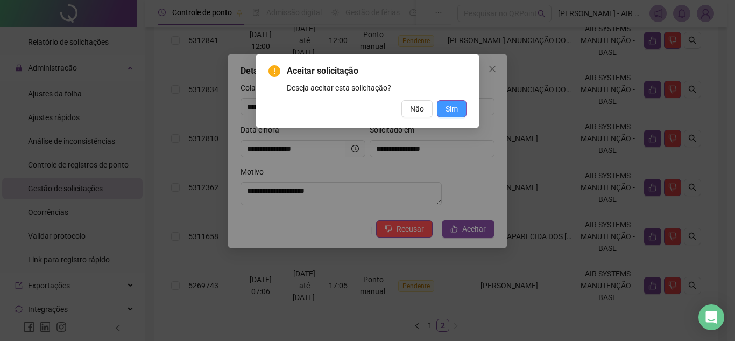
click at [460, 107] on button "Sim" at bounding box center [452, 108] width 30 height 17
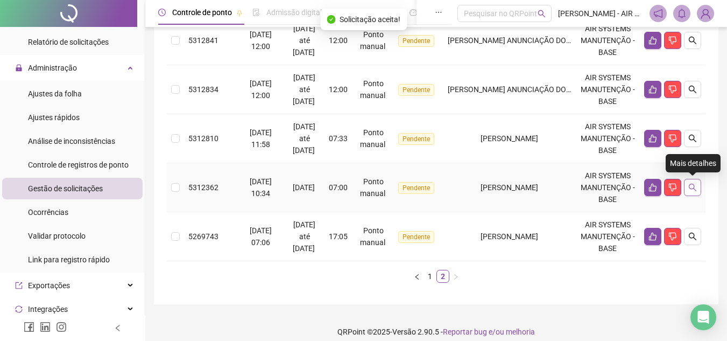
click at [689, 191] on icon "search" at bounding box center [692, 187] width 9 height 9
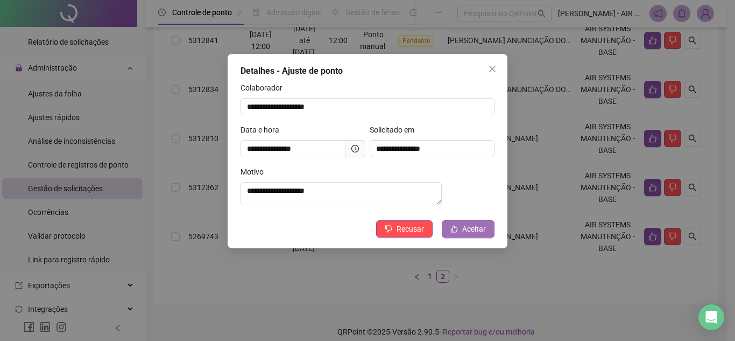
click at [476, 235] on span "Aceitar" at bounding box center [474, 229] width 24 height 12
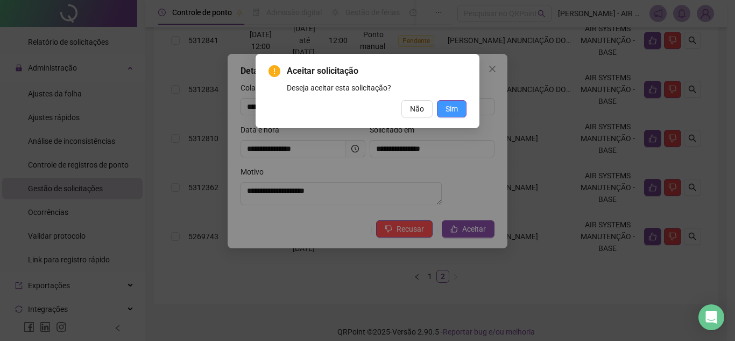
click at [453, 114] on span "Sim" at bounding box center [452, 109] width 12 height 12
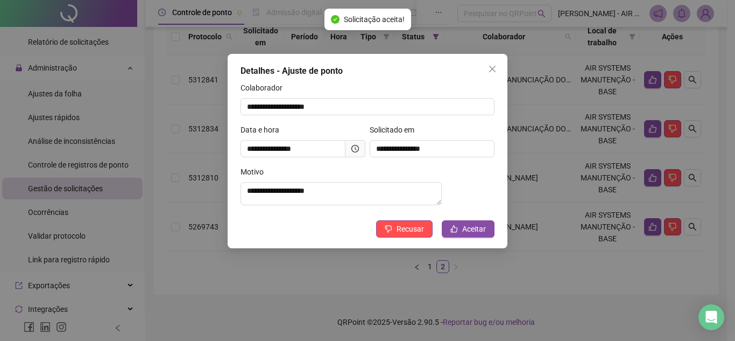
scroll to position [129, 0]
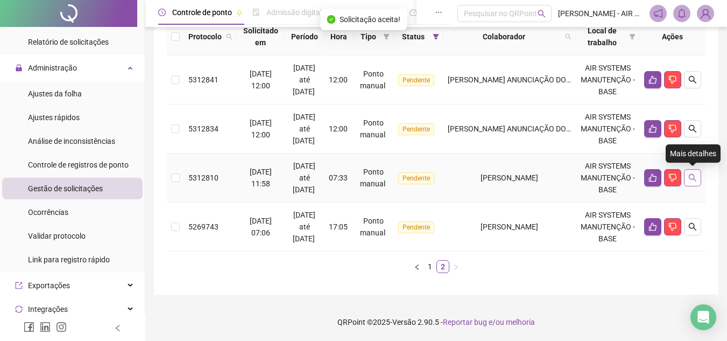
click at [695, 181] on icon "search" at bounding box center [692, 177] width 9 height 9
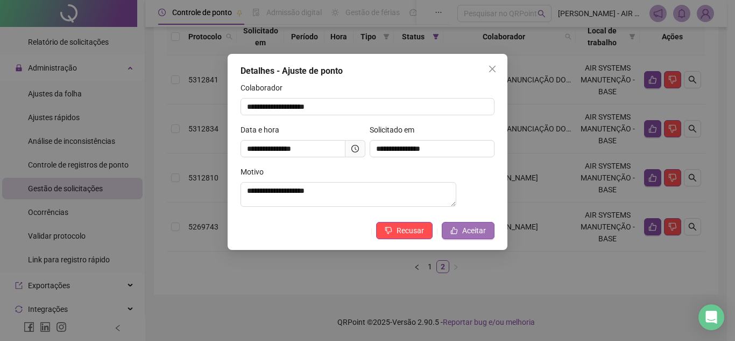
click at [468, 227] on button "Aceitar" at bounding box center [468, 230] width 53 height 17
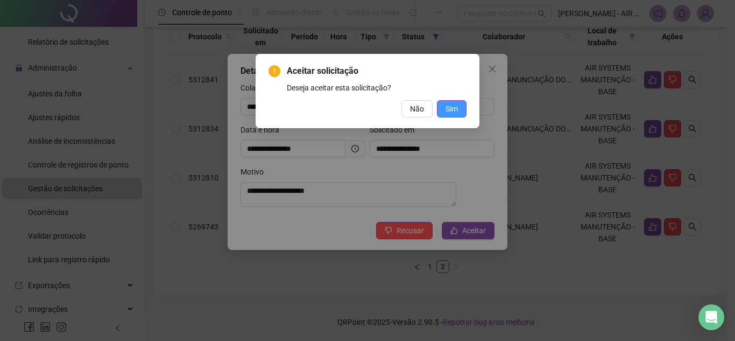
click at [451, 112] on span "Sim" at bounding box center [452, 109] width 12 height 12
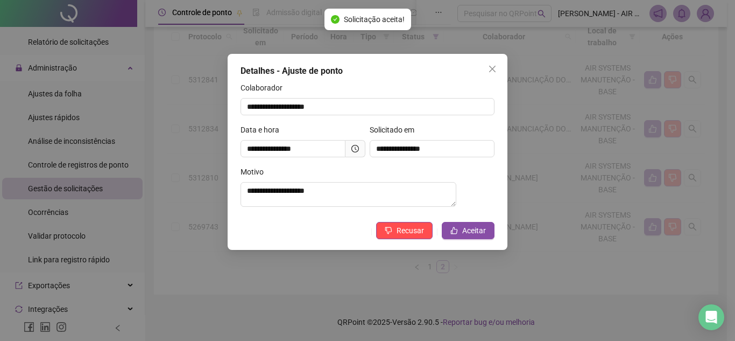
scroll to position [80, 0]
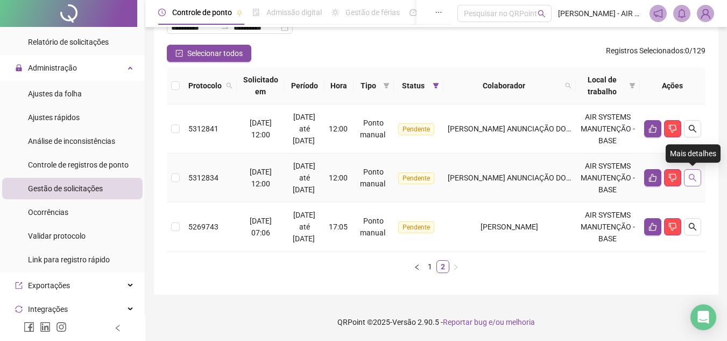
click at [699, 181] on button "button" at bounding box center [692, 177] width 17 height 17
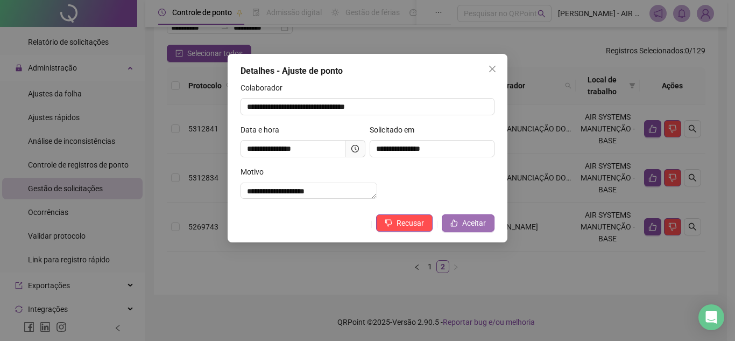
click at [487, 231] on button "Aceitar" at bounding box center [468, 222] width 53 height 17
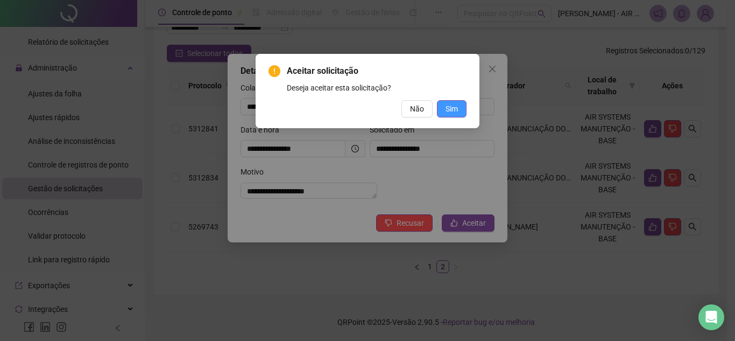
click at [455, 103] on span "Sim" at bounding box center [452, 109] width 12 height 12
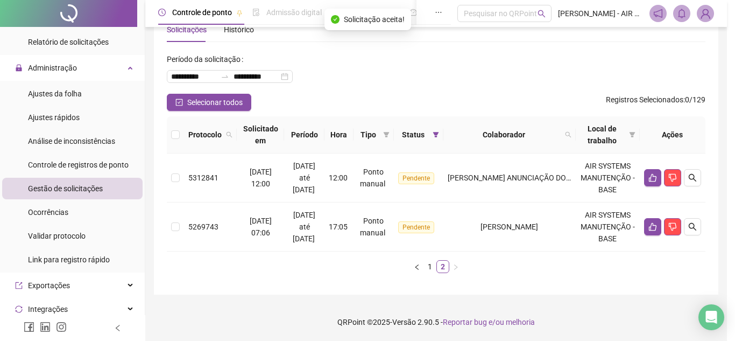
scroll to position [31, 0]
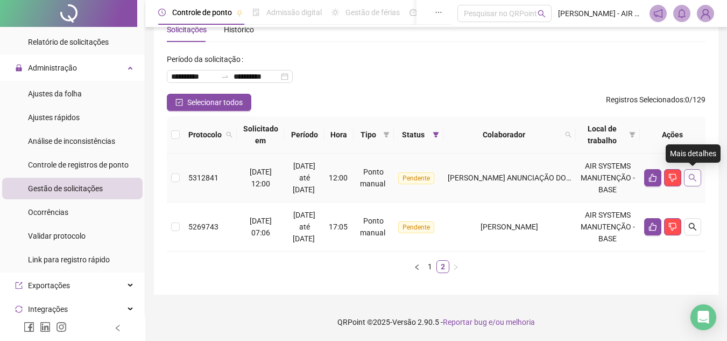
click at [695, 178] on icon "search" at bounding box center [692, 177] width 9 height 9
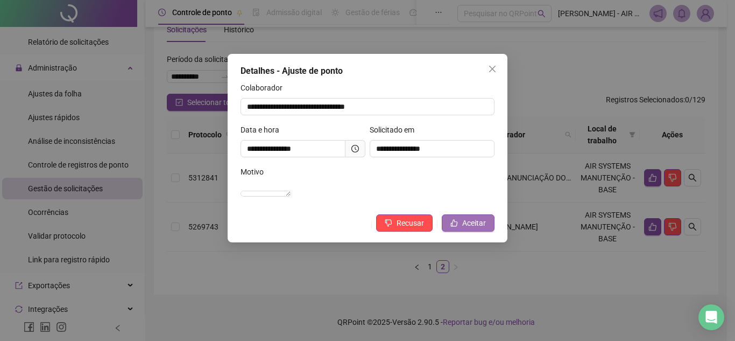
click at [468, 229] on span "Aceitar" at bounding box center [474, 223] width 24 height 12
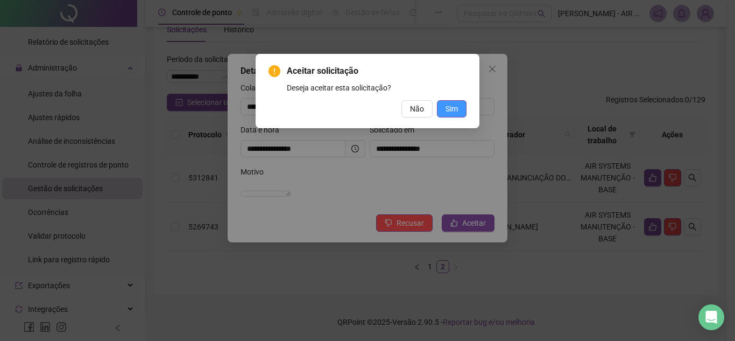
click at [460, 105] on button "Sim" at bounding box center [452, 108] width 30 height 17
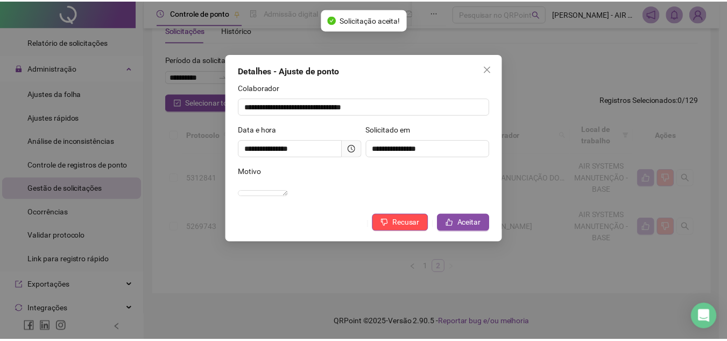
scroll to position [0, 0]
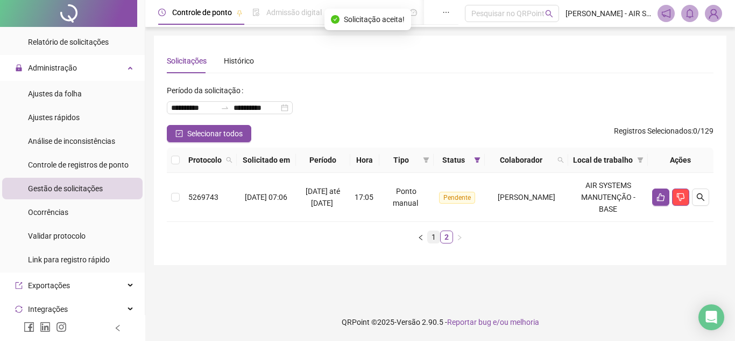
click at [430, 243] on link "1" at bounding box center [434, 237] width 12 height 12
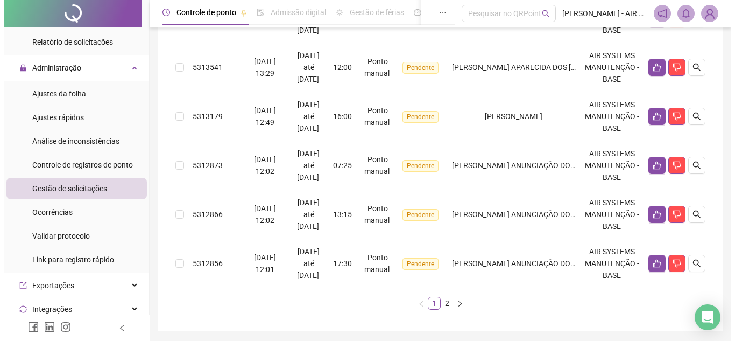
scroll to position [521, 0]
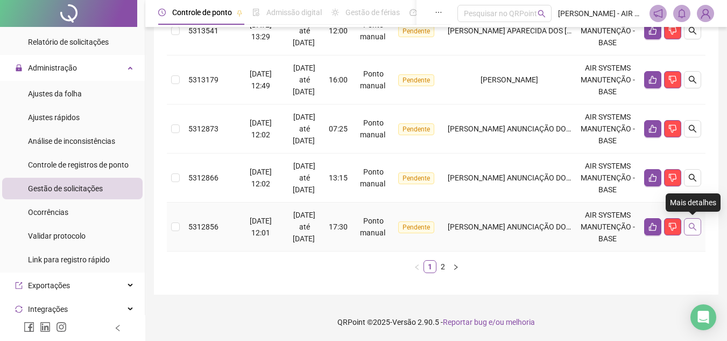
click at [696, 224] on icon "search" at bounding box center [692, 226] width 9 height 9
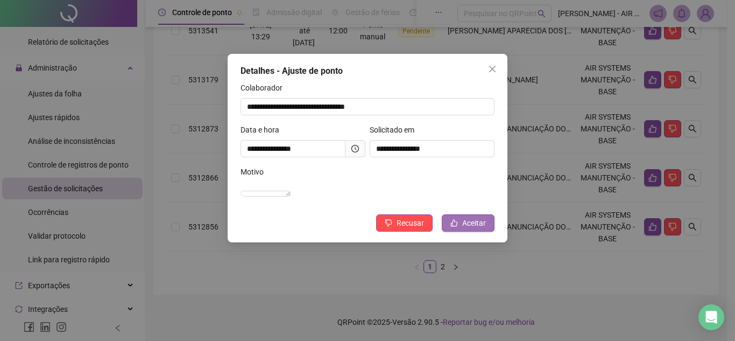
click at [472, 229] on span "Aceitar" at bounding box center [474, 223] width 24 height 12
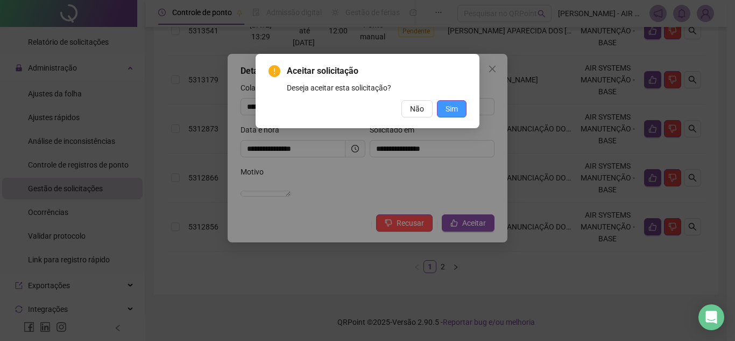
click at [448, 112] on span "Sim" at bounding box center [452, 109] width 12 height 12
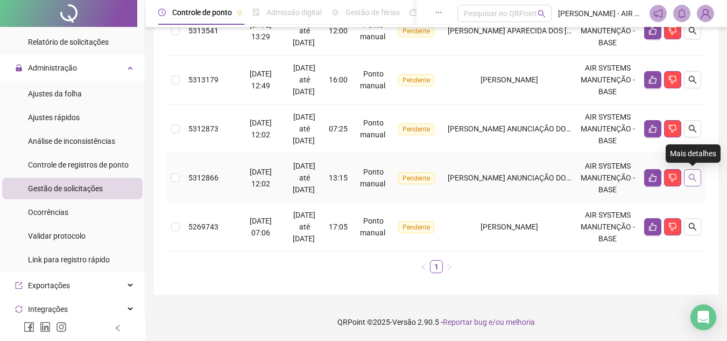
click at [692, 182] on button "button" at bounding box center [692, 177] width 17 height 17
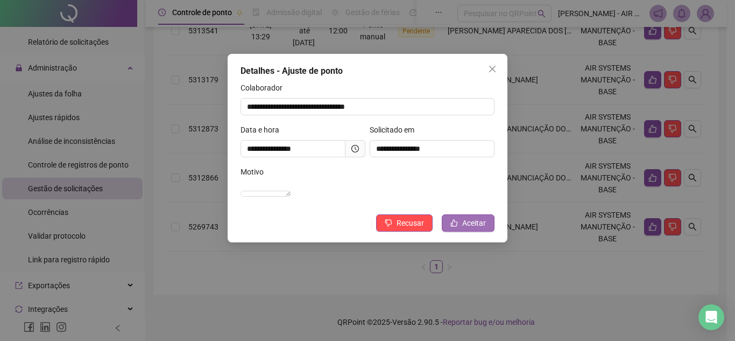
click at [474, 229] on span "Aceitar" at bounding box center [474, 223] width 24 height 12
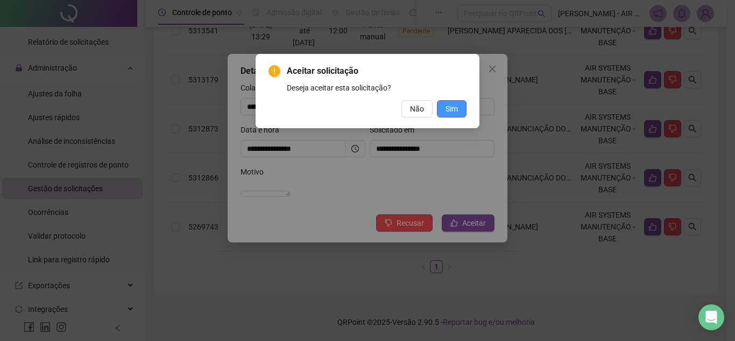
click at [462, 108] on button "Sim" at bounding box center [452, 108] width 30 height 17
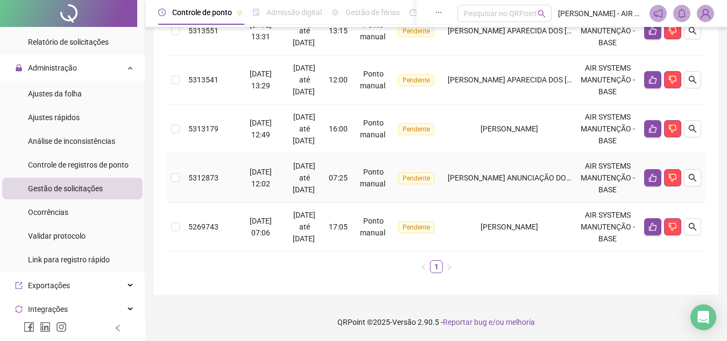
scroll to position [418, 0]
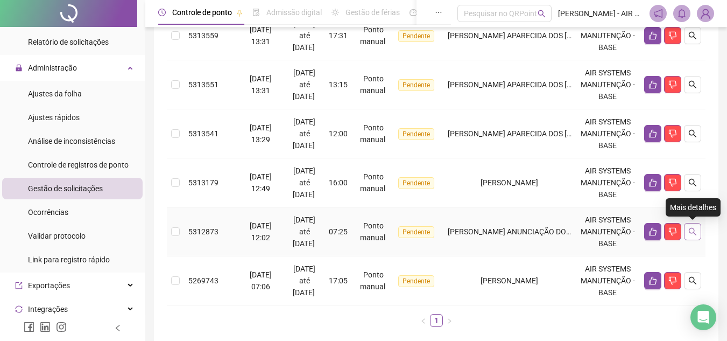
click at [687, 231] on button "button" at bounding box center [692, 231] width 17 height 17
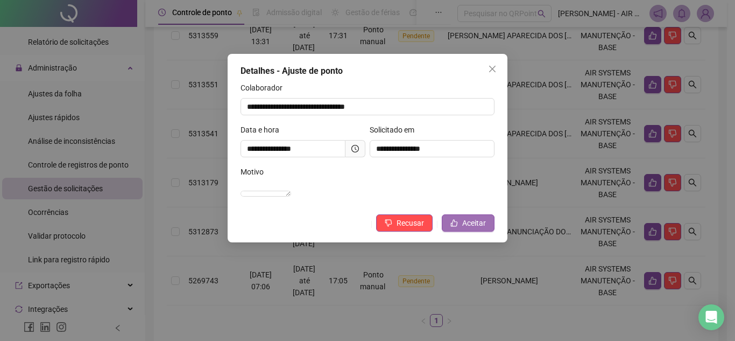
click at [469, 229] on span "Aceitar" at bounding box center [474, 223] width 24 height 12
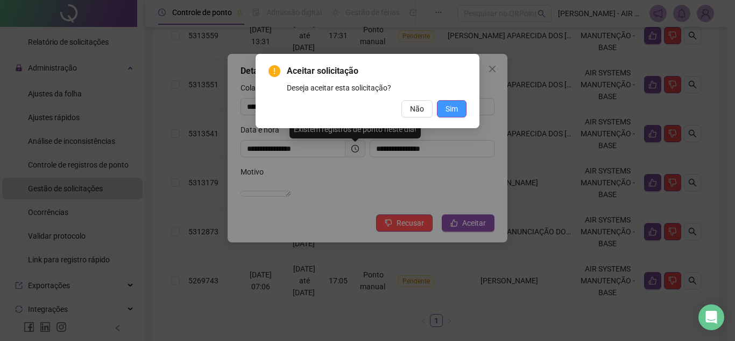
click at [452, 104] on span "Sim" at bounding box center [452, 109] width 12 height 12
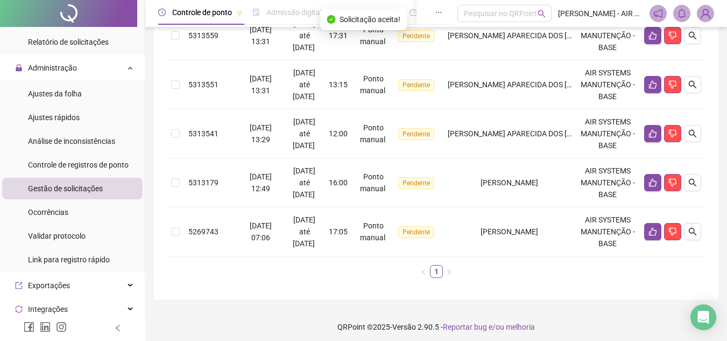
scroll to position [364, 0]
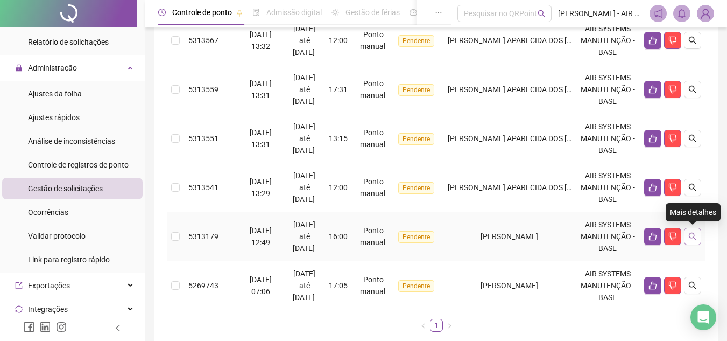
click at [694, 237] on icon "search" at bounding box center [693, 237] width 8 height 8
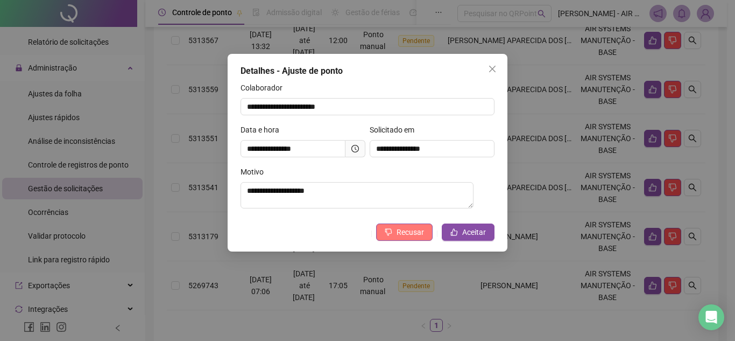
click at [390, 236] on icon "dislike" at bounding box center [388, 232] width 7 height 7
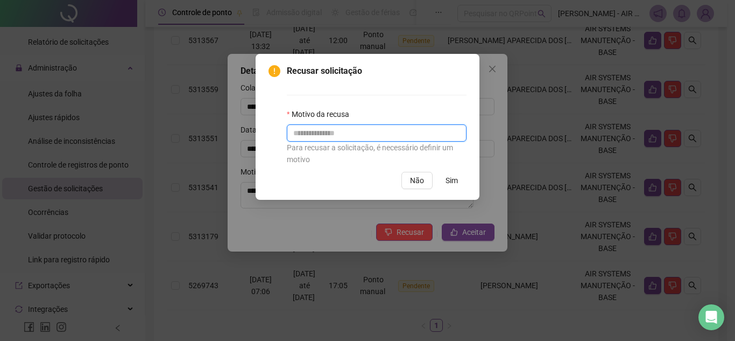
click at [330, 138] on input "text" at bounding box center [377, 132] width 180 height 17
click at [426, 179] on button "Não" at bounding box center [417, 180] width 31 height 17
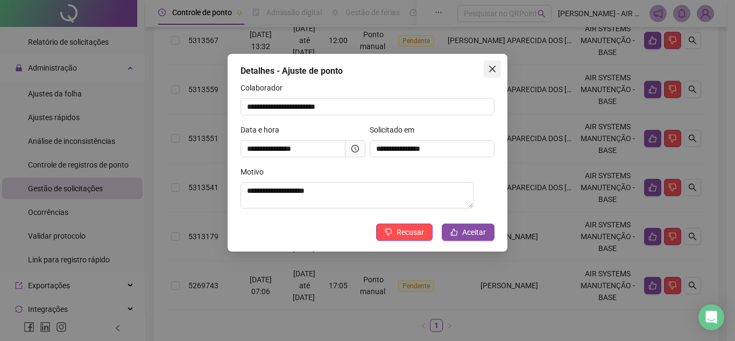
click at [489, 73] on icon "close" at bounding box center [492, 69] width 9 height 9
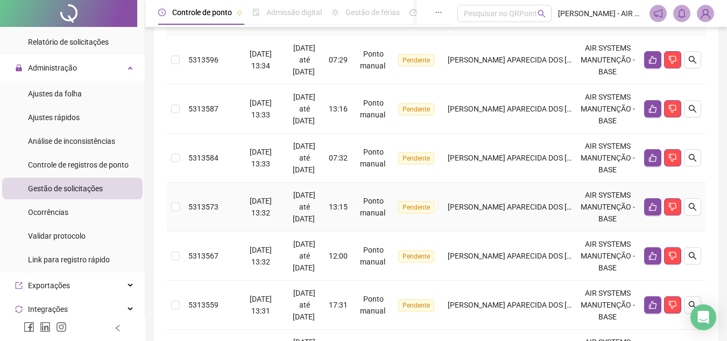
scroll to position [0, 0]
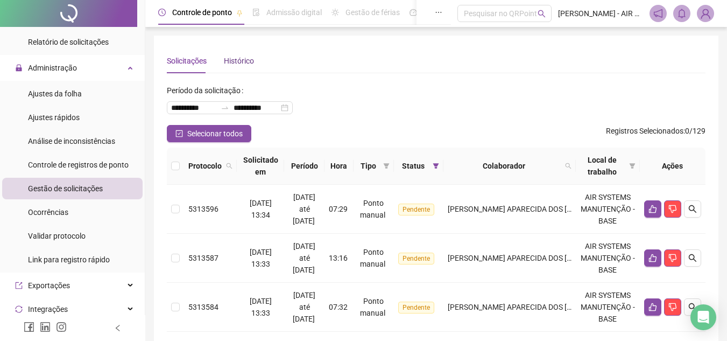
click at [238, 59] on div "Histórico" at bounding box center [239, 61] width 30 height 12
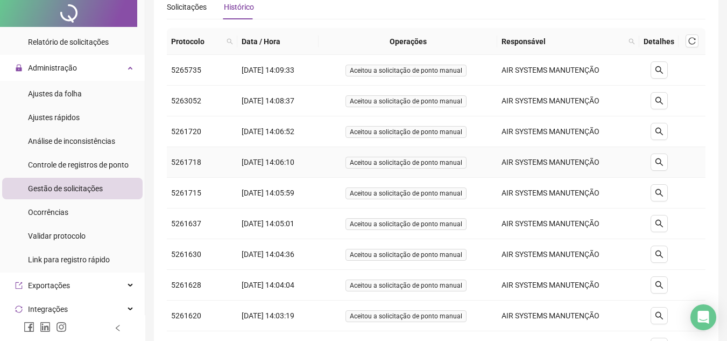
scroll to position [164, 0]
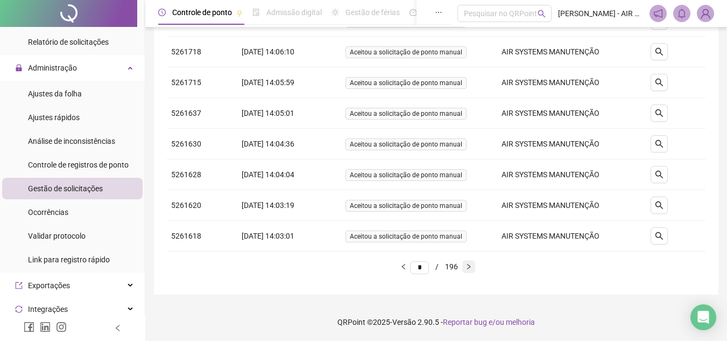
click at [473, 271] on button "button" at bounding box center [468, 266] width 13 height 13
click at [400, 264] on icon "left" at bounding box center [403, 266] width 6 height 6
click at [398, 262] on button "button" at bounding box center [403, 266] width 13 height 13
click at [400, 264] on icon "left" at bounding box center [403, 266] width 6 height 6
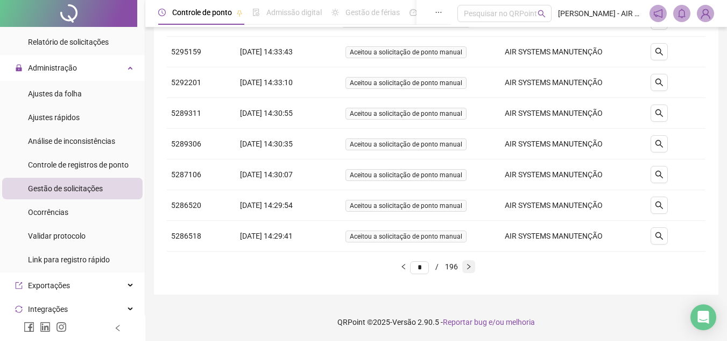
click at [472, 268] on icon "right" at bounding box center [469, 266] width 6 height 6
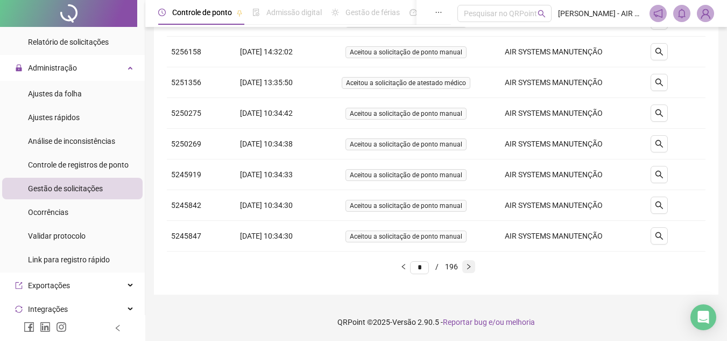
type input "*"
click at [665, 149] on button "button" at bounding box center [659, 143] width 17 height 17
type input "**********"
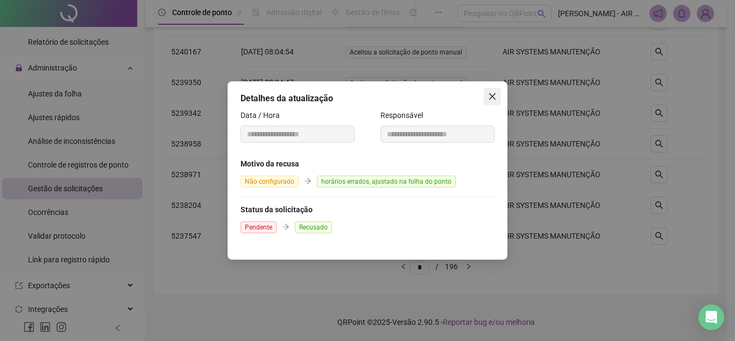
click at [495, 93] on icon "close" at bounding box center [492, 96] width 9 height 9
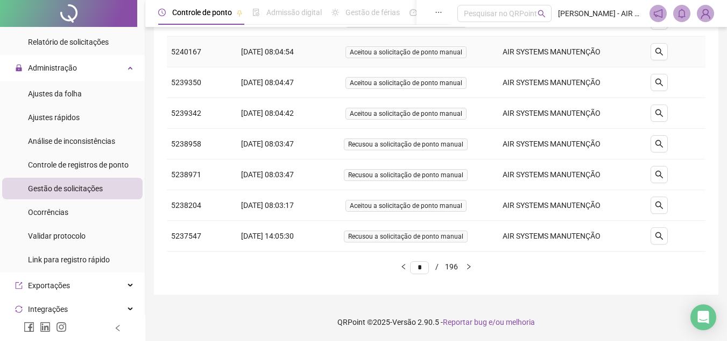
scroll to position [0, 0]
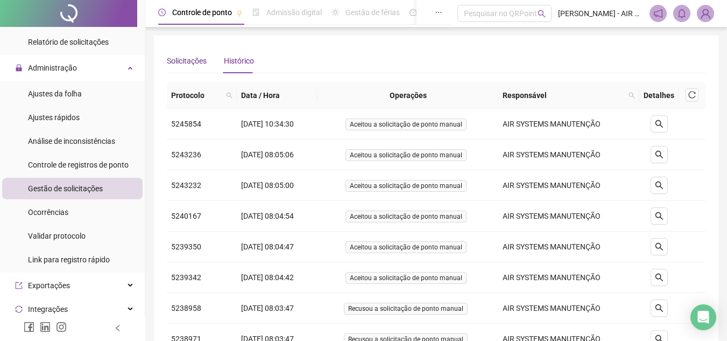
click at [201, 56] on div "Solicitações" at bounding box center [187, 61] width 40 height 12
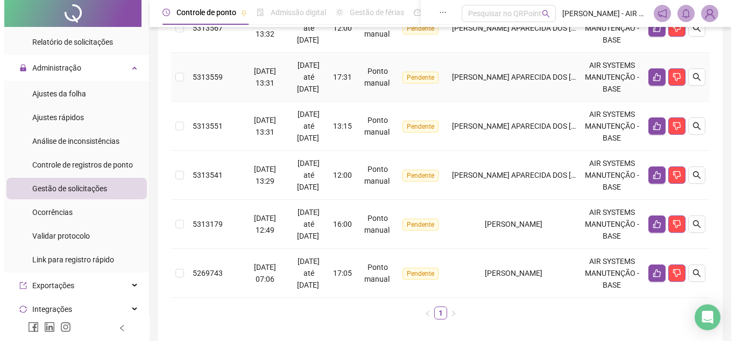
scroll to position [423, 0]
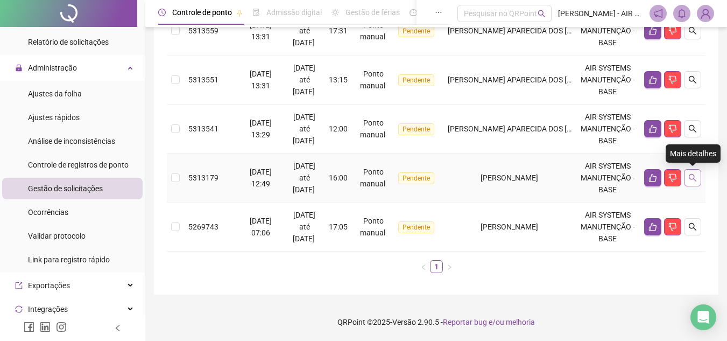
click at [691, 177] on icon "search" at bounding box center [692, 177] width 9 height 9
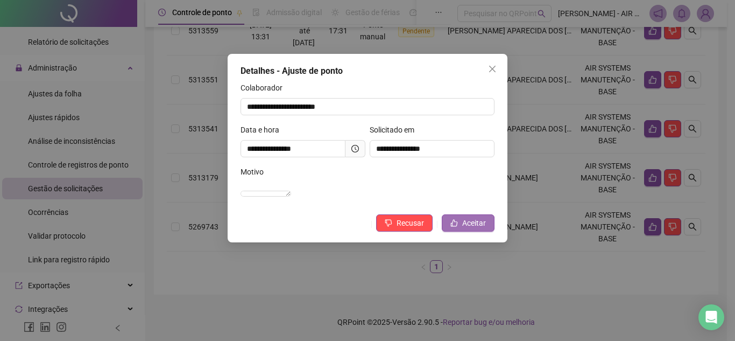
click at [470, 229] on span "Aceitar" at bounding box center [474, 223] width 24 height 12
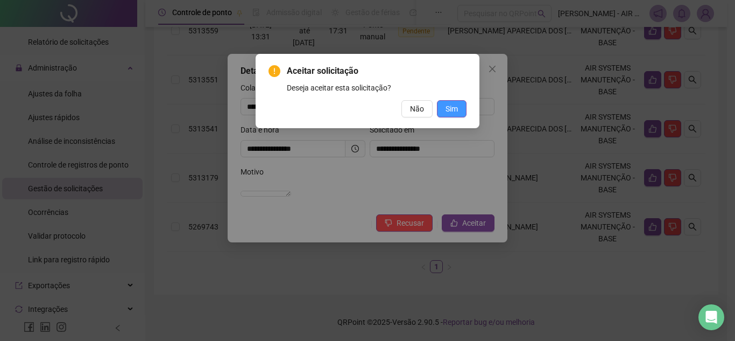
click at [448, 100] on button "Sim" at bounding box center [452, 108] width 30 height 17
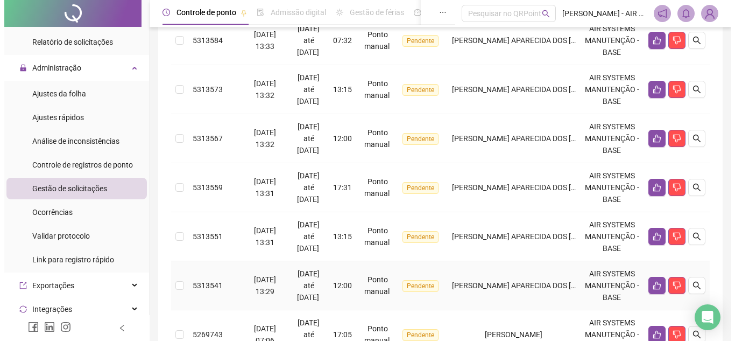
scroll to position [374, 0]
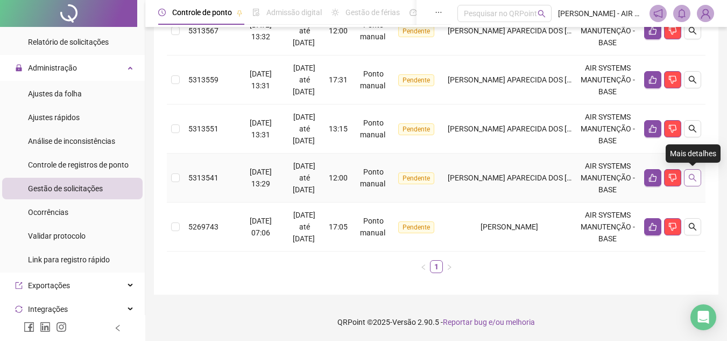
click at [689, 173] on icon "search" at bounding box center [692, 177] width 9 height 9
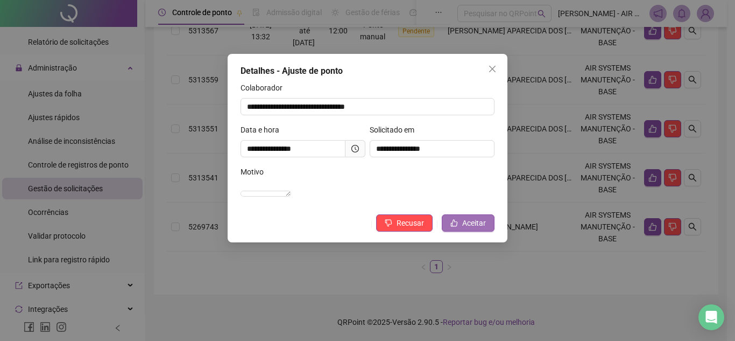
click at [479, 231] on button "Aceitar" at bounding box center [468, 222] width 53 height 17
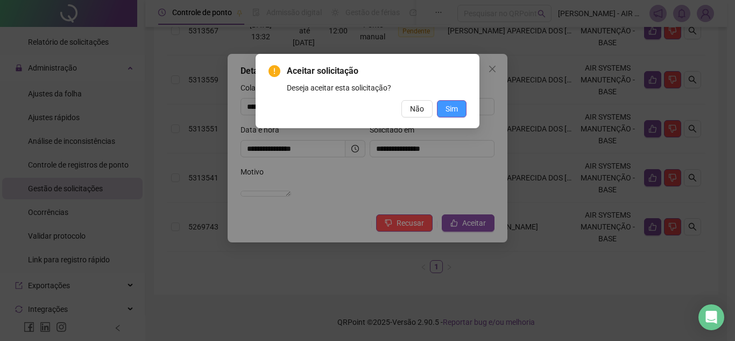
click at [453, 109] on span "Sim" at bounding box center [452, 109] width 12 height 12
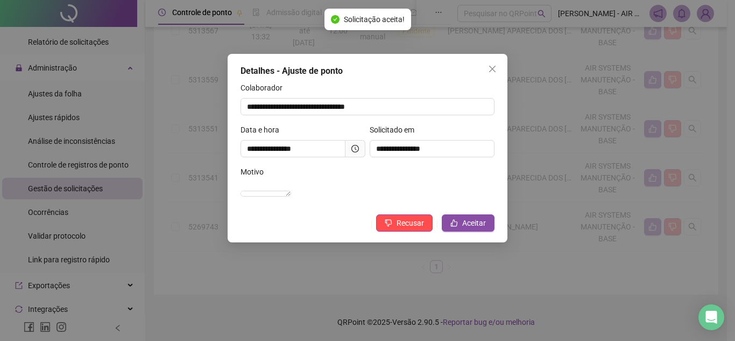
scroll to position [325, 0]
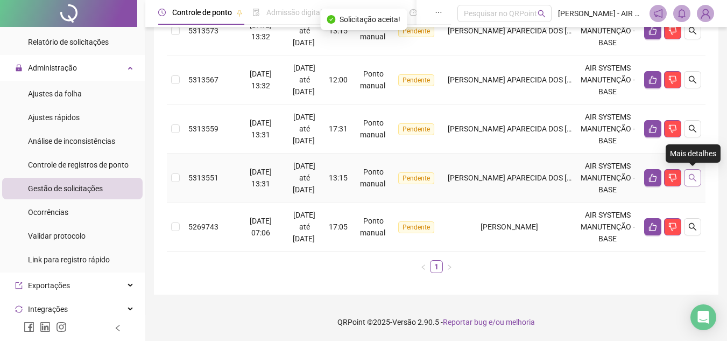
click at [692, 185] on button "button" at bounding box center [692, 177] width 17 height 17
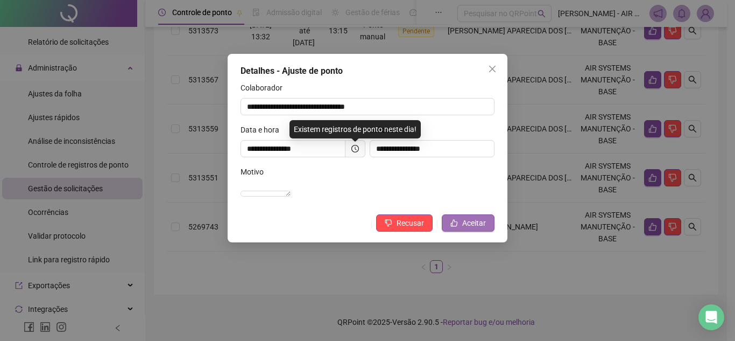
click at [466, 229] on span "Aceitar" at bounding box center [474, 223] width 24 height 12
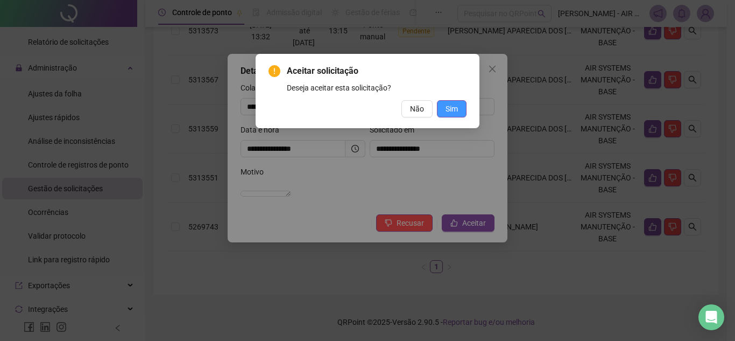
click at [455, 107] on span "Sim" at bounding box center [452, 109] width 12 height 12
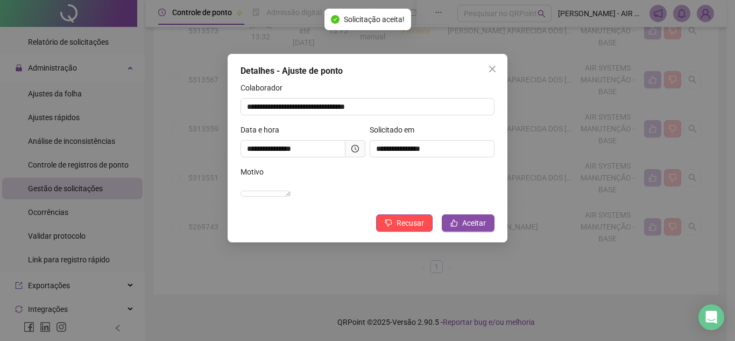
scroll to position [276, 0]
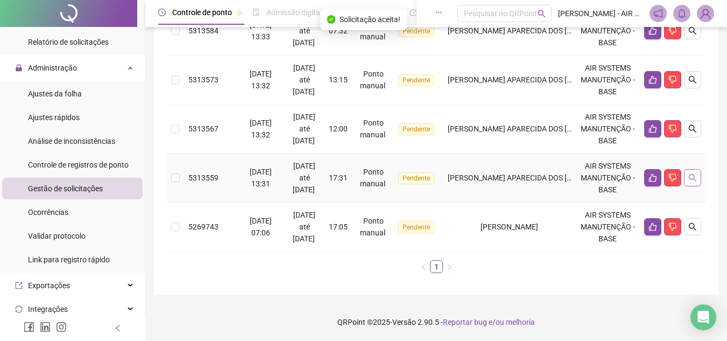
click at [694, 185] on button "button" at bounding box center [692, 177] width 17 height 17
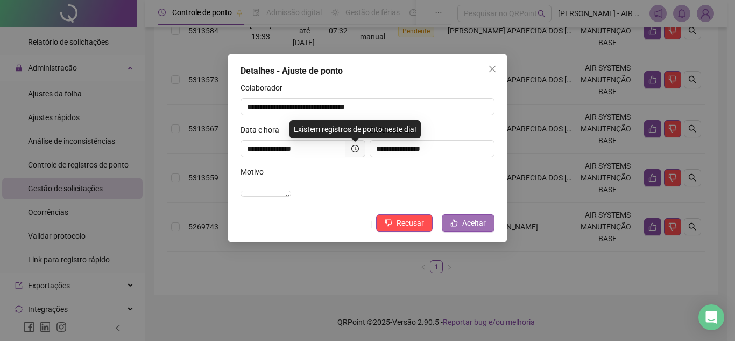
click at [466, 229] on span "Aceitar" at bounding box center [474, 223] width 24 height 12
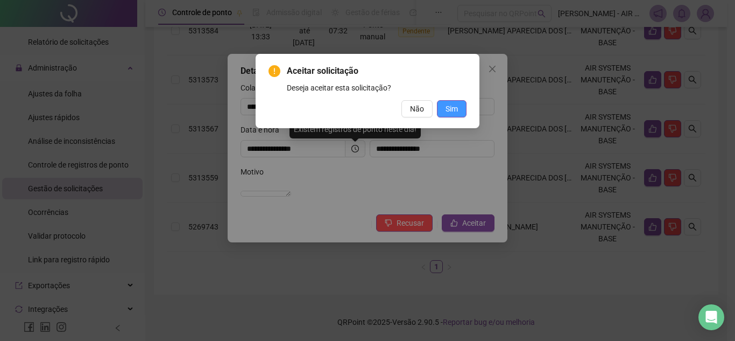
click at [461, 112] on button "Sim" at bounding box center [452, 108] width 30 height 17
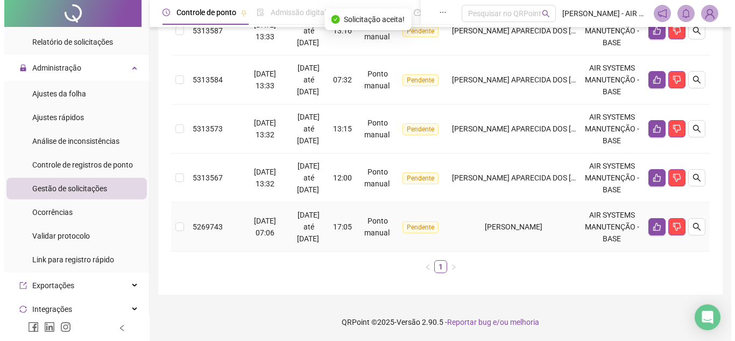
scroll to position [173, 0]
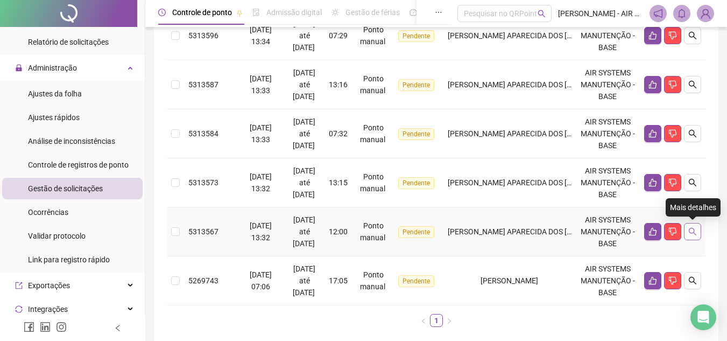
click at [689, 238] on button "button" at bounding box center [692, 231] width 17 height 17
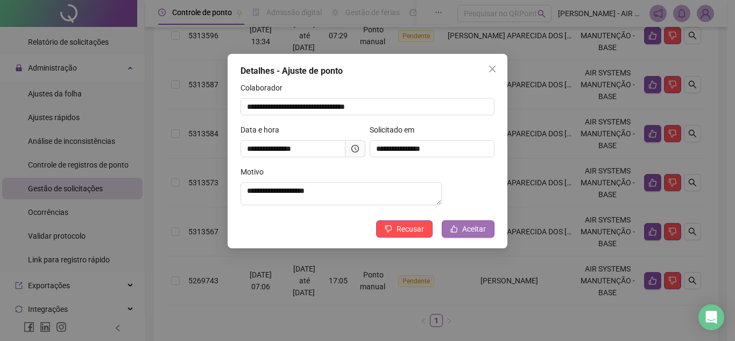
click at [455, 237] on button "Aceitar" at bounding box center [468, 228] width 53 height 17
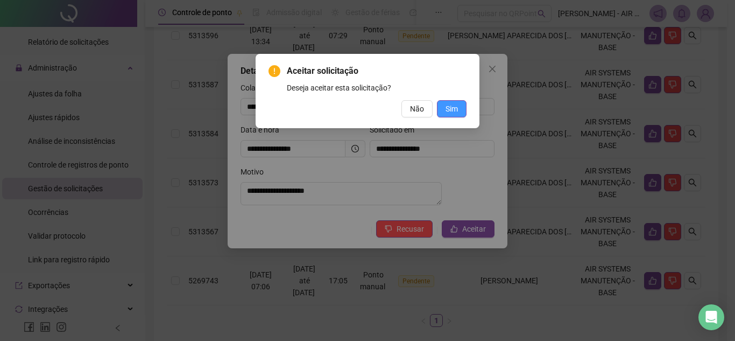
click at [461, 110] on button "Sim" at bounding box center [452, 108] width 30 height 17
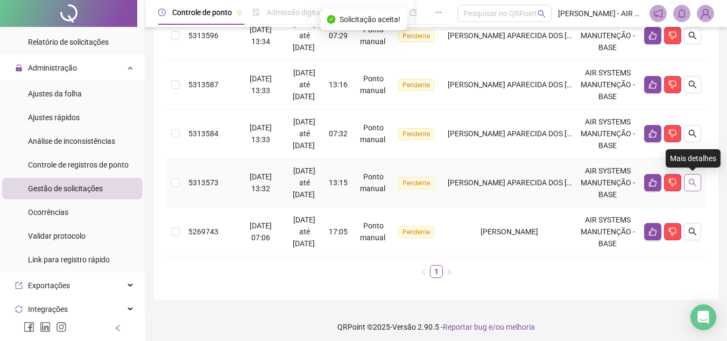
click at [697, 185] on button "button" at bounding box center [692, 182] width 17 height 17
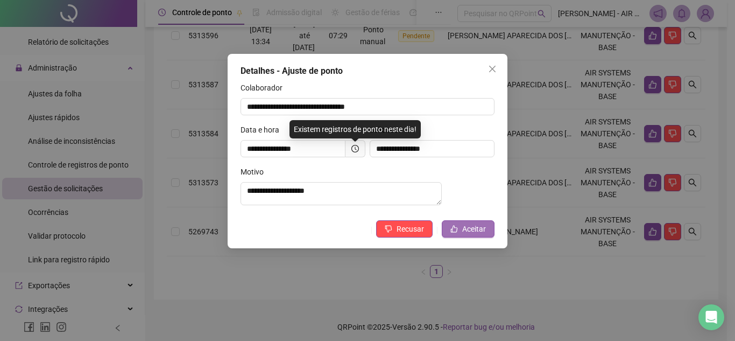
click at [469, 235] on span "Aceitar" at bounding box center [474, 229] width 24 height 12
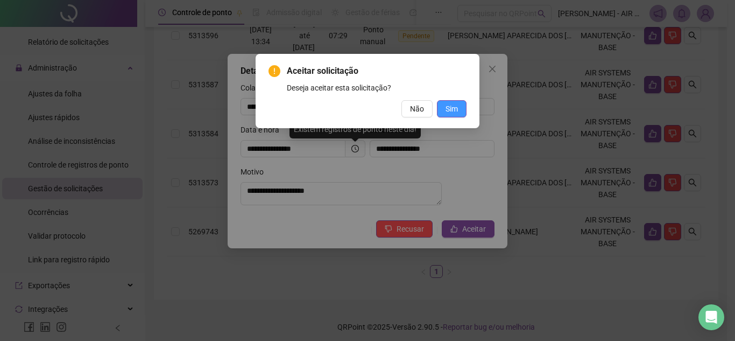
click at [456, 109] on span "Sim" at bounding box center [452, 109] width 12 height 12
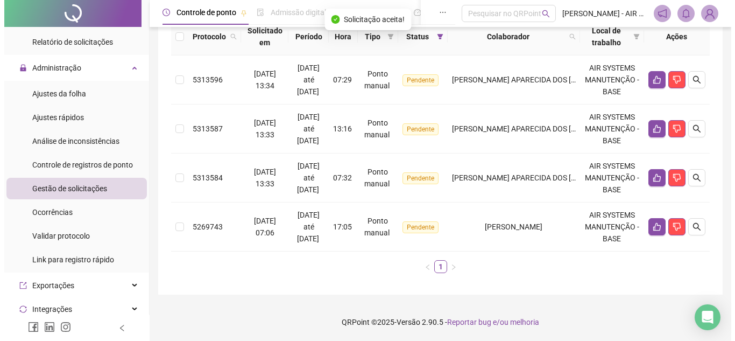
scroll to position [75, 0]
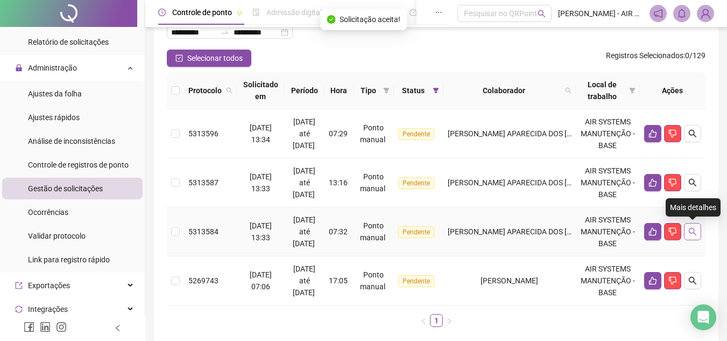
click at [695, 236] on button "button" at bounding box center [692, 231] width 17 height 17
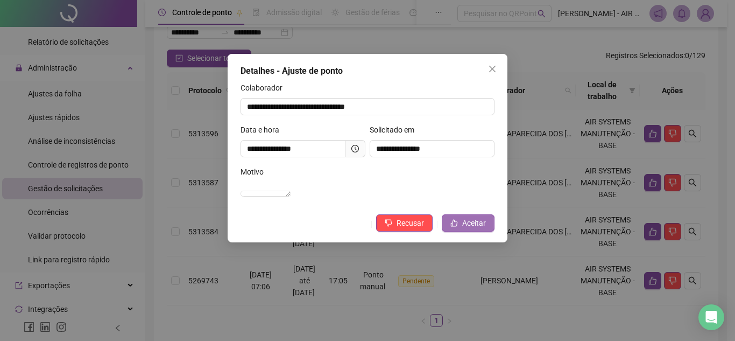
click at [466, 229] on span "Aceitar" at bounding box center [474, 223] width 24 height 12
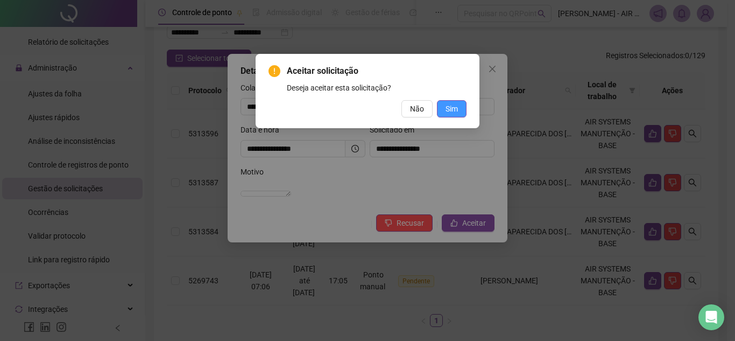
click at [447, 115] on button "Sim" at bounding box center [452, 108] width 30 height 17
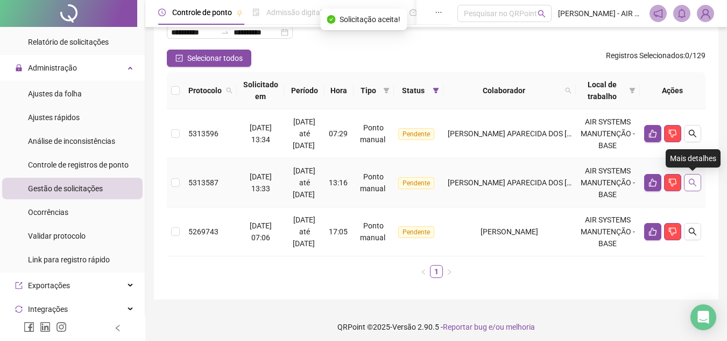
click at [691, 183] on icon "search" at bounding box center [692, 182] width 9 height 9
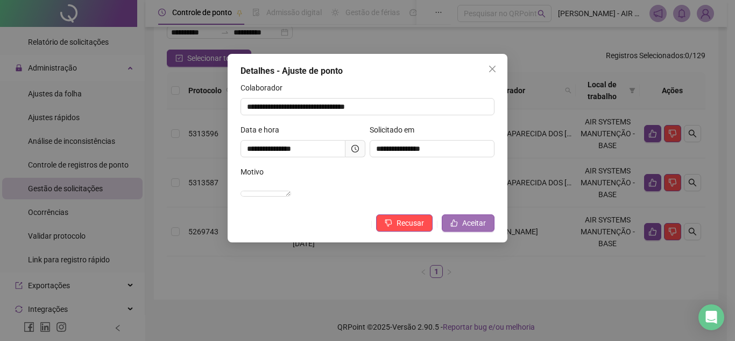
click at [476, 231] on button "Aceitar" at bounding box center [468, 222] width 53 height 17
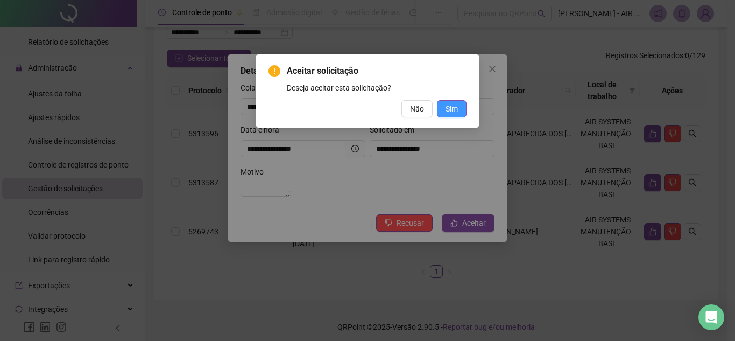
click at [452, 113] on span "Sim" at bounding box center [452, 109] width 12 height 12
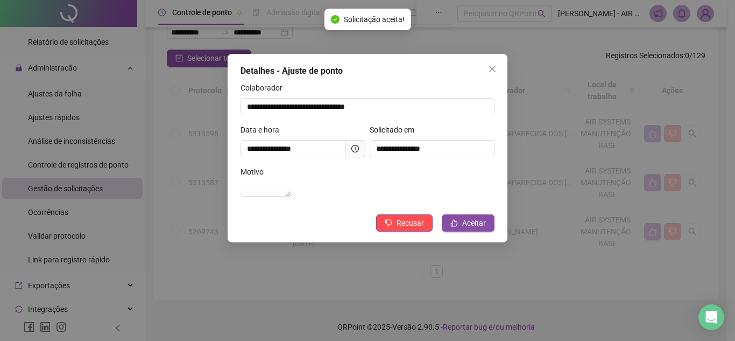
scroll to position [31, 0]
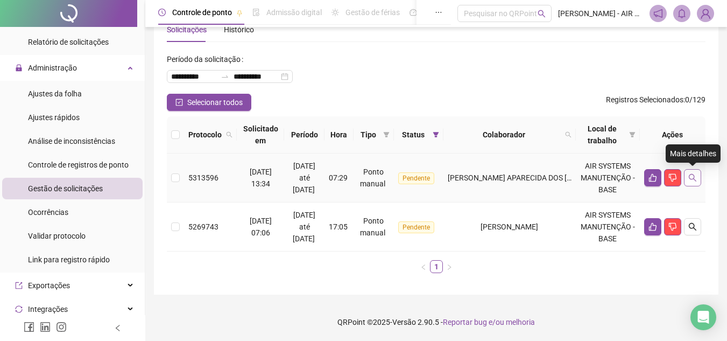
click at [698, 172] on button "button" at bounding box center [692, 177] width 17 height 17
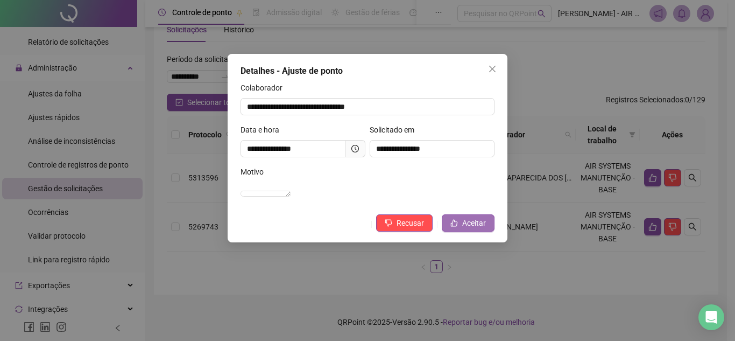
click at [488, 231] on button "Aceitar" at bounding box center [468, 222] width 53 height 17
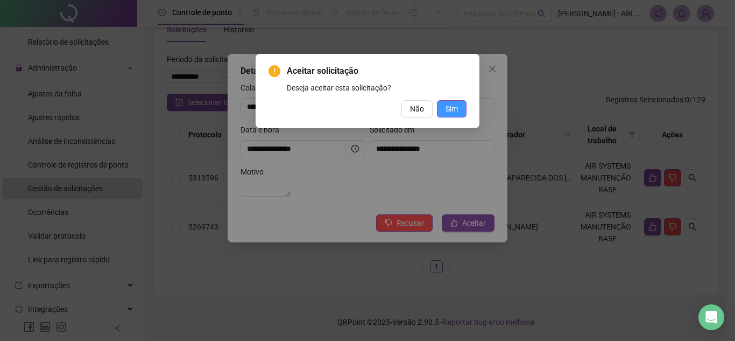
click at [461, 115] on button "Sim" at bounding box center [452, 108] width 30 height 17
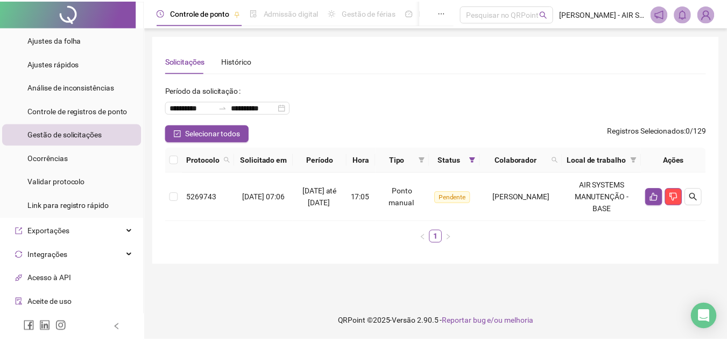
scroll to position [431, 0]
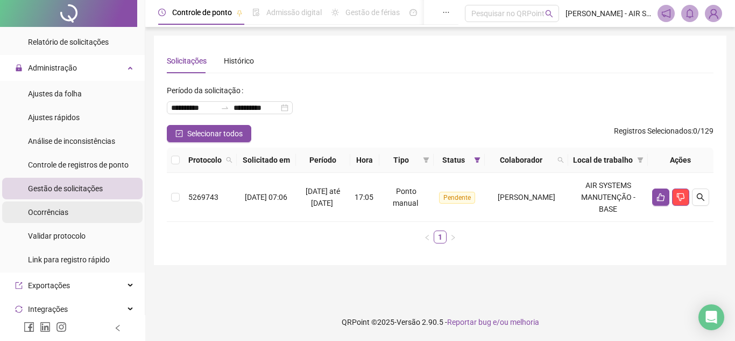
click at [75, 217] on li "Ocorrências" at bounding box center [72, 212] width 140 height 22
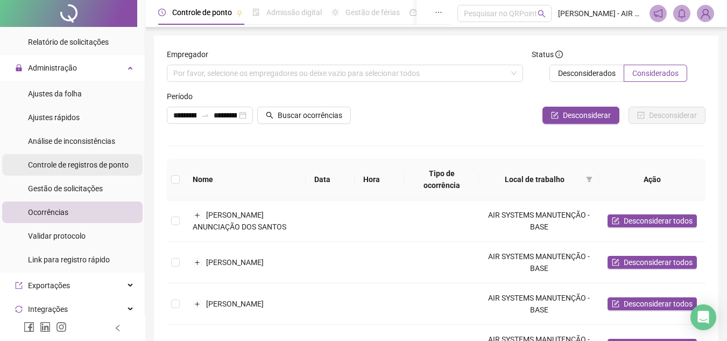
click at [71, 160] on span "Controle de registros de ponto" at bounding box center [78, 164] width 101 height 9
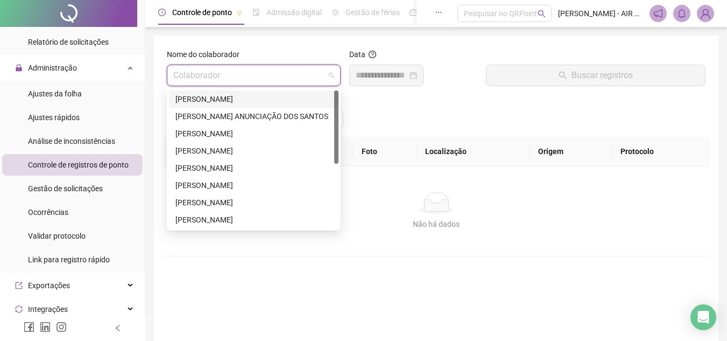
click at [278, 75] on input "search" at bounding box center [248, 75] width 151 height 20
click at [223, 180] on div "[PERSON_NAME]" at bounding box center [253, 185] width 157 height 12
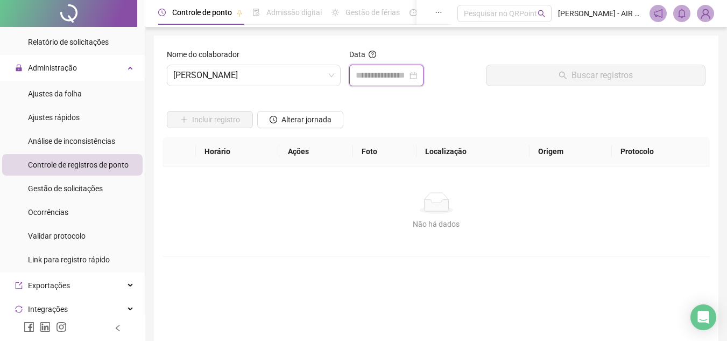
click at [381, 74] on input at bounding box center [382, 75] width 52 height 13
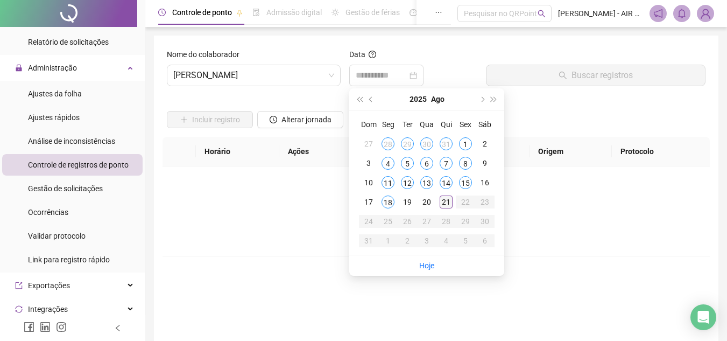
click at [441, 204] on div "21" at bounding box center [446, 201] width 13 height 13
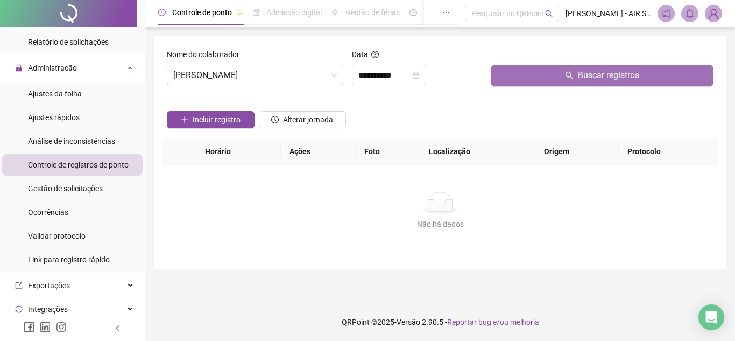
click at [531, 75] on button "Buscar registros" at bounding box center [602, 76] width 223 height 22
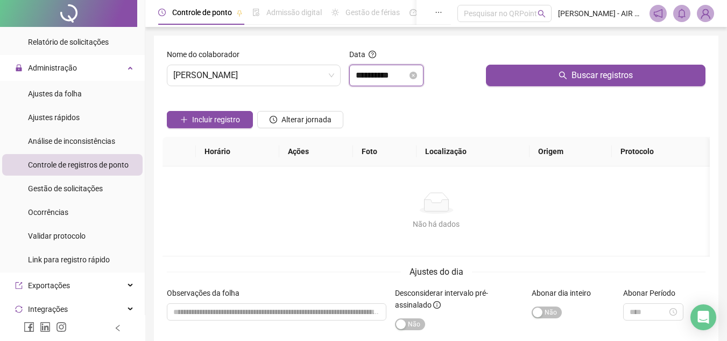
click at [406, 80] on input "**********" at bounding box center [382, 75] width 52 height 13
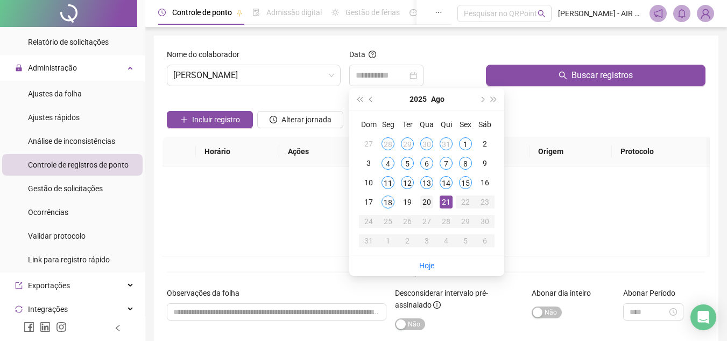
click at [429, 200] on div "20" at bounding box center [426, 201] width 13 height 13
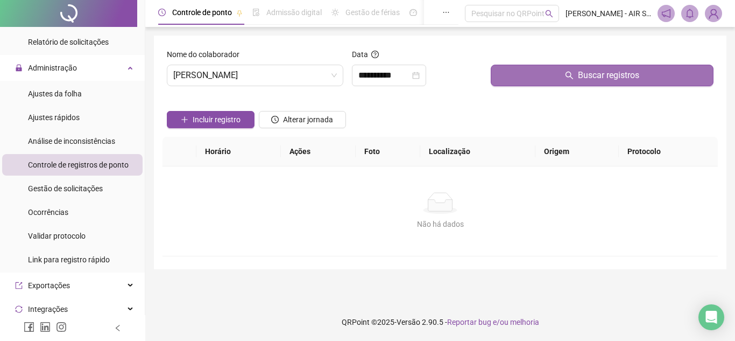
click at [513, 81] on button "Buscar registros" at bounding box center [602, 76] width 223 height 22
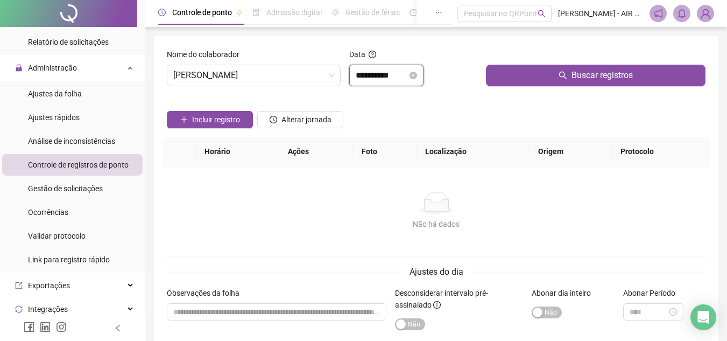
click at [407, 79] on input "**********" at bounding box center [382, 75] width 52 height 13
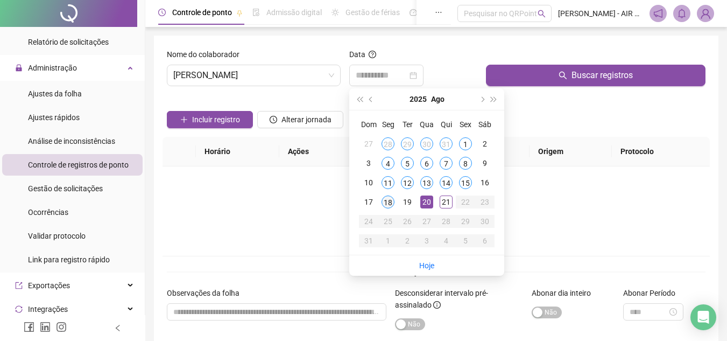
click at [391, 204] on div "18" at bounding box center [388, 201] width 13 height 13
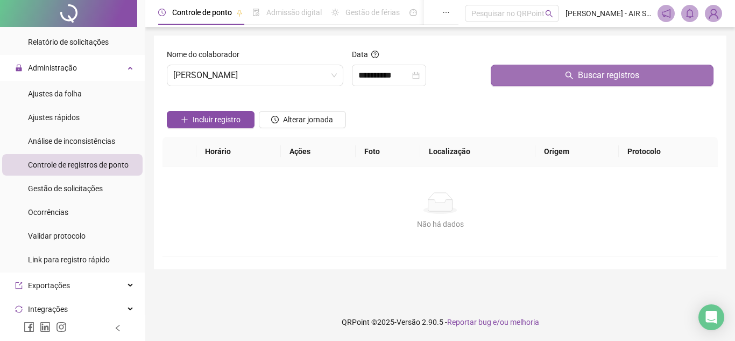
click at [523, 79] on button "Buscar registros" at bounding box center [602, 76] width 223 height 22
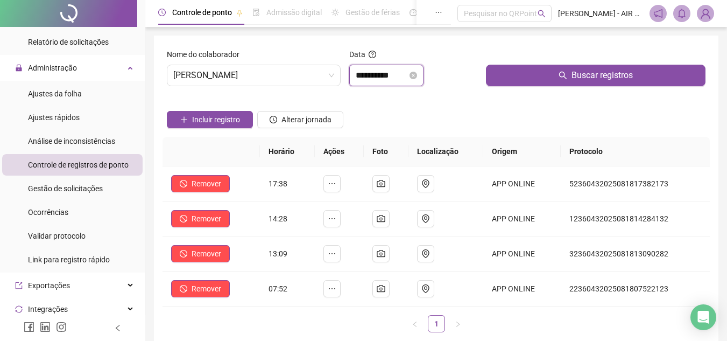
click at [399, 73] on input "**********" at bounding box center [382, 75] width 52 height 13
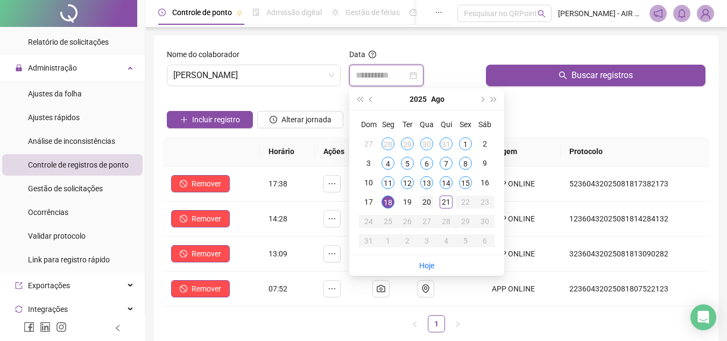
type input "**********"
click at [427, 202] on div "20" at bounding box center [426, 201] width 13 height 13
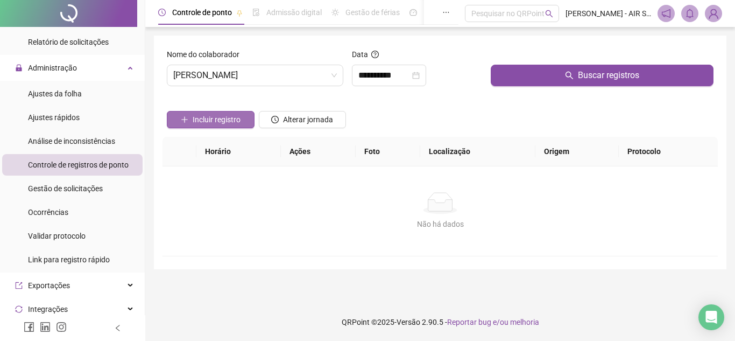
click at [229, 121] on span "Incluir registro" at bounding box center [217, 120] width 48 height 12
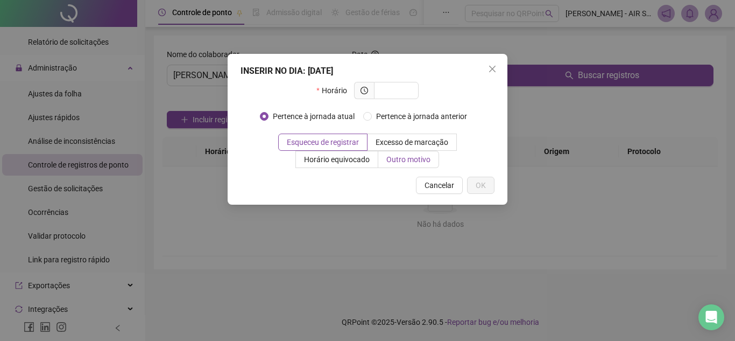
click at [405, 159] on span "Outro motivo" at bounding box center [408, 159] width 44 height 9
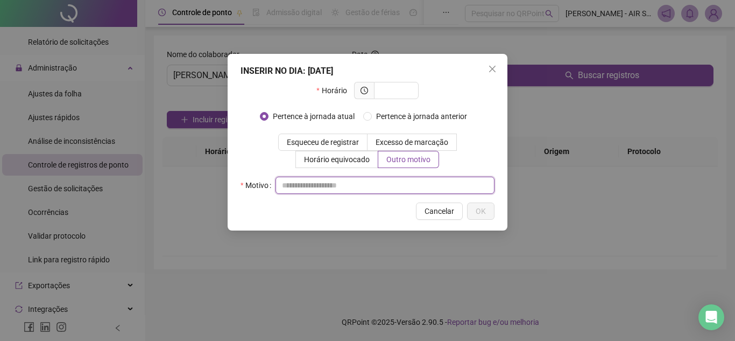
click at [357, 186] on input "text" at bounding box center [385, 185] width 219 height 17
type input "*"
click at [403, 184] on input "**********" at bounding box center [385, 185] width 219 height 17
type input "**********"
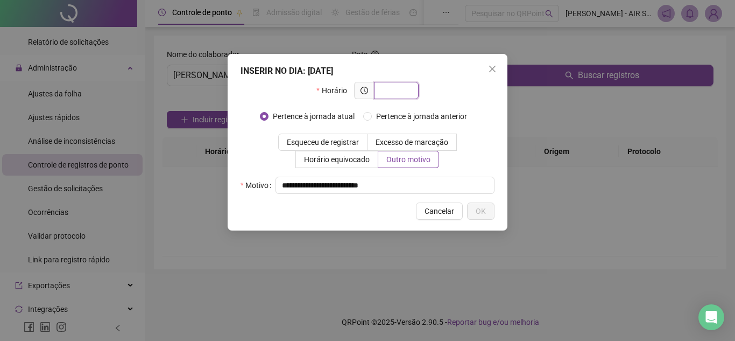
click at [389, 92] on input "text" at bounding box center [396, 91] width 30 height 12
type input "*"
click at [377, 115] on span "Pertence à jornada anterior" at bounding box center [422, 116] width 100 height 12
click at [488, 72] on span "Close" at bounding box center [492, 69] width 17 height 9
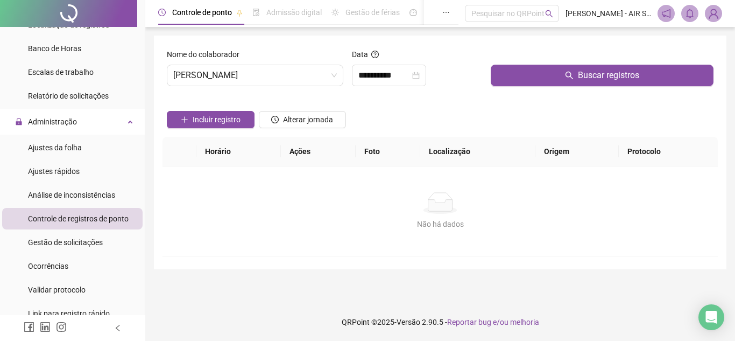
scroll to position [269, 0]
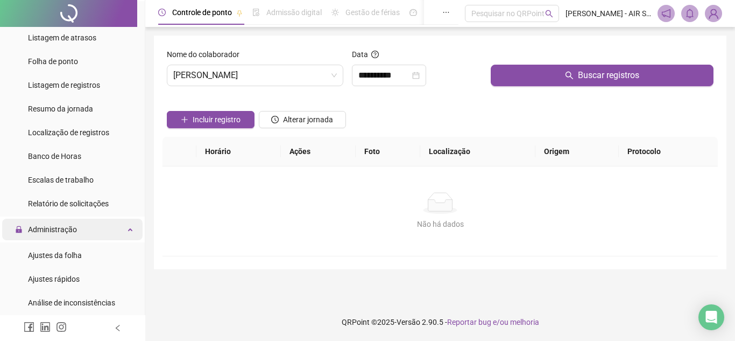
click at [116, 233] on div "Administração" at bounding box center [72, 230] width 140 height 22
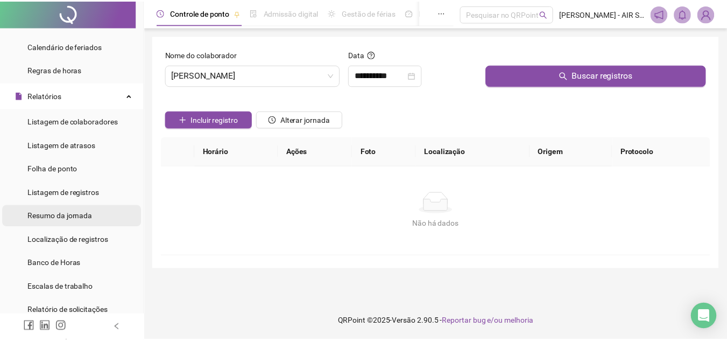
scroll to position [215, 0]
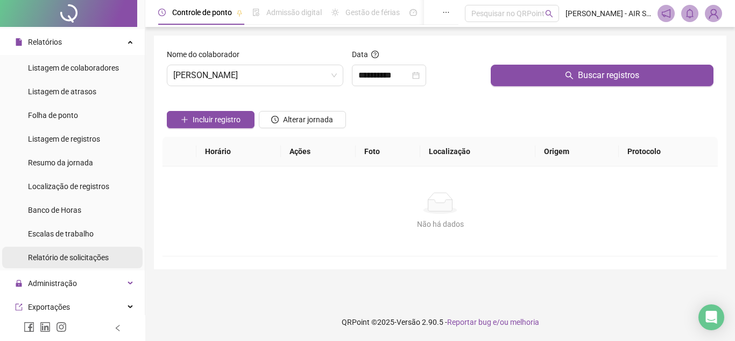
click at [86, 255] on span "Relatório de solicitações" at bounding box center [68, 257] width 81 height 9
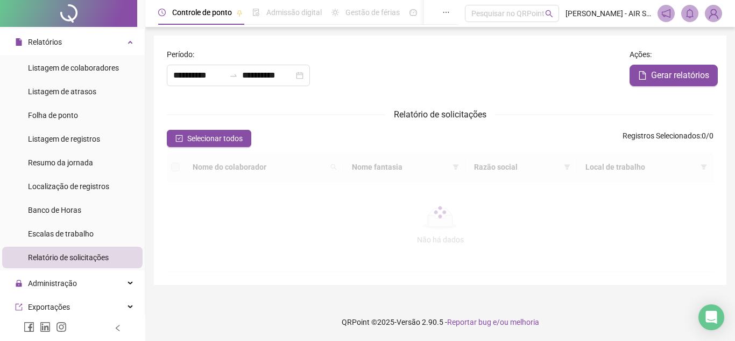
type input "**********"
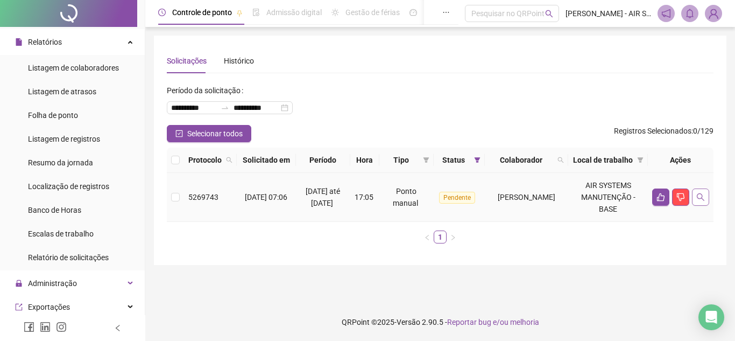
click at [705, 206] on button "button" at bounding box center [700, 196] width 17 height 17
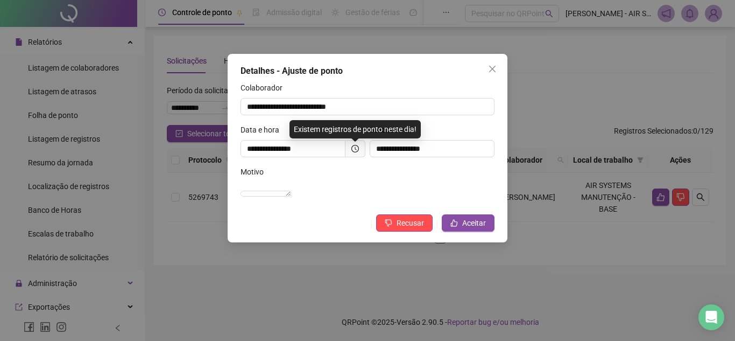
click at [560, 301] on div "**********" at bounding box center [367, 170] width 735 height 341
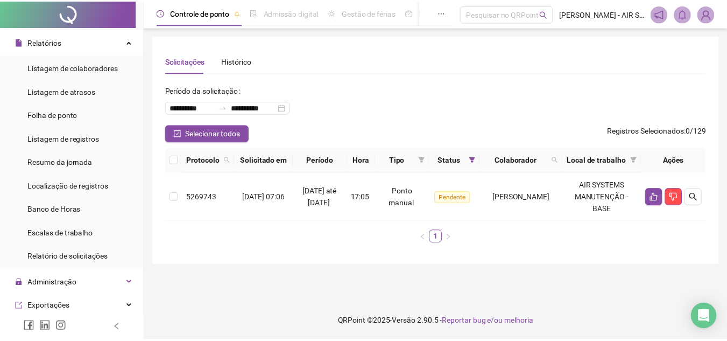
scroll to position [161, 0]
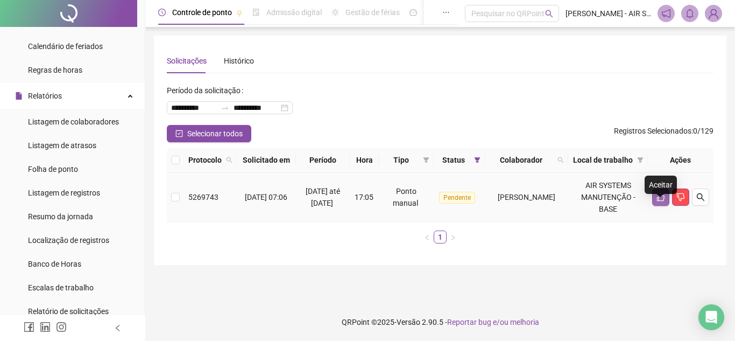
click at [665, 206] on button "button" at bounding box center [660, 196] width 17 height 17
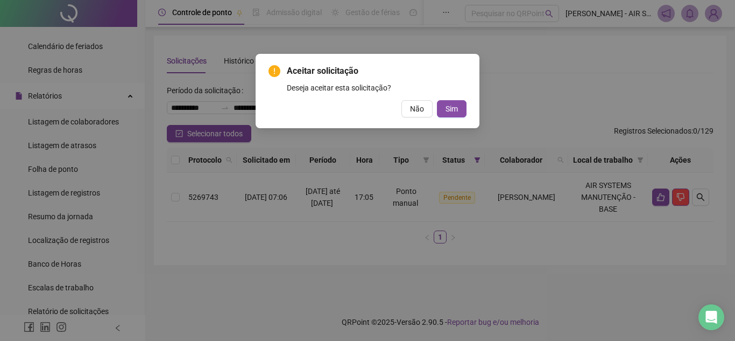
click at [527, 244] on div "Aceitar solicitação Deseja aceitar esta solicitação? Não Sim" at bounding box center [367, 170] width 735 height 341
click at [404, 111] on button "Não" at bounding box center [417, 108] width 31 height 17
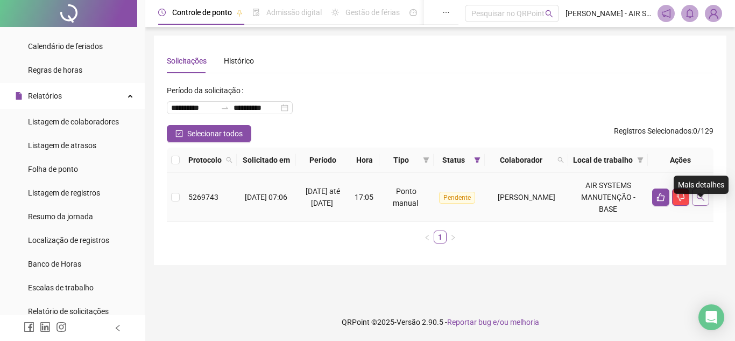
click at [702, 201] on icon "search" at bounding box center [701, 197] width 8 height 8
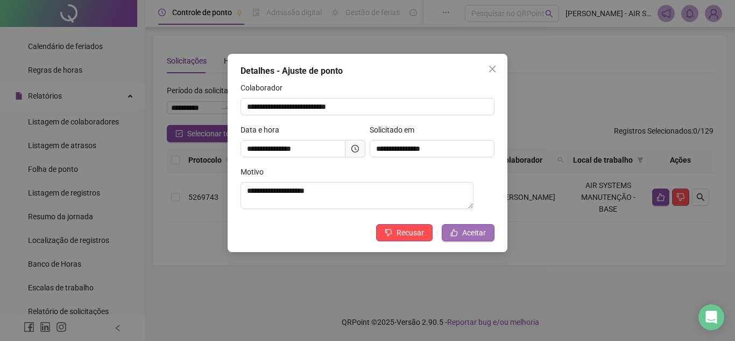
click at [469, 236] on span "Aceitar" at bounding box center [474, 233] width 24 height 12
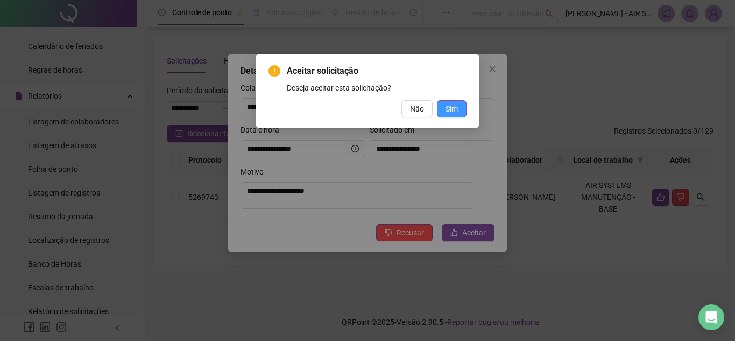
click at [456, 115] on button "Sim" at bounding box center [452, 108] width 30 height 17
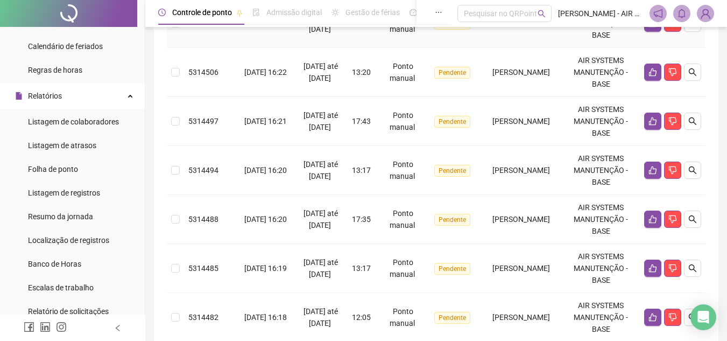
scroll to position [521, 0]
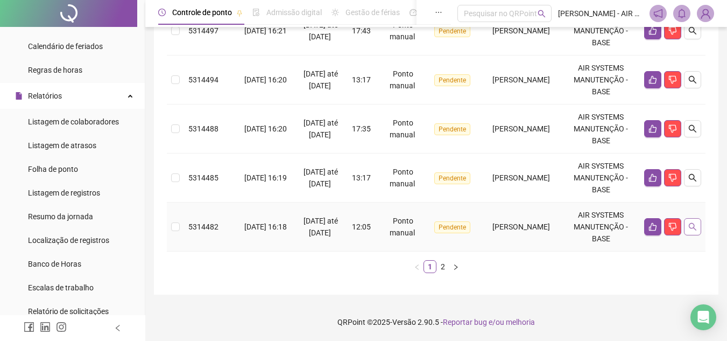
click at [695, 227] on icon "search" at bounding box center [692, 226] width 9 height 9
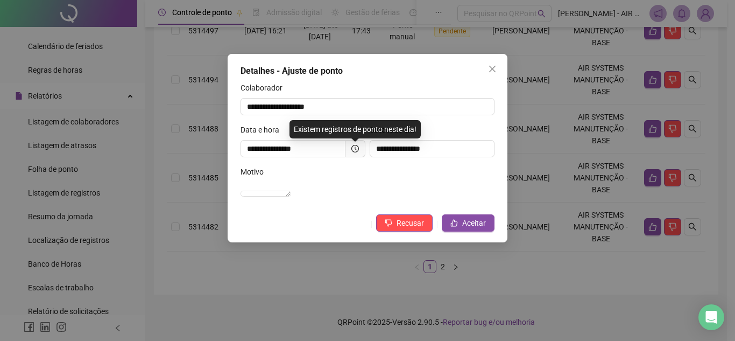
click at [538, 273] on div "**********" at bounding box center [367, 170] width 735 height 341
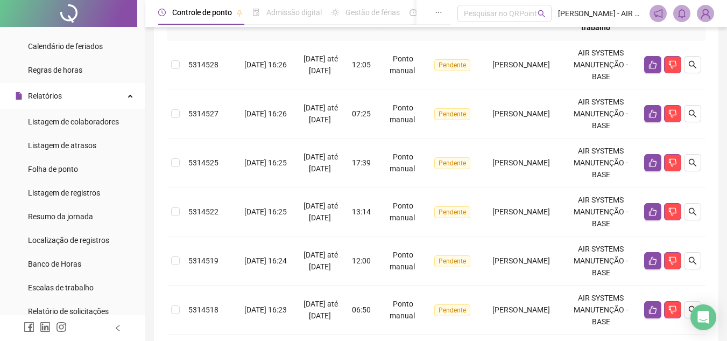
scroll to position [0, 0]
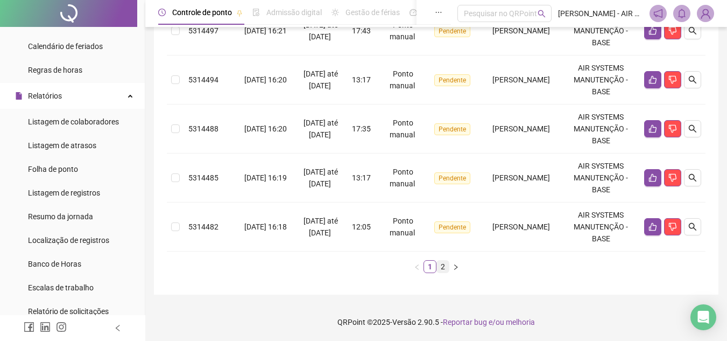
click at [442, 263] on link "2" at bounding box center [443, 267] width 12 height 12
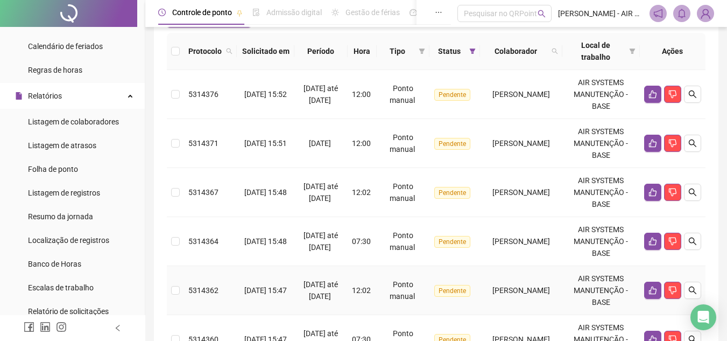
scroll to position [276, 0]
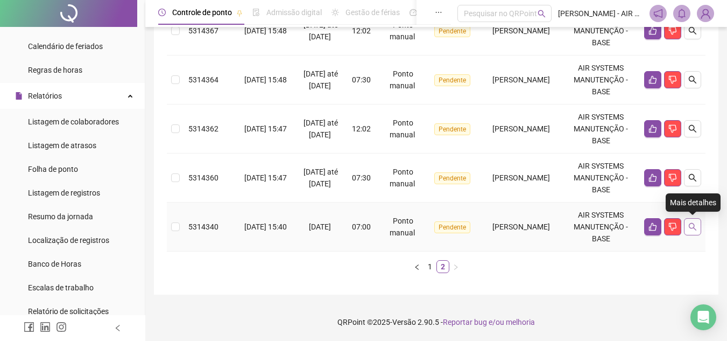
click at [694, 226] on icon "search" at bounding box center [692, 226] width 9 height 9
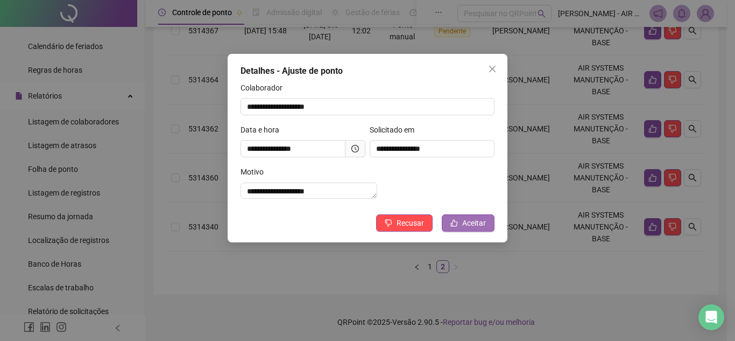
click at [485, 229] on span "Aceitar" at bounding box center [474, 223] width 24 height 12
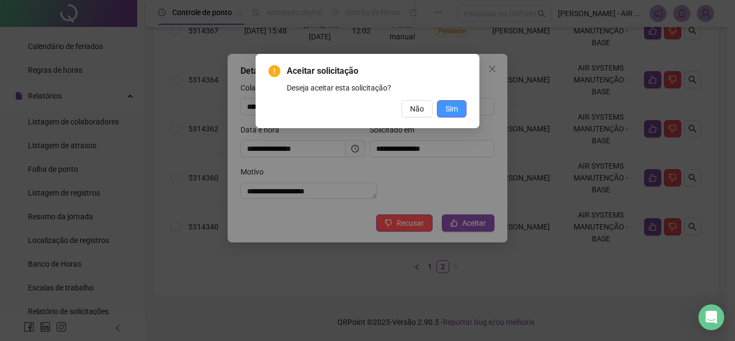
click at [461, 104] on button "Sim" at bounding box center [452, 108] width 30 height 17
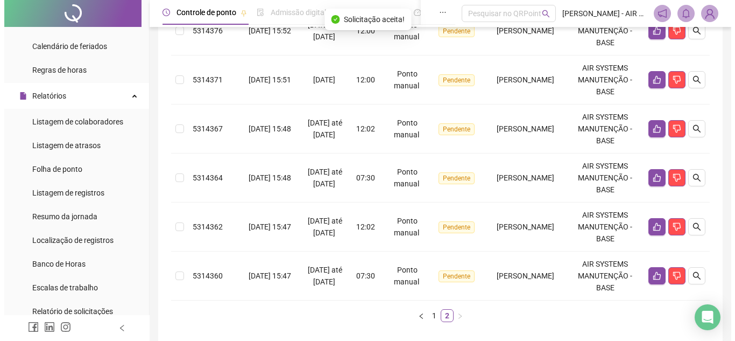
scroll to position [325, 0]
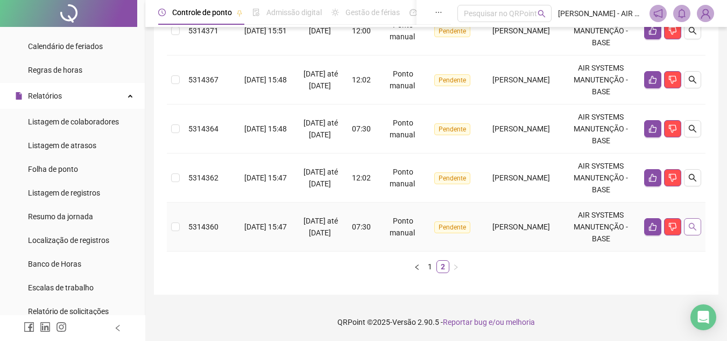
click at [691, 230] on icon "search" at bounding box center [692, 226] width 9 height 9
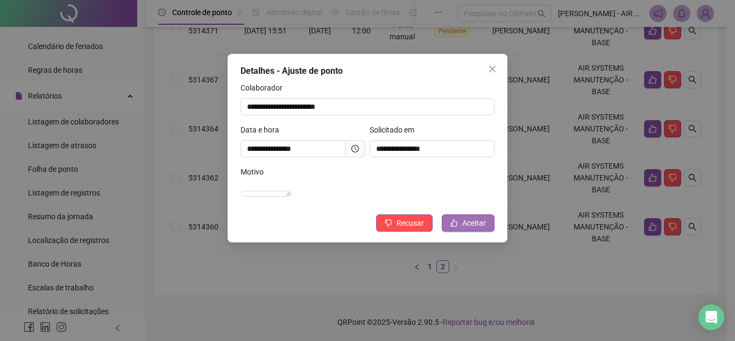
click at [462, 231] on button "Aceitar" at bounding box center [468, 222] width 53 height 17
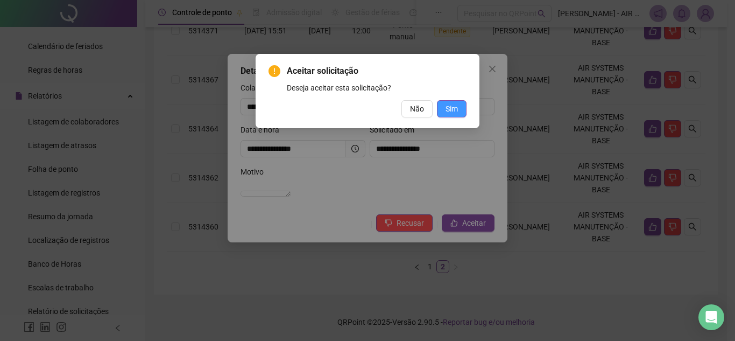
click at [450, 101] on button "Sim" at bounding box center [452, 108] width 30 height 17
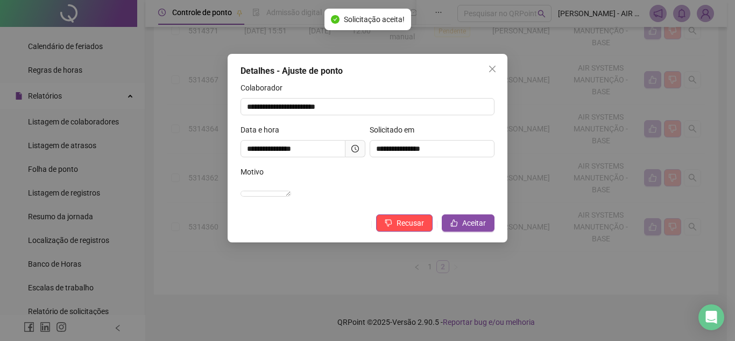
scroll to position [276, 0]
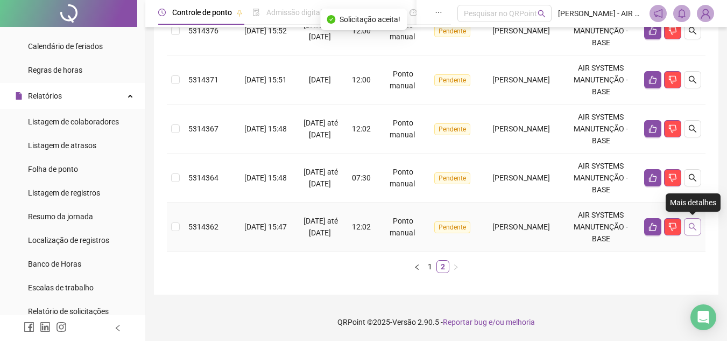
click at [698, 233] on button "button" at bounding box center [692, 226] width 17 height 17
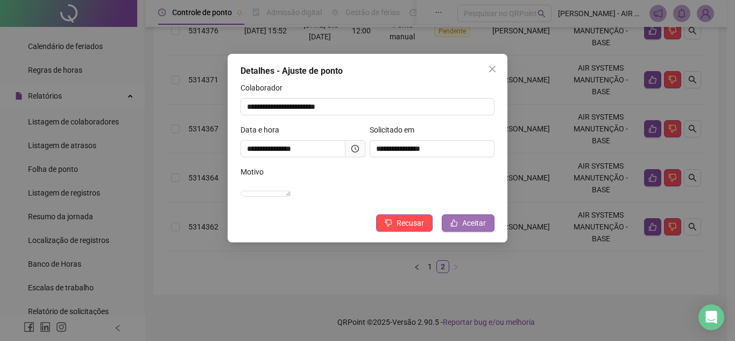
click at [464, 229] on span "Aceitar" at bounding box center [474, 223] width 24 height 12
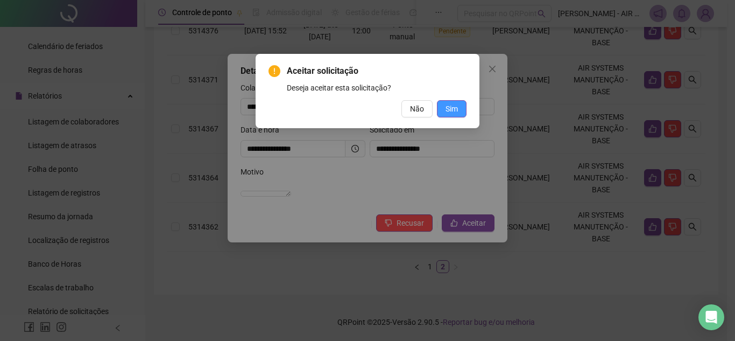
click at [453, 109] on span "Sim" at bounding box center [452, 109] width 12 height 12
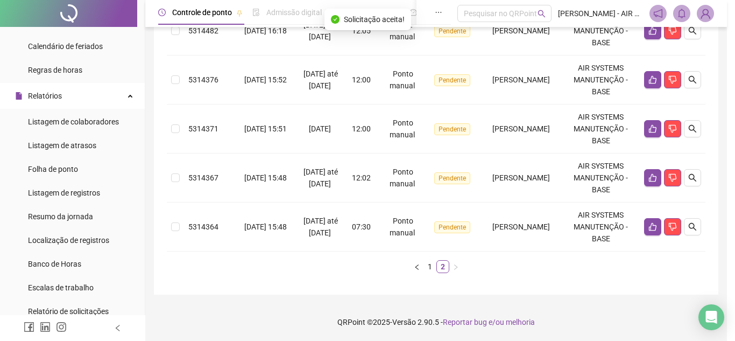
scroll to position [227, 0]
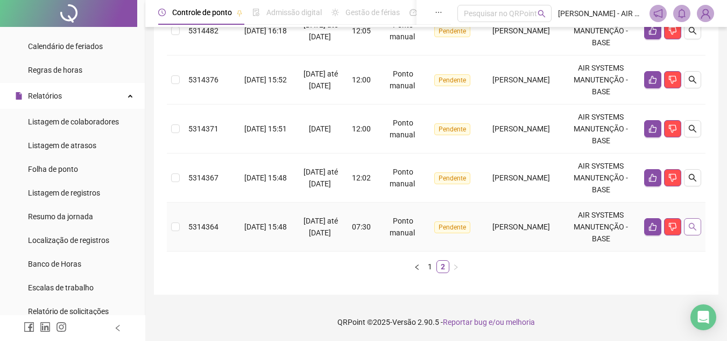
click at [693, 225] on icon "search" at bounding box center [692, 226] width 9 height 9
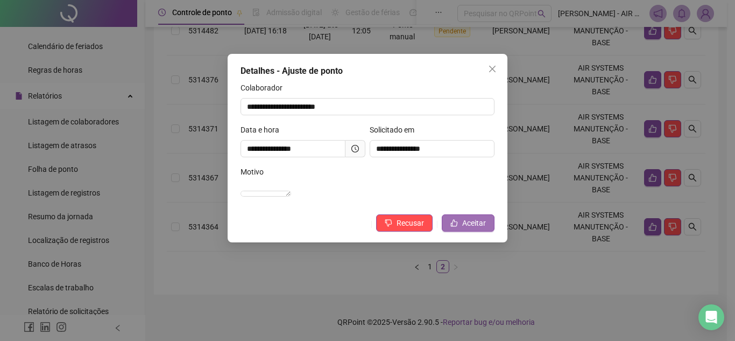
click at [479, 229] on span "Aceitar" at bounding box center [474, 223] width 24 height 12
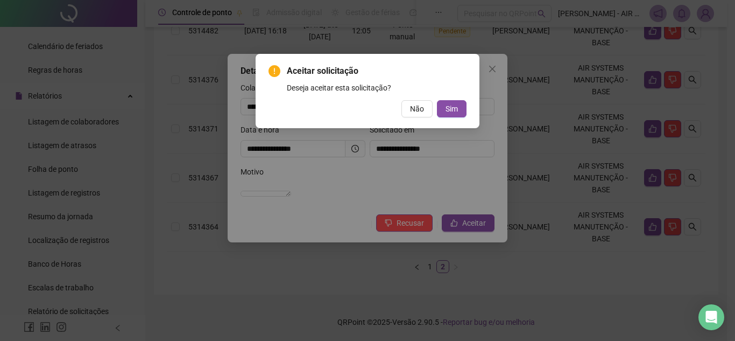
click at [446, 118] on div "Aceitar solicitação Deseja aceitar esta solicitação? Não Sim" at bounding box center [368, 91] width 224 height 74
click at [450, 113] on span "Sim" at bounding box center [452, 109] width 12 height 12
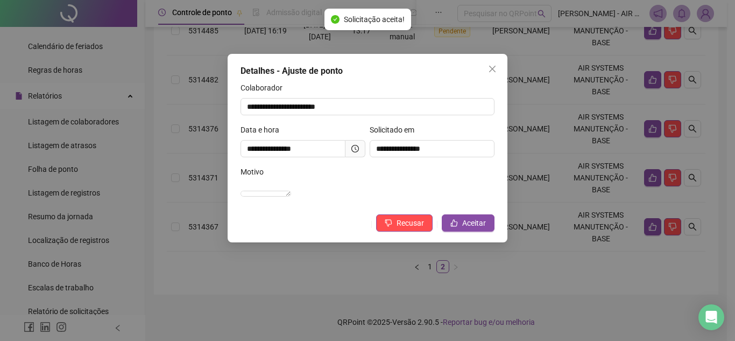
scroll to position [178, 0]
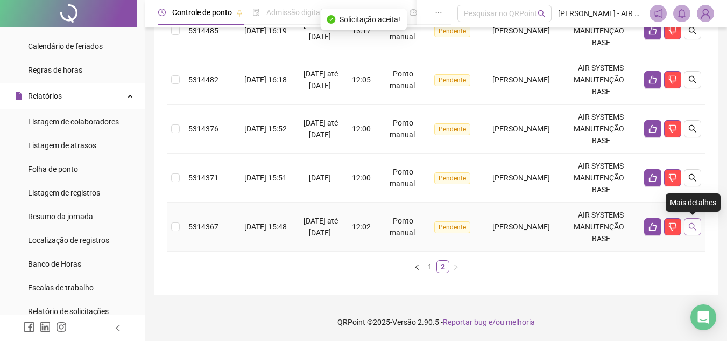
click at [692, 228] on icon "search" at bounding box center [692, 226] width 9 height 9
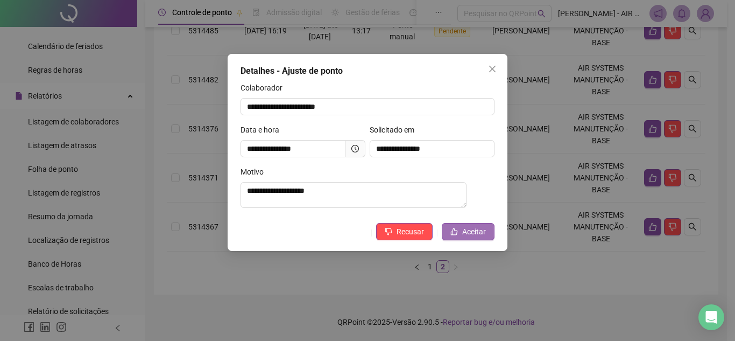
click at [468, 237] on span "Aceitar" at bounding box center [474, 232] width 24 height 12
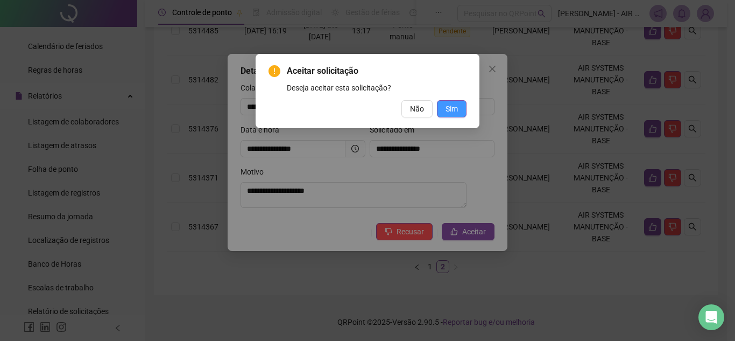
click at [451, 109] on span "Sim" at bounding box center [452, 109] width 12 height 12
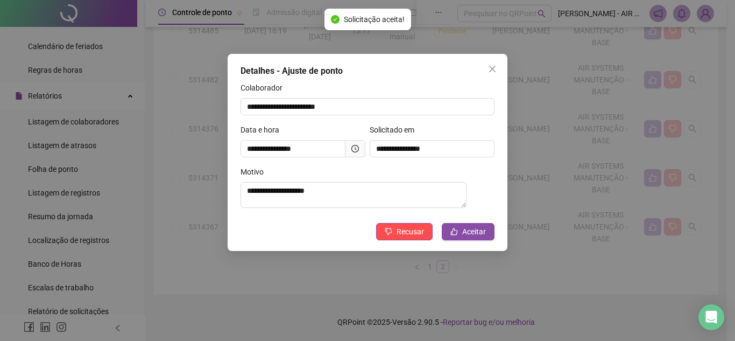
scroll to position [129, 0]
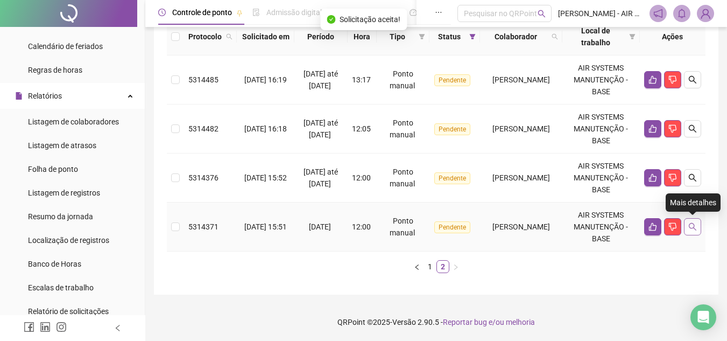
click at [694, 229] on icon "search" at bounding box center [692, 226] width 9 height 9
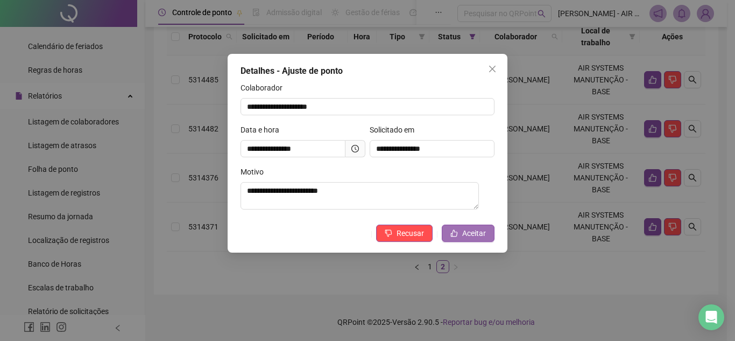
click at [469, 231] on span "Aceitar" at bounding box center [474, 233] width 24 height 12
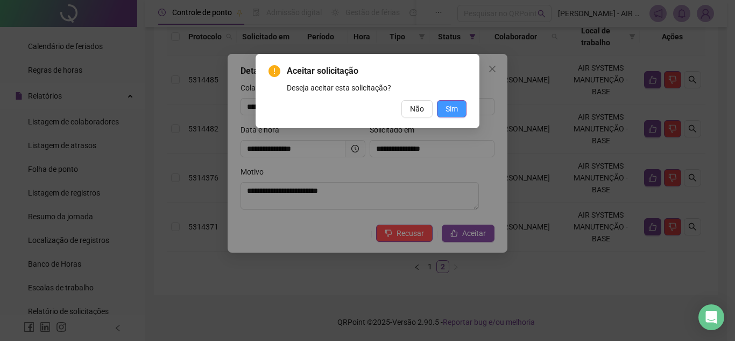
click at [446, 116] on button "Sim" at bounding box center [452, 108] width 30 height 17
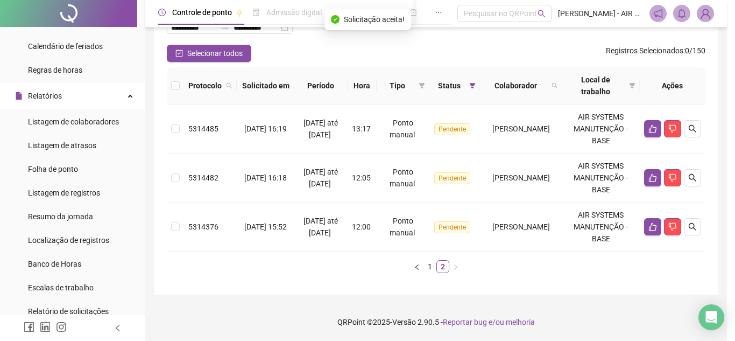
scroll to position [80, 0]
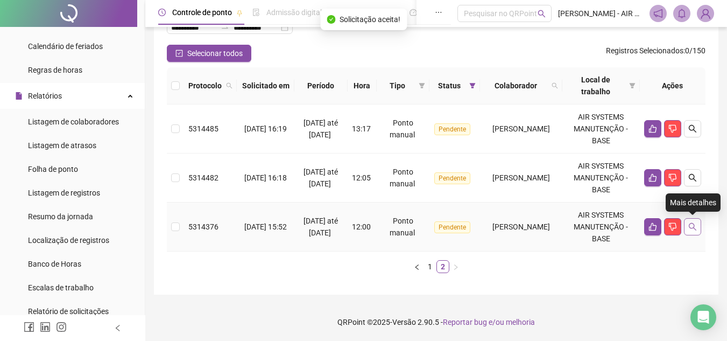
click at [696, 229] on icon "search" at bounding box center [692, 226] width 9 height 9
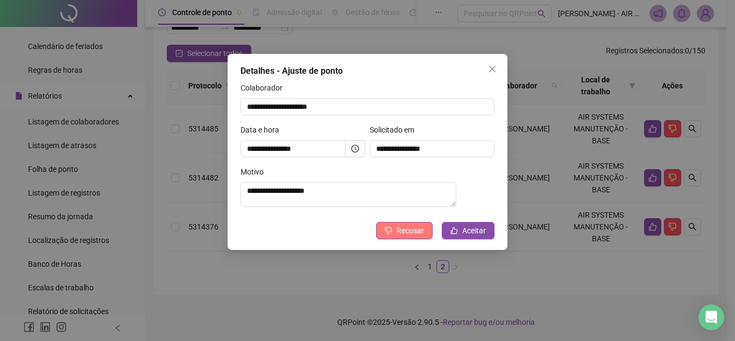
click at [401, 230] on span "Recusar" at bounding box center [410, 230] width 27 height 12
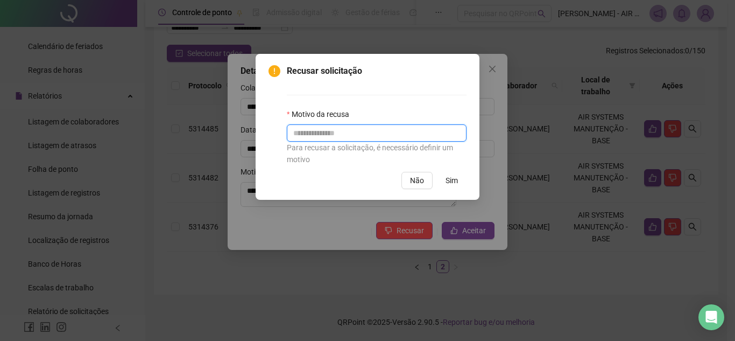
click at [375, 130] on input "text" at bounding box center [377, 132] width 180 height 17
type input "**********"
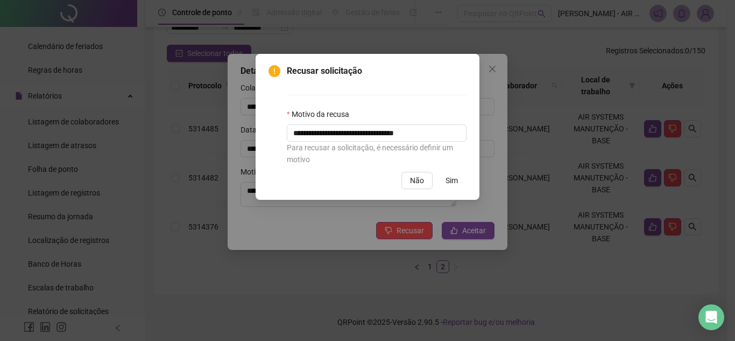
click at [454, 179] on span "Sim" at bounding box center [452, 180] width 12 height 12
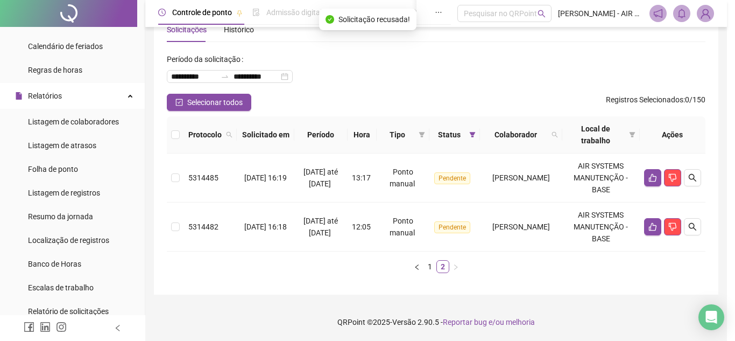
scroll to position [31, 0]
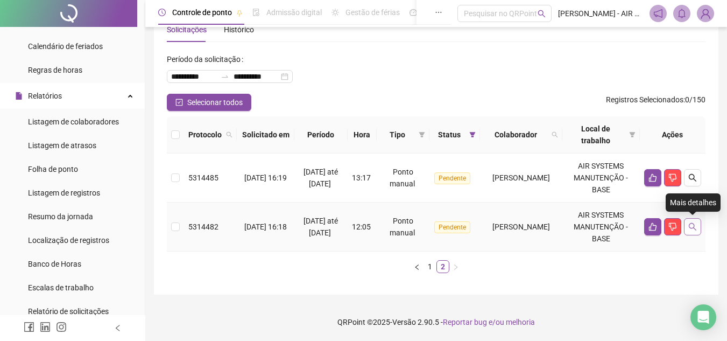
click at [695, 224] on icon "search" at bounding box center [692, 226] width 9 height 9
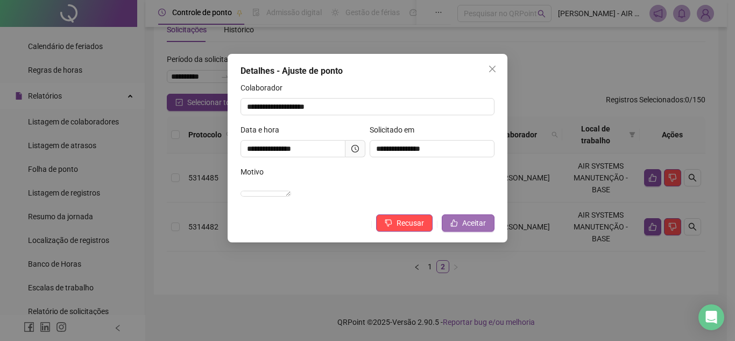
click at [467, 229] on span "Aceitar" at bounding box center [474, 223] width 24 height 12
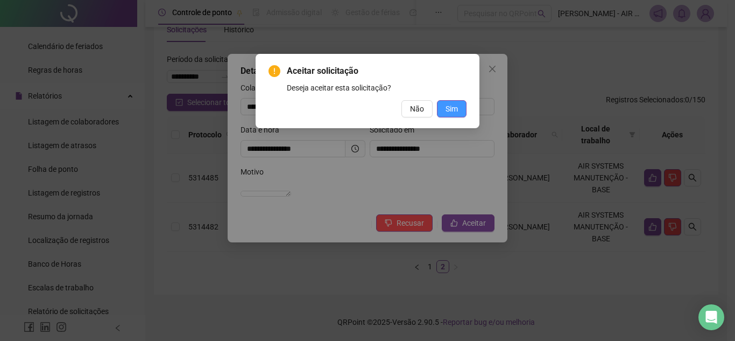
click at [448, 109] on span "Sim" at bounding box center [452, 109] width 12 height 12
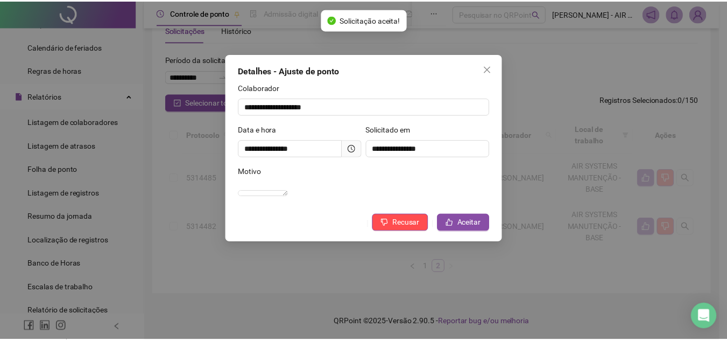
scroll to position [0, 0]
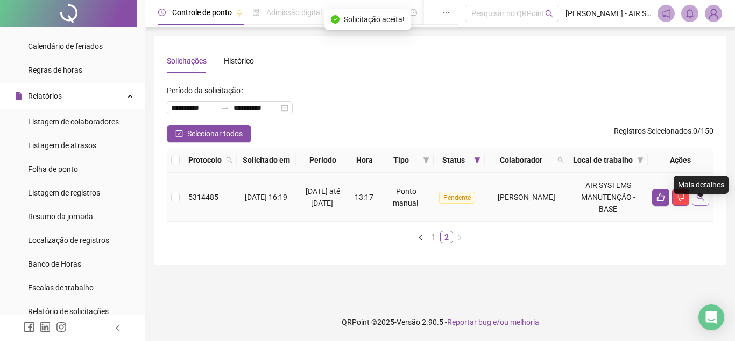
click at [706, 206] on button "button" at bounding box center [700, 196] width 17 height 17
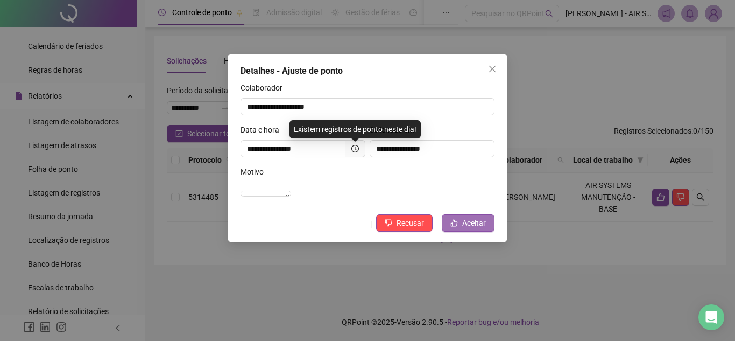
click at [480, 229] on span "Aceitar" at bounding box center [474, 223] width 24 height 12
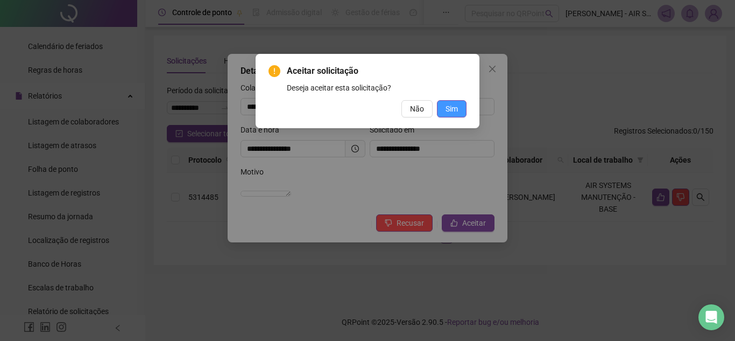
click at [460, 117] on button "Sim" at bounding box center [452, 108] width 30 height 17
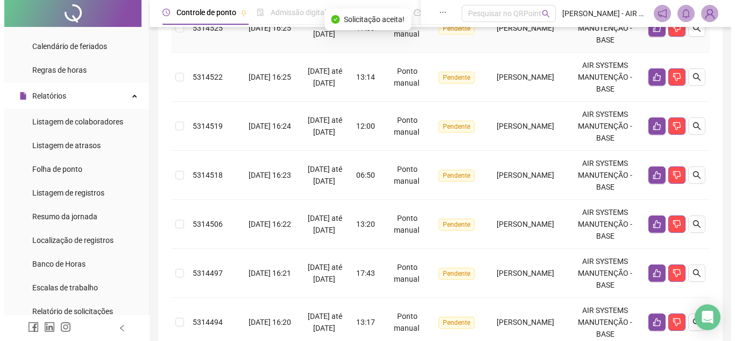
scroll to position [521, 0]
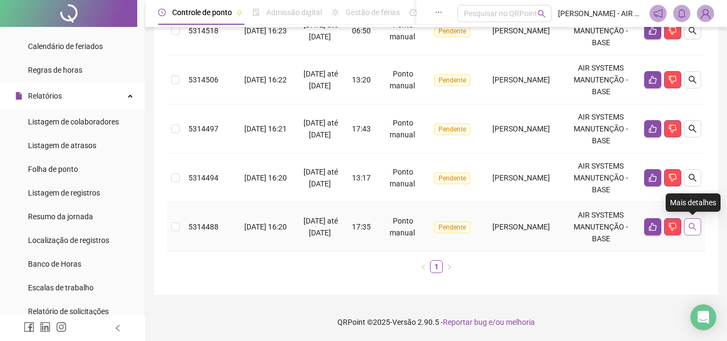
click at [697, 230] on button "button" at bounding box center [692, 226] width 17 height 17
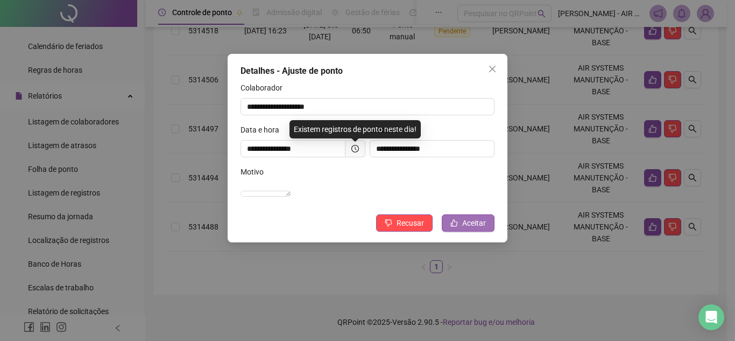
click at [466, 229] on span "Aceitar" at bounding box center [474, 223] width 24 height 12
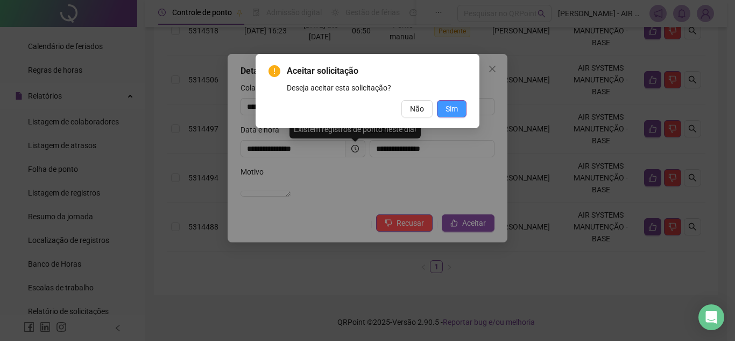
click at [459, 114] on button "Sim" at bounding box center [452, 108] width 30 height 17
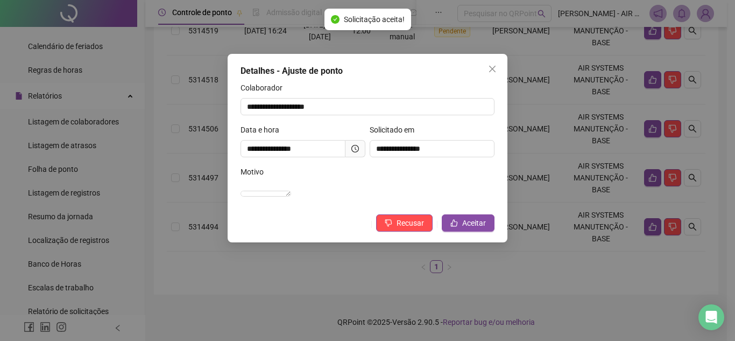
scroll to position [472, 0]
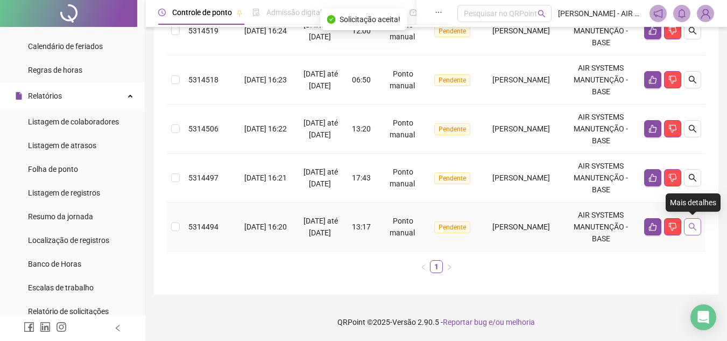
click at [696, 222] on button "button" at bounding box center [692, 226] width 17 height 17
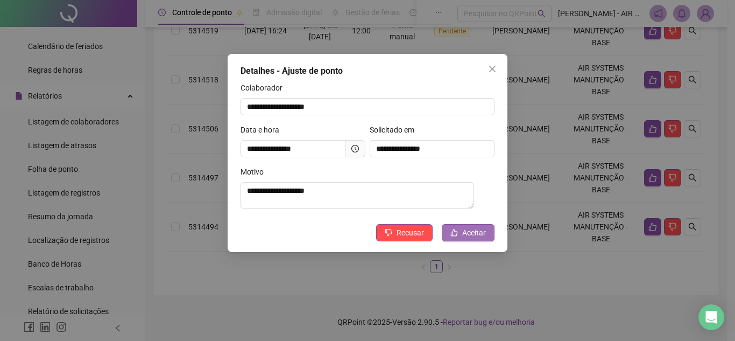
click at [485, 234] on span "Aceitar" at bounding box center [474, 233] width 24 height 12
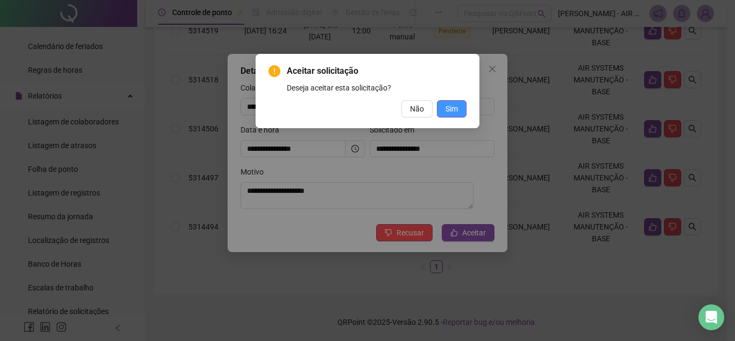
click at [447, 100] on button "Sim" at bounding box center [452, 108] width 30 height 17
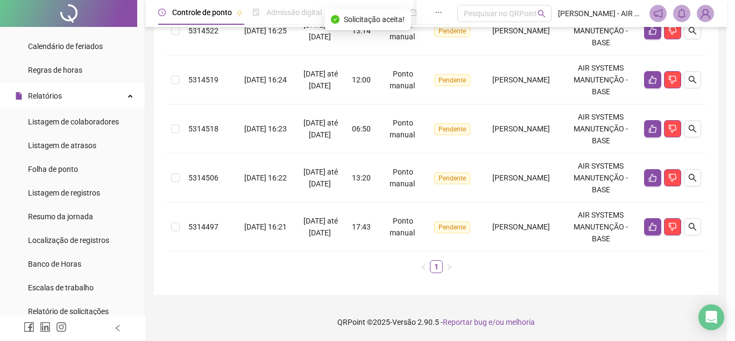
scroll to position [423, 0]
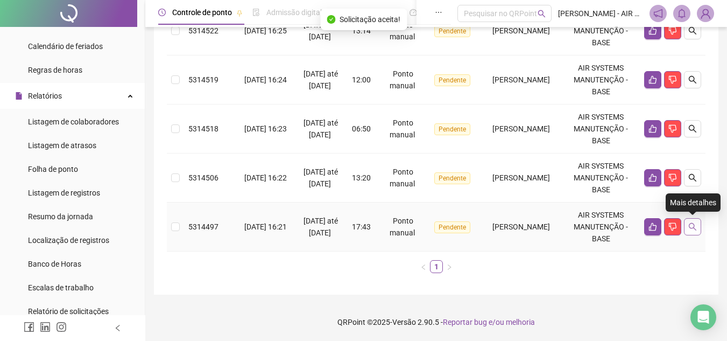
click at [695, 227] on icon "search" at bounding box center [692, 226] width 9 height 9
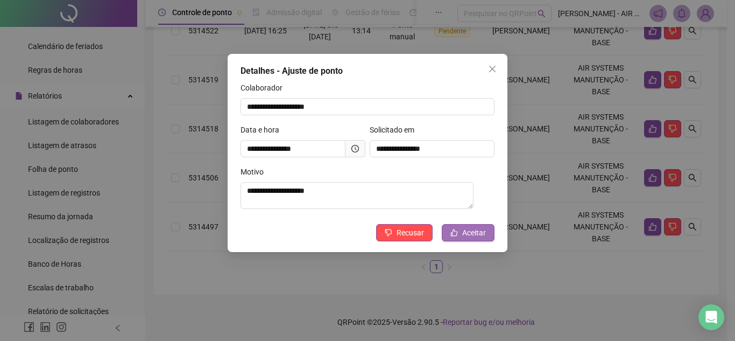
click at [477, 238] on span "Aceitar" at bounding box center [474, 233] width 24 height 12
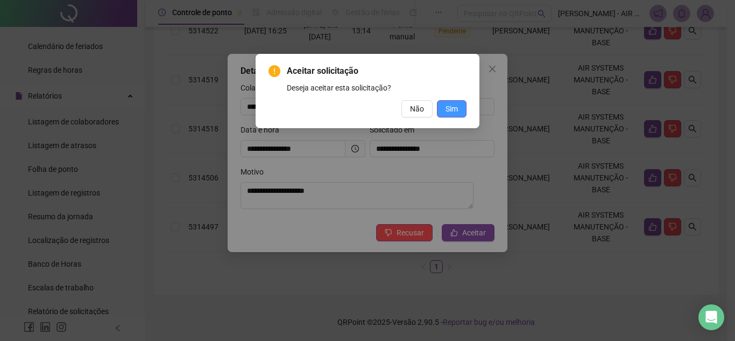
click at [462, 103] on button "Sim" at bounding box center [452, 108] width 30 height 17
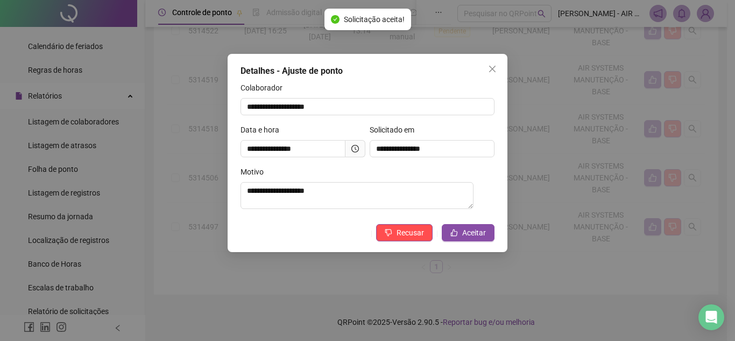
scroll to position [374, 0]
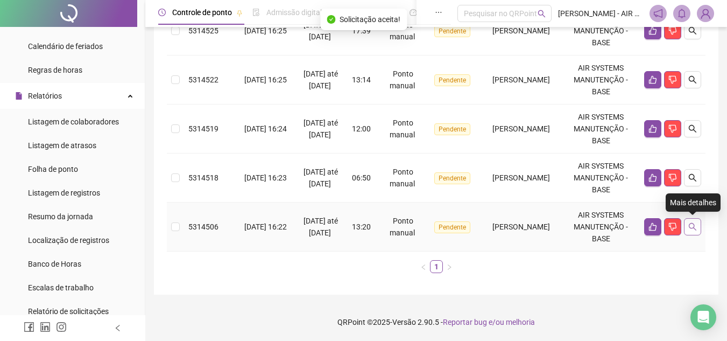
click at [696, 230] on icon "search" at bounding box center [692, 226] width 9 height 9
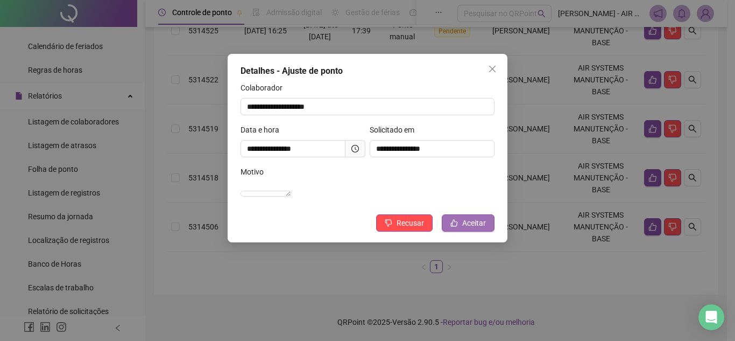
click at [475, 229] on span "Aceitar" at bounding box center [474, 223] width 24 height 12
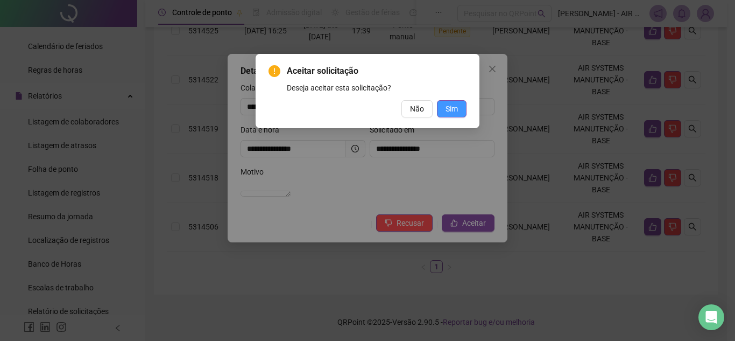
click at [455, 110] on span "Sim" at bounding box center [452, 109] width 12 height 12
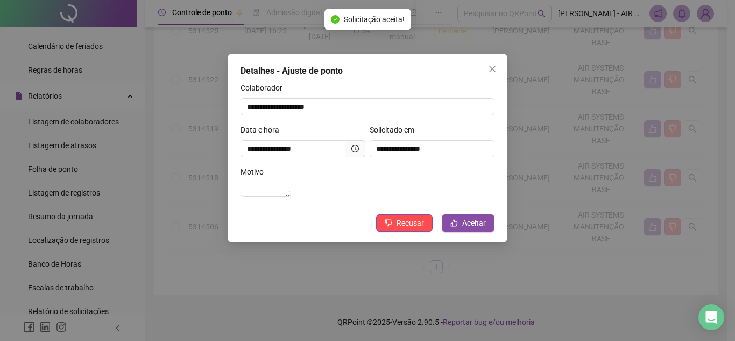
scroll to position [325, 0]
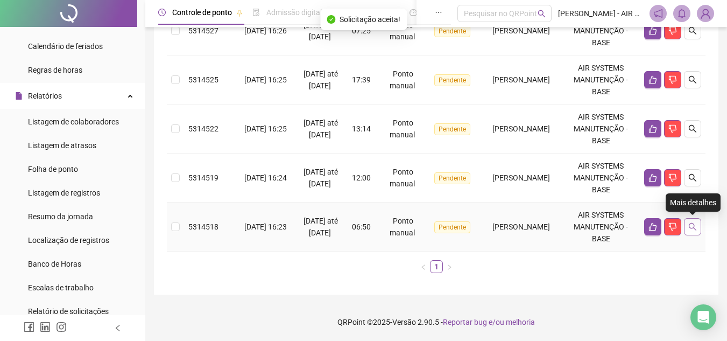
click at [686, 221] on button "button" at bounding box center [692, 226] width 17 height 17
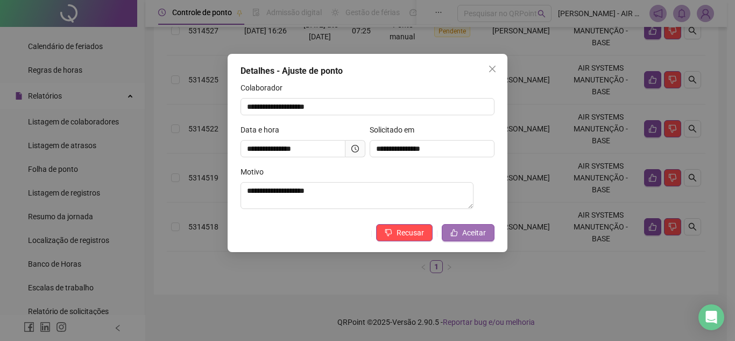
click at [481, 232] on span "Aceitar" at bounding box center [474, 233] width 24 height 12
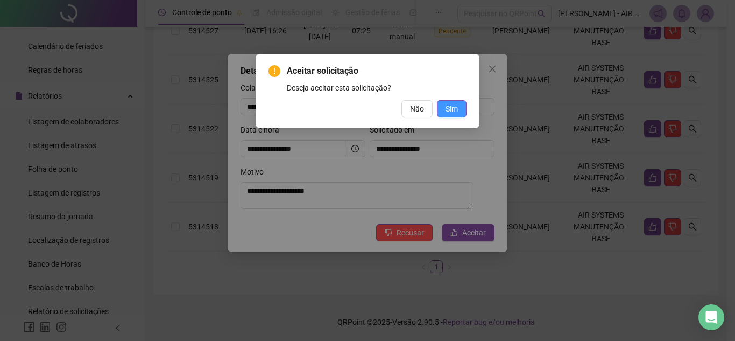
click at [457, 108] on span "Sim" at bounding box center [452, 109] width 12 height 12
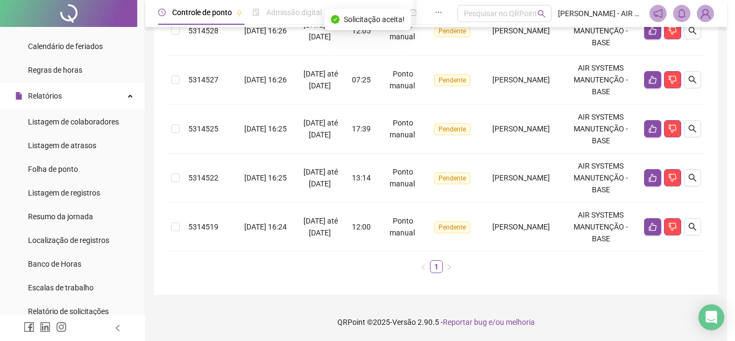
scroll to position [276, 0]
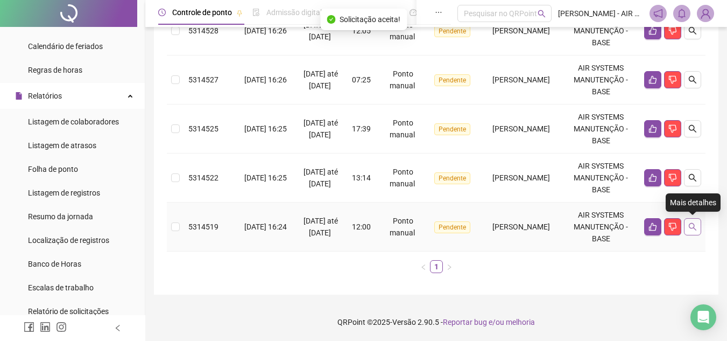
click at [692, 228] on icon "search" at bounding box center [693, 227] width 8 height 8
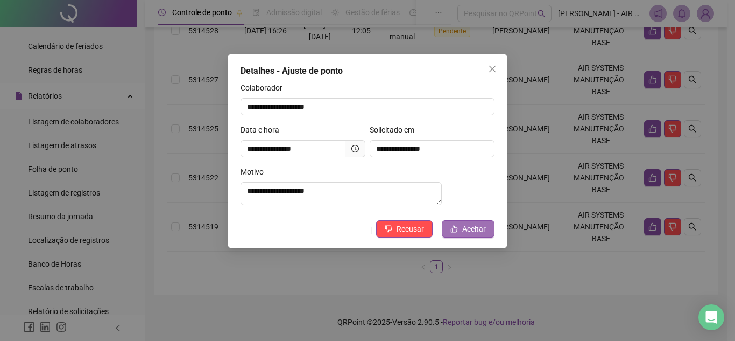
click at [462, 237] on button "Aceitar" at bounding box center [468, 228] width 53 height 17
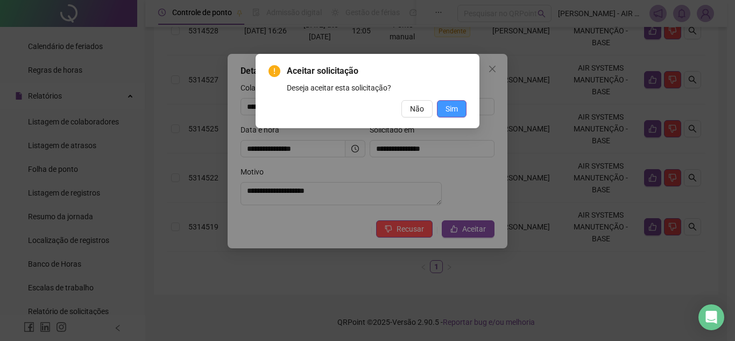
click at [460, 112] on button "Sim" at bounding box center [452, 108] width 30 height 17
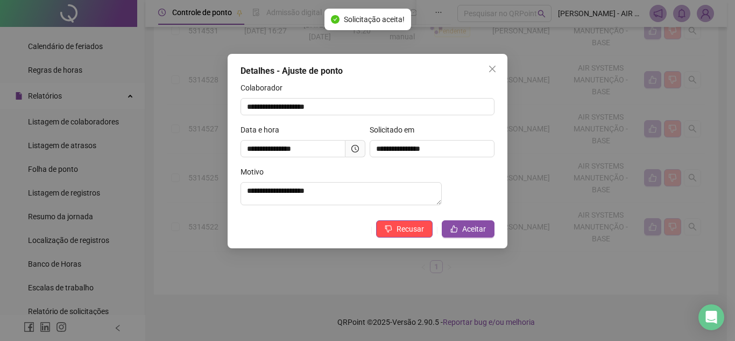
scroll to position [227, 0]
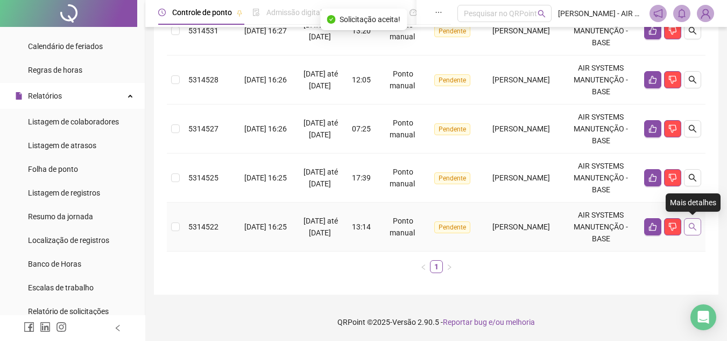
click at [693, 233] on button "button" at bounding box center [692, 226] width 17 height 17
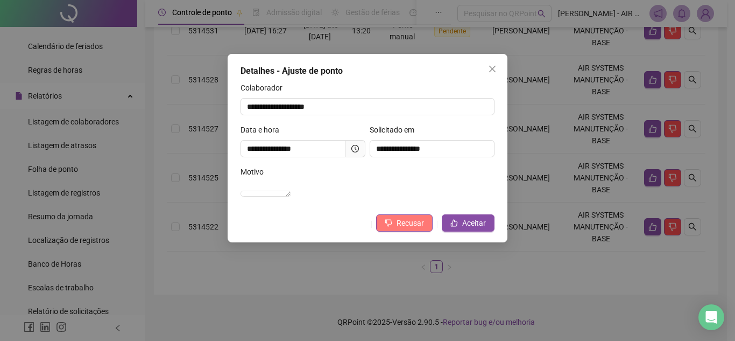
click at [402, 229] on span "Recusar" at bounding box center [410, 223] width 27 height 12
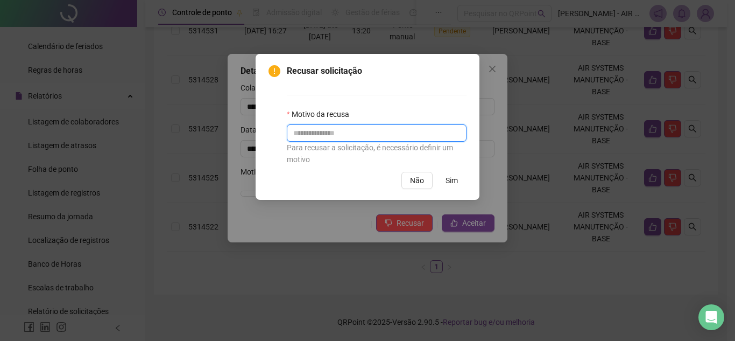
click at [371, 124] on input "text" at bounding box center [377, 132] width 180 height 17
type input "*"
type input "**********"
click at [449, 185] on span "Sim" at bounding box center [452, 180] width 12 height 12
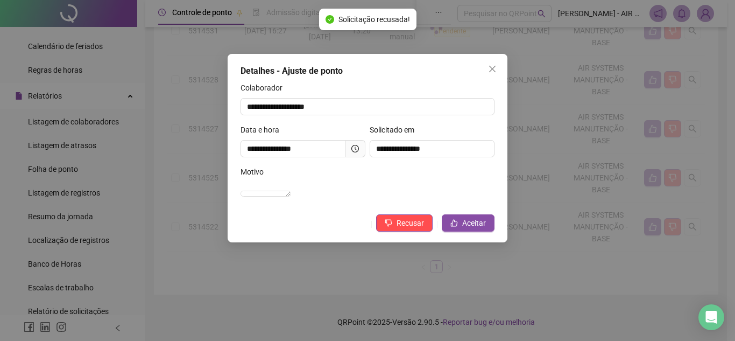
scroll to position [178, 0]
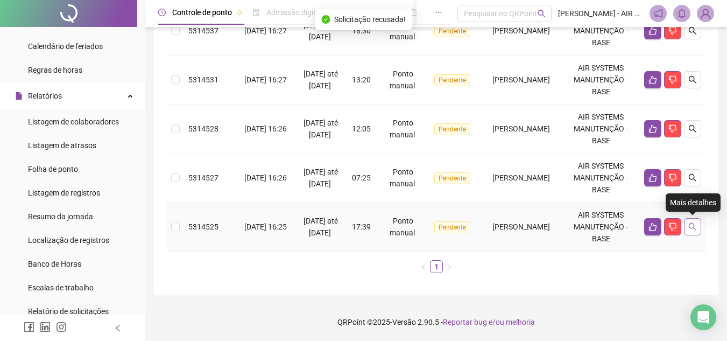
click at [697, 230] on button "button" at bounding box center [692, 226] width 17 height 17
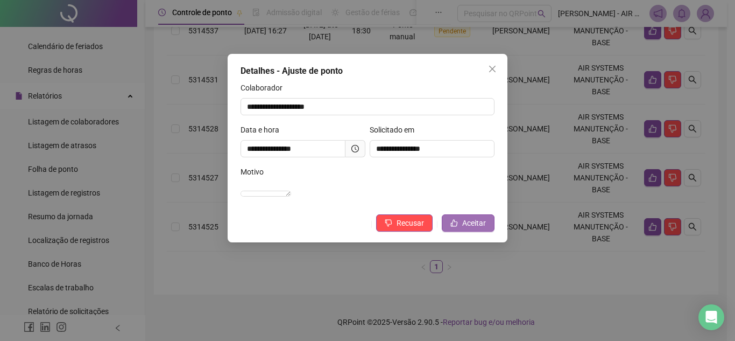
click at [489, 231] on button "Aceitar" at bounding box center [468, 222] width 53 height 17
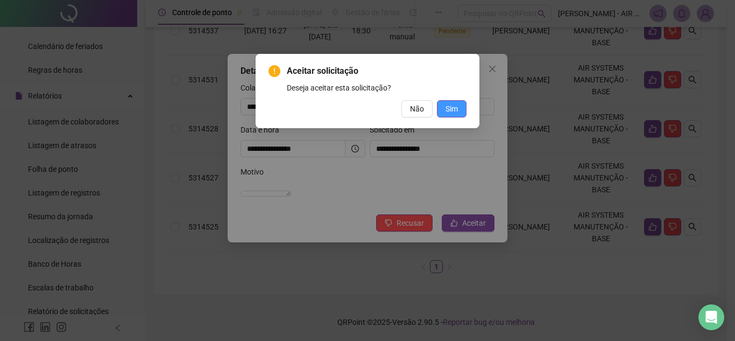
click at [451, 115] on button "Sim" at bounding box center [452, 108] width 30 height 17
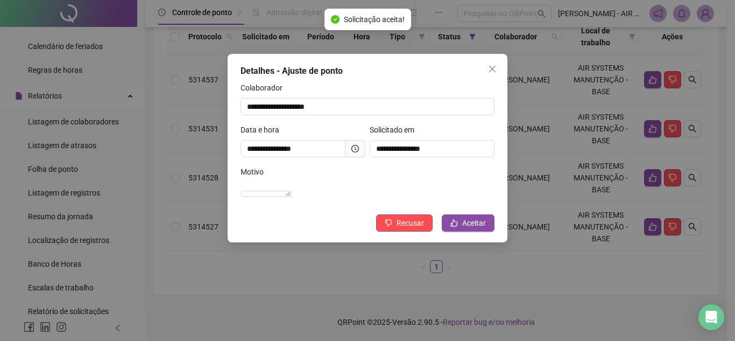
scroll to position [129, 0]
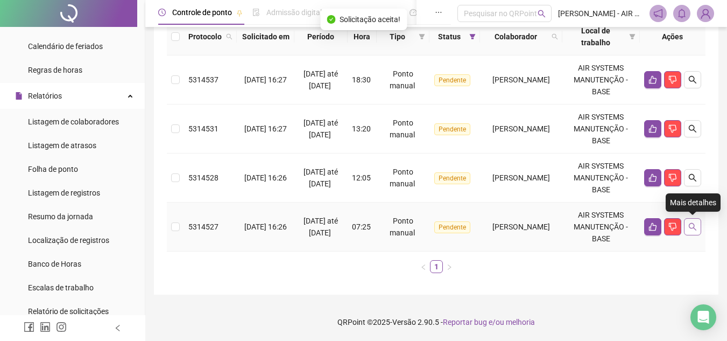
click at [694, 230] on icon "search" at bounding box center [692, 226] width 9 height 9
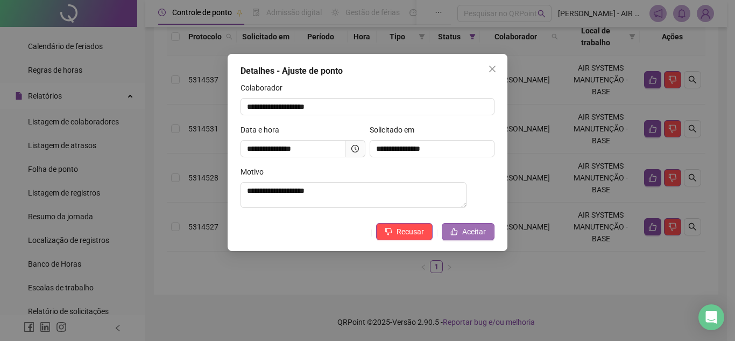
click at [466, 230] on span "Aceitar" at bounding box center [474, 232] width 24 height 12
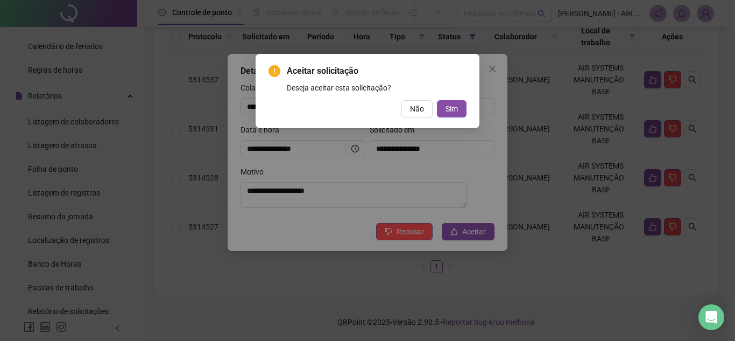
click at [463, 120] on div "Aceitar solicitação Deseja aceitar esta solicitação? Não Sim" at bounding box center [368, 91] width 224 height 74
click at [462, 112] on button "Sim" at bounding box center [452, 108] width 30 height 17
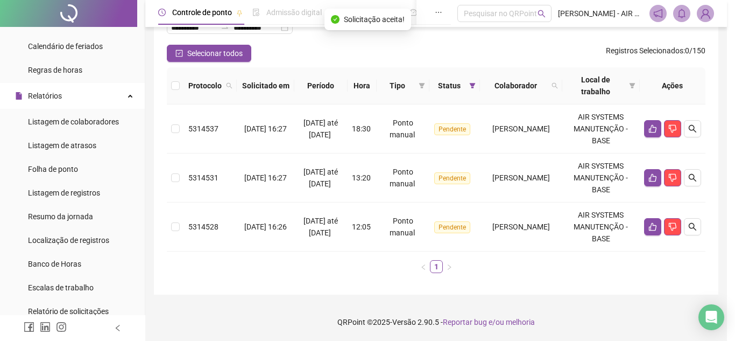
scroll to position [80, 0]
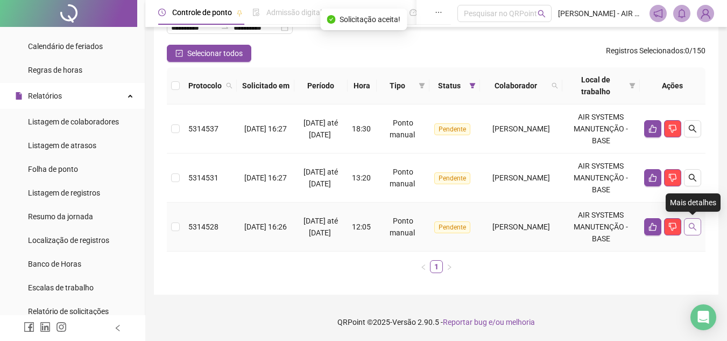
click at [696, 222] on button "button" at bounding box center [692, 226] width 17 height 17
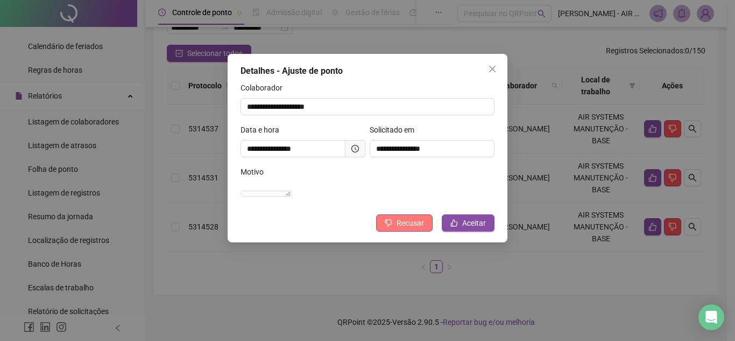
click at [425, 230] on button "Recusar" at bounding box center [404, 222] width 57 height 17
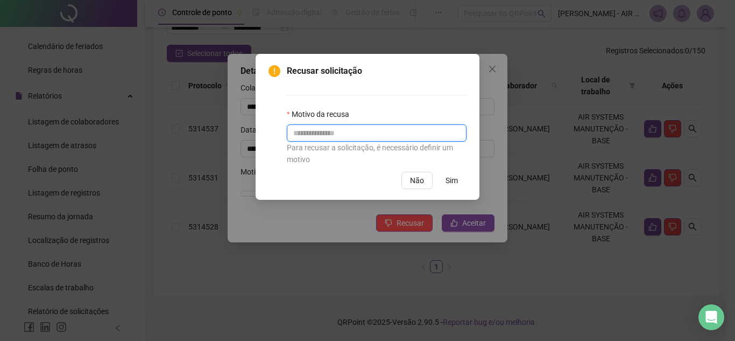
click at [396, 132] on input "text" at bounding box center [377, 132] width 180 height 17
click at [343, 131] on input "**********" at bounding box center [377, 132] width 180 height 17
type input "**********"
click at [453, 187] on button "Sim" at bounding box center [452, 180] width 30 height 17
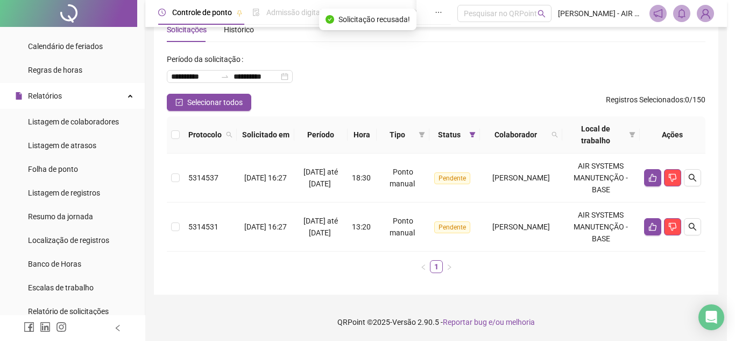
scroll to position [31, 0]
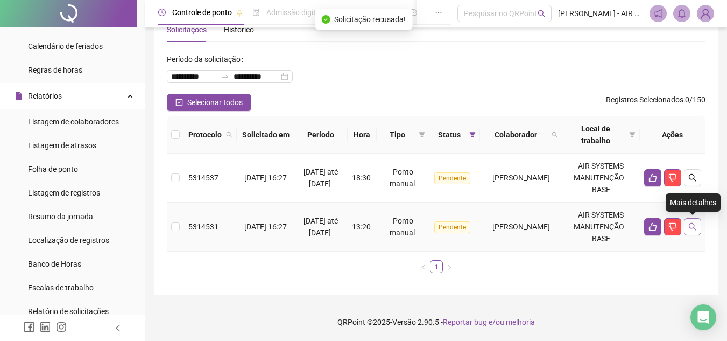
click at [693, 224] on icon "search" at bounding box center [692, 226] width 9 height 9
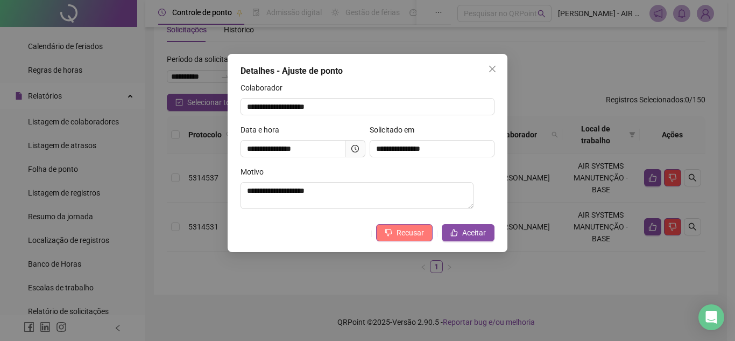
click at [414, 227] on button "Recusar" at bounding box center [404, 232] width 57 height 17
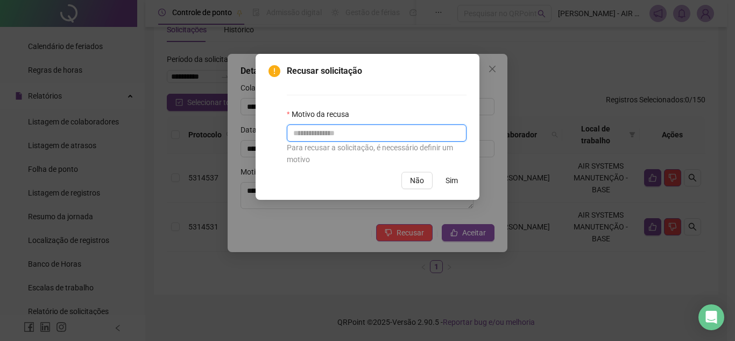
click at [358, 128] on input "text" at bounding box center [377, 132] width 180 height 17
type input "**********"
click at [445, 182] on button "Sim" at bounding box center [452, 180] width 30 height 17
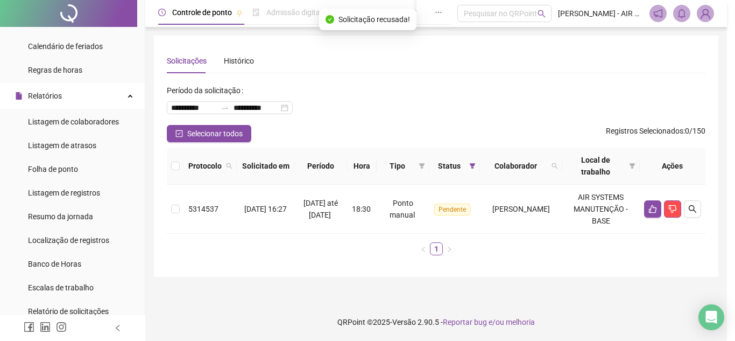
scroll to position [0, 0]
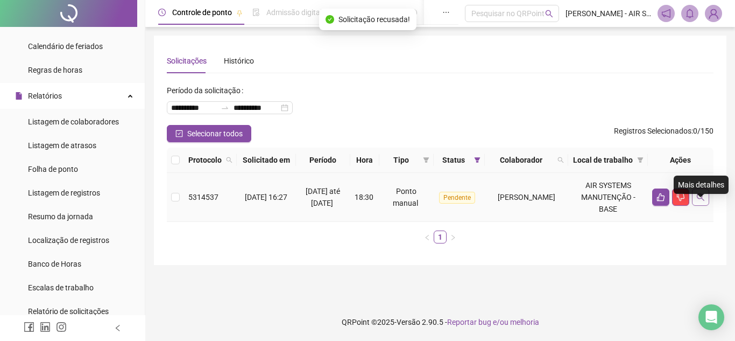
click at [705, 206] on button "button" at bounding box center [700, 196] width 17 height 17
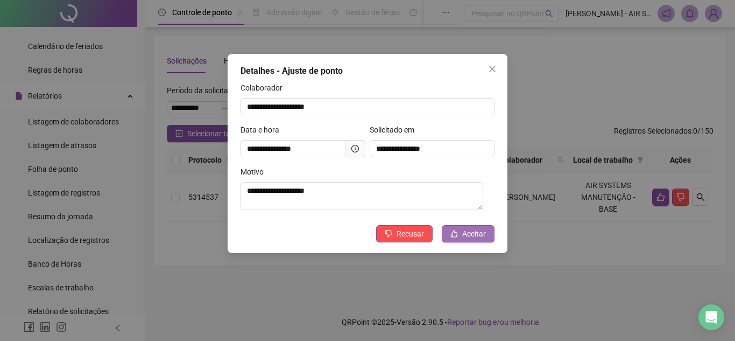
click at [466, 227] on button "Aceitar" at bounding box center [468, 233] width 53 height 17
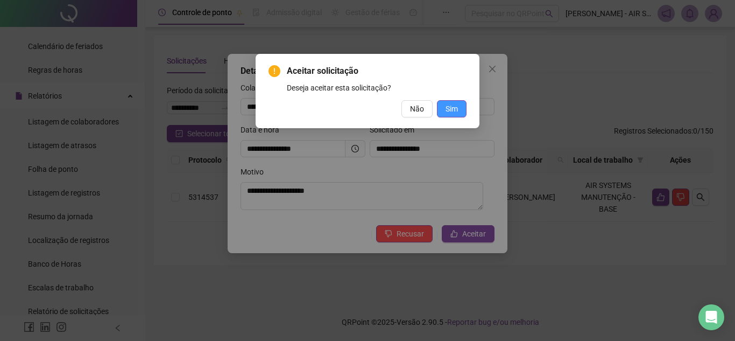
click at [451, 104] on span "Sim" at bounding box center [452, 109] width 12 height 12
